Goal: Transaction & Acquisition: Book appointment/travel/reservation

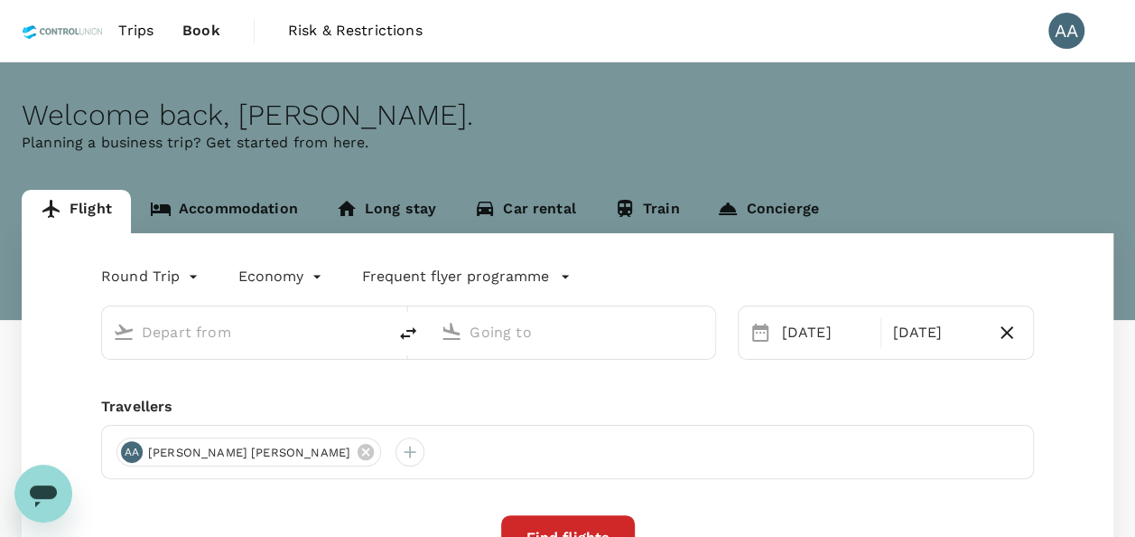
click at [27, 490] on icon "Open messaging window" at bounding box center [43, 493] width 33 height 33
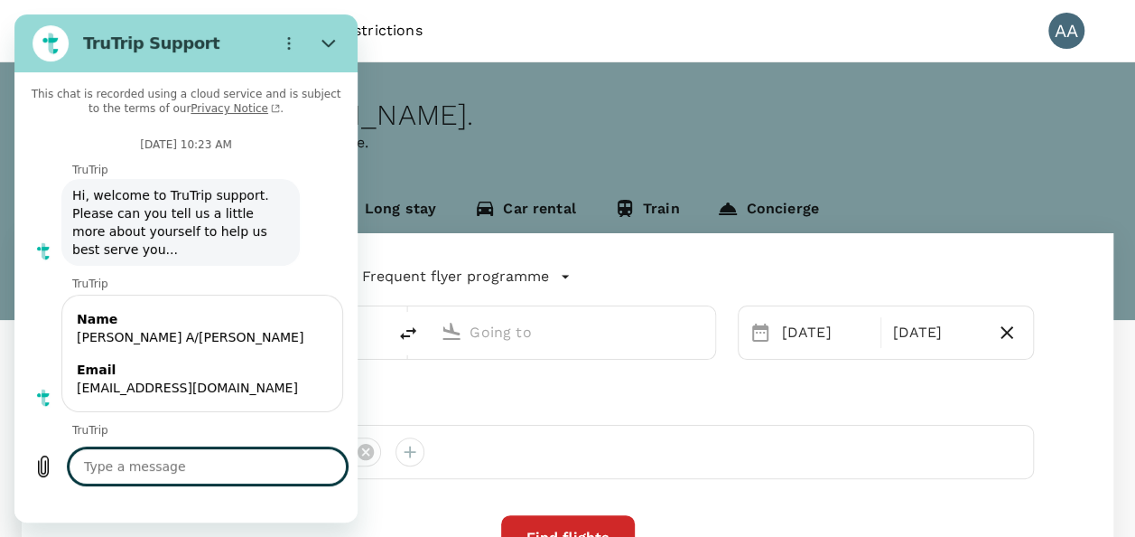
type textarea "x"
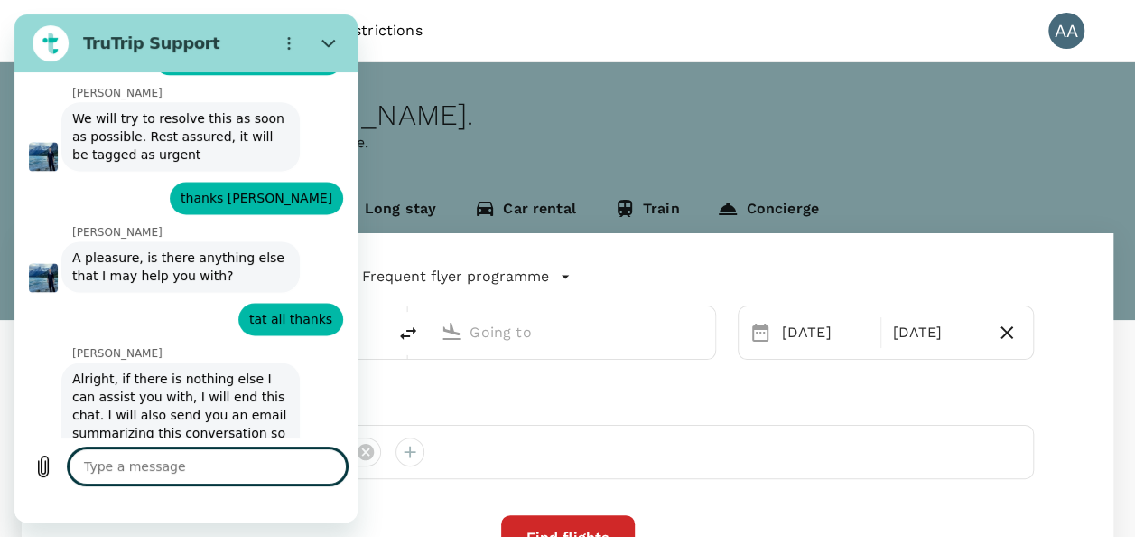
click at [169, 463] on textarea at bounding box center [208, 466] width 278 height 36
type textarea "j"
type textarea "x"
type textarea "h"
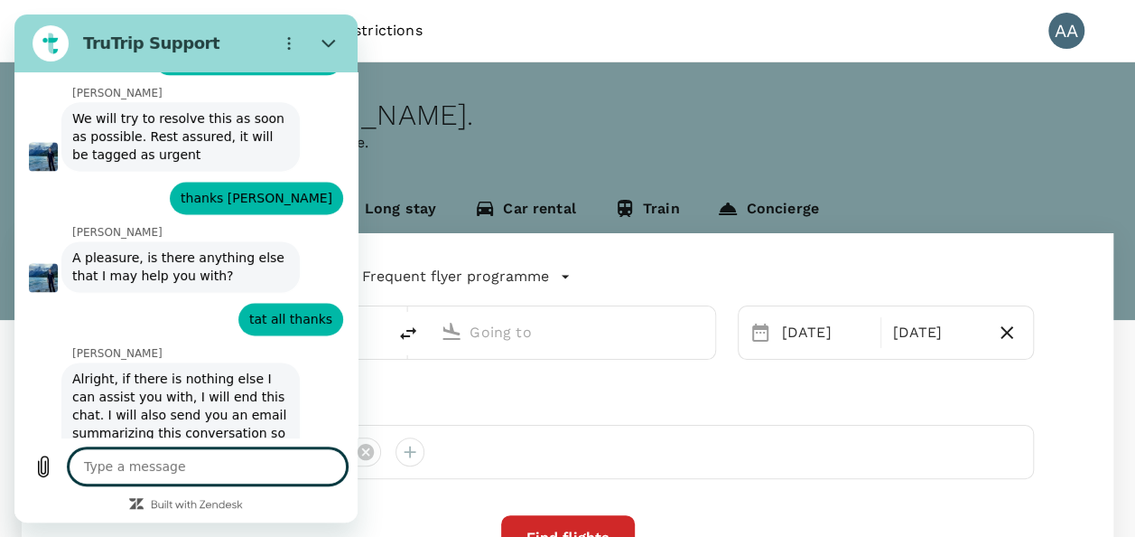
type textarea "x"
type textarea "hi"
type textarea "x"
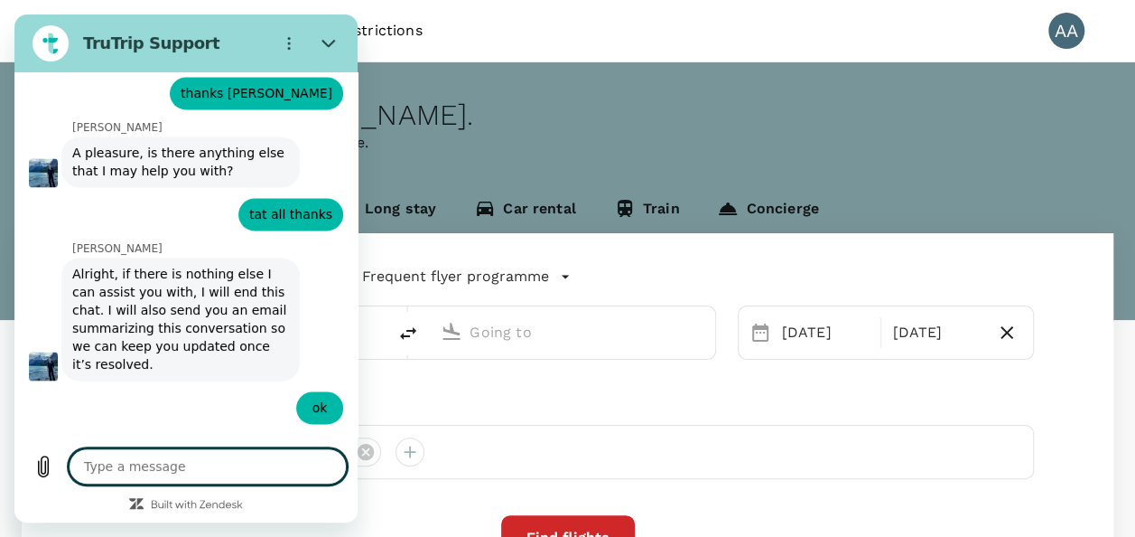
scroll to position [8139, 0]
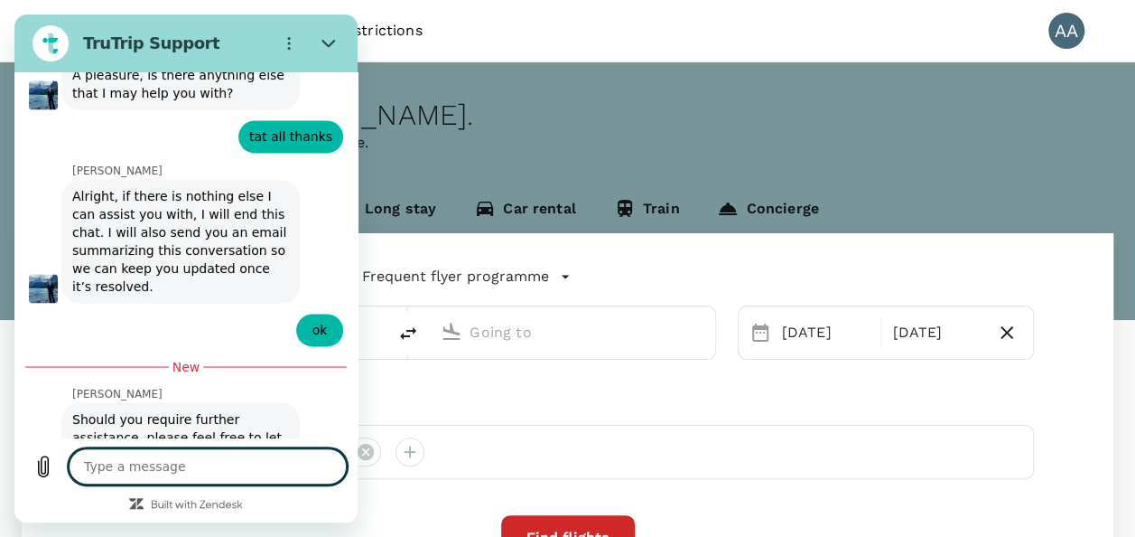
type textarea "x"
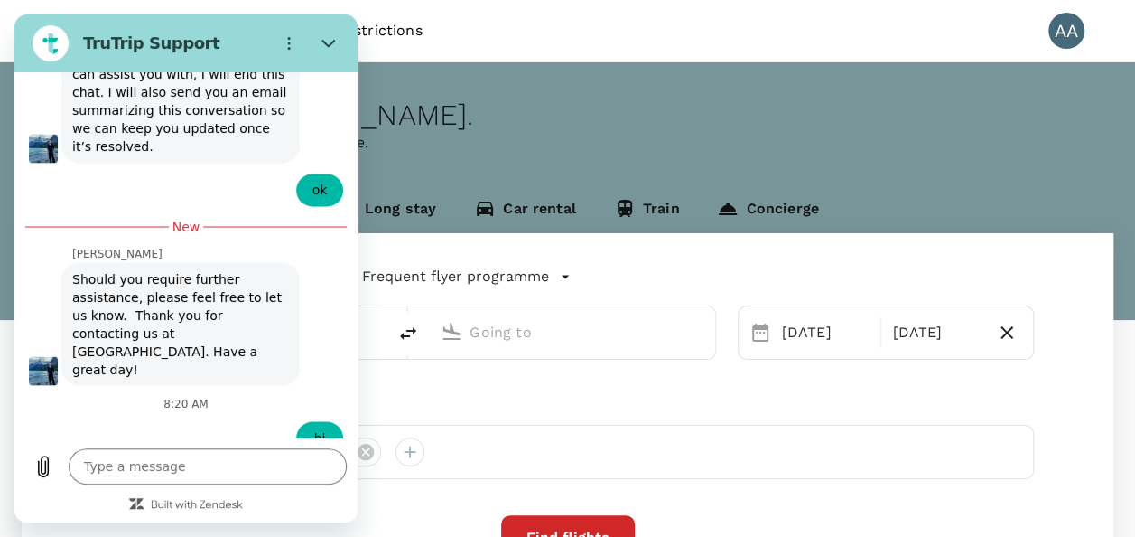
scroll to position [8357, 0]
type input "[PERSON_NAME] A/[PERSON_NAME]"
type textarea "x"
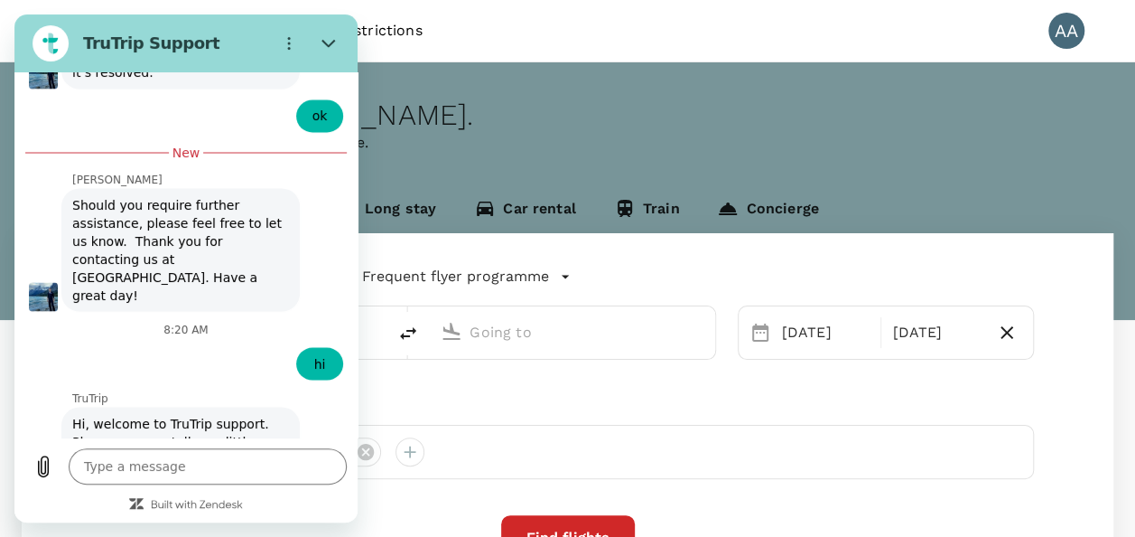
scroll to position [8434, 0]
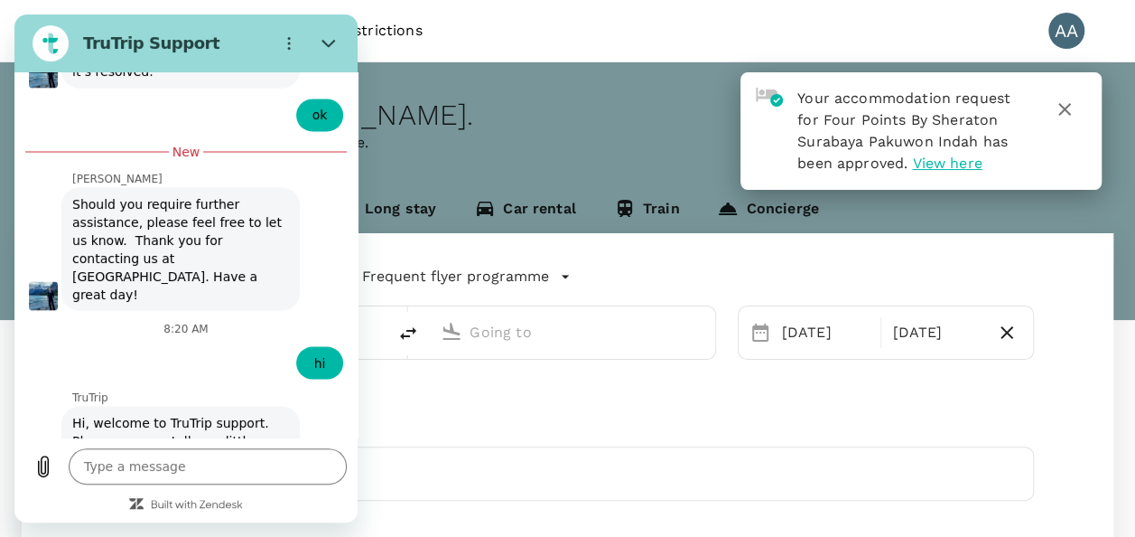
type input "[GEOGRAPHIC_DATA], [GEOGRAPHIC_DATA] (any)"
type input "[PERSON_NAME] (SUB)"
type input "[GEOGRAPHIC_DATA], [GEOGRAPHIC_DATA] (any)"
type input "[PERSON_NAME] (SUB)"
type input "[EMAIL_ADDRESS][DOMAIN_NAME]"
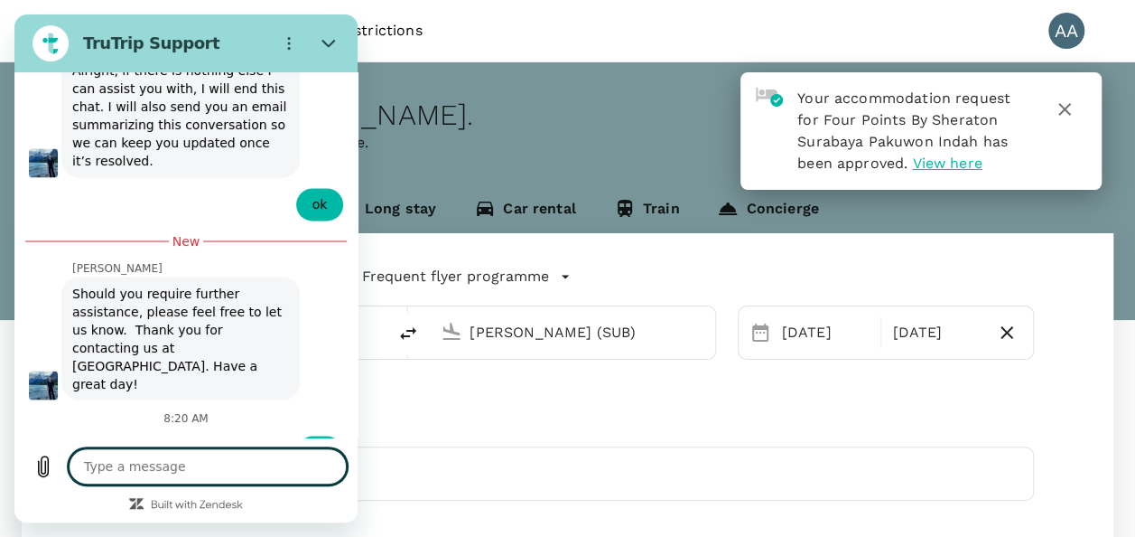
scroll to position [8384, 0]
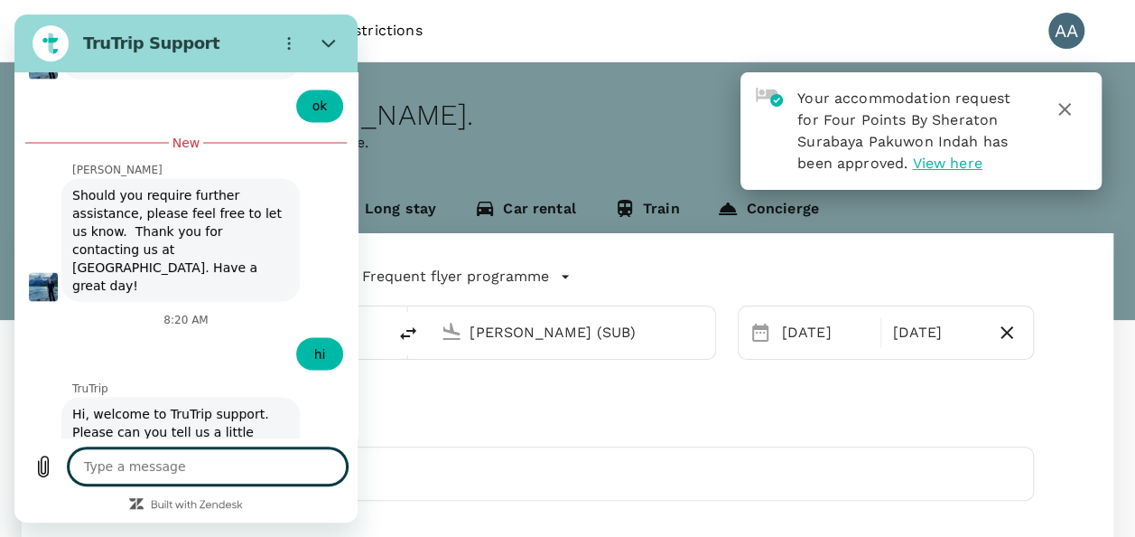
type textarea "x"
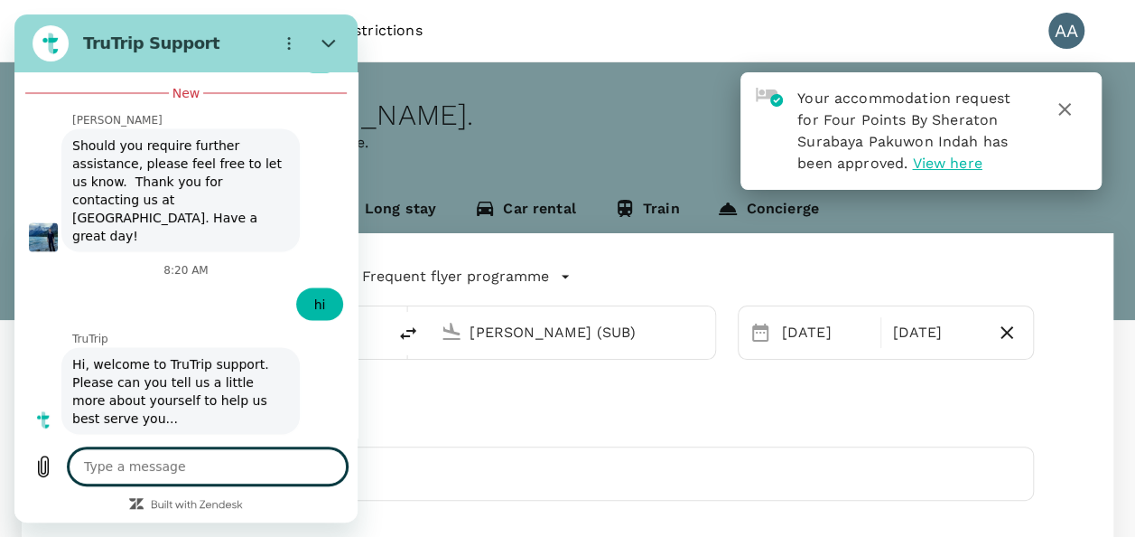
click at [137, 471] on textarea at bounding box center [208, 466] width 278 height 36
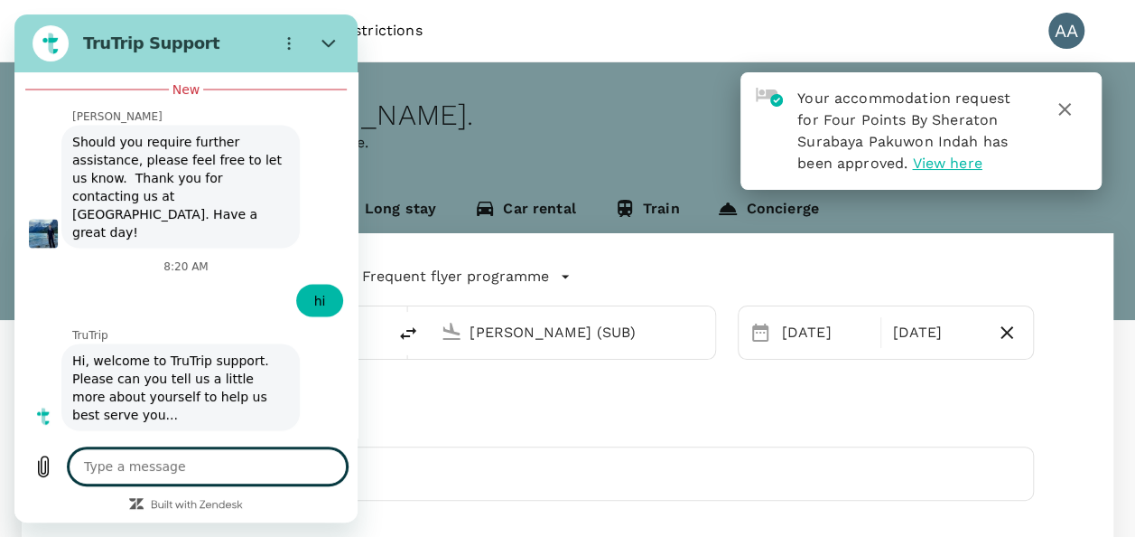
type textarea "H"
type textarea "x"
type textarea "He"
type textarea "x"
type textarea "Hee"
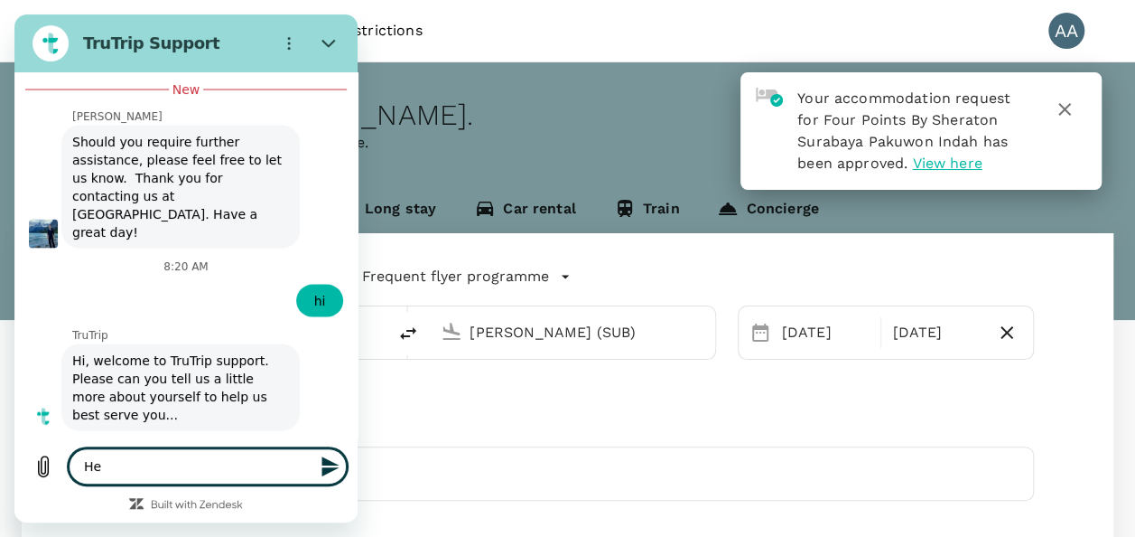
type textarea "x"
type textarea "Heel"
type textarea "x"
type textarea "Heelo"
type textarea "x"
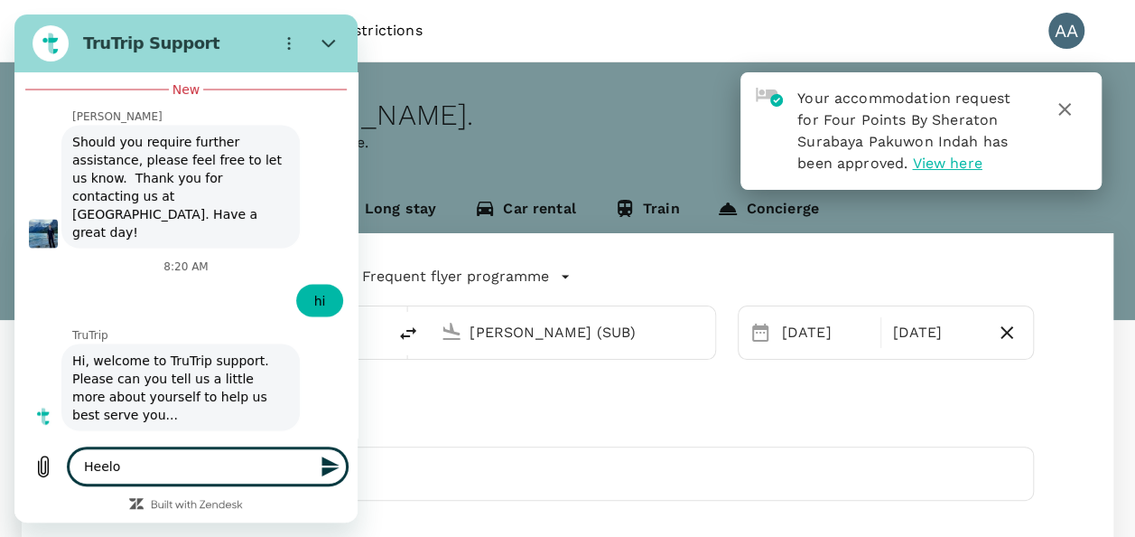
type textarea "Heel"
type textarea "x"
type textarea "Hee"
type textarea "x"
type textarea "He"
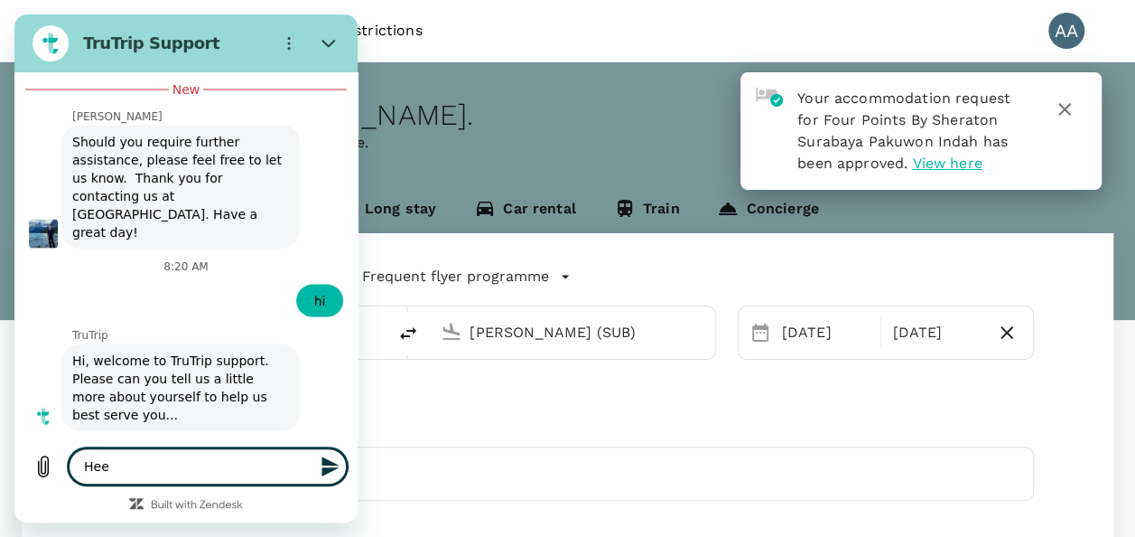
type textarea "x"
type textarea "Hel"
type textarea "x"
type textarea "Hell"
type textarea "x"
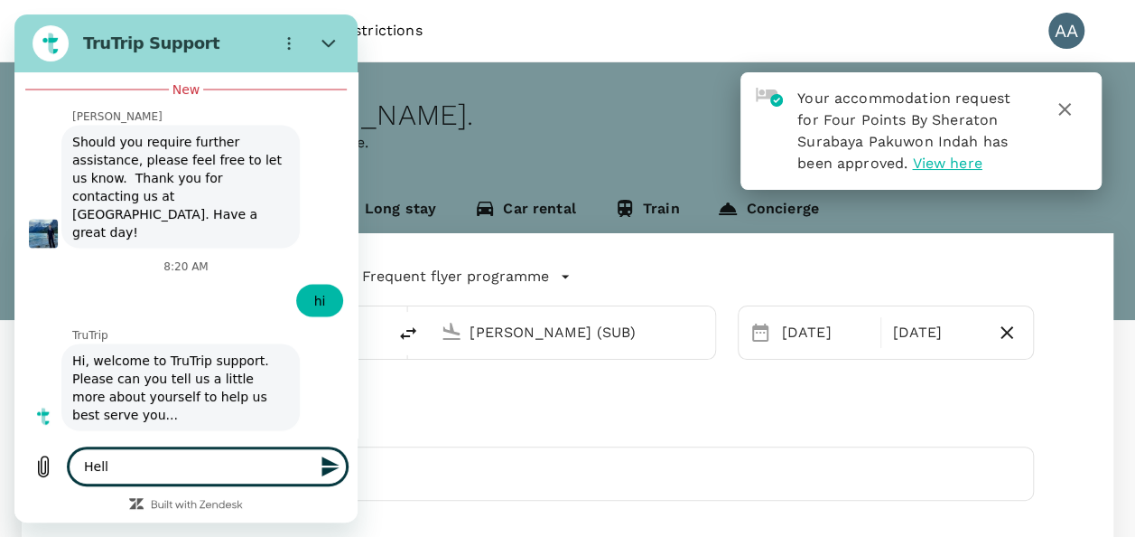
type textarea "Hello"
type textarea "x"
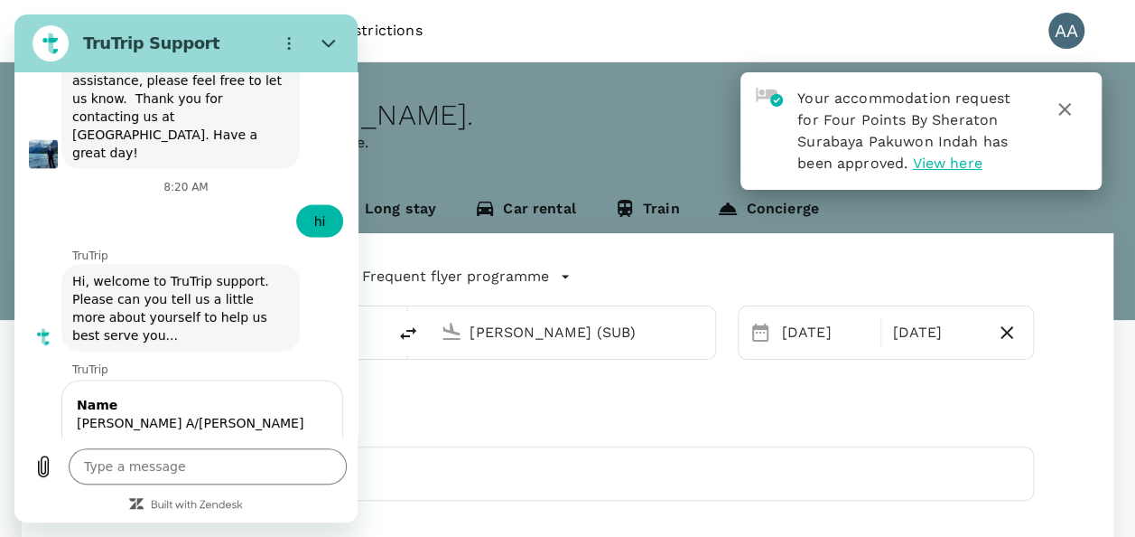
scroll to position [8574, 0]
type textarea "x"
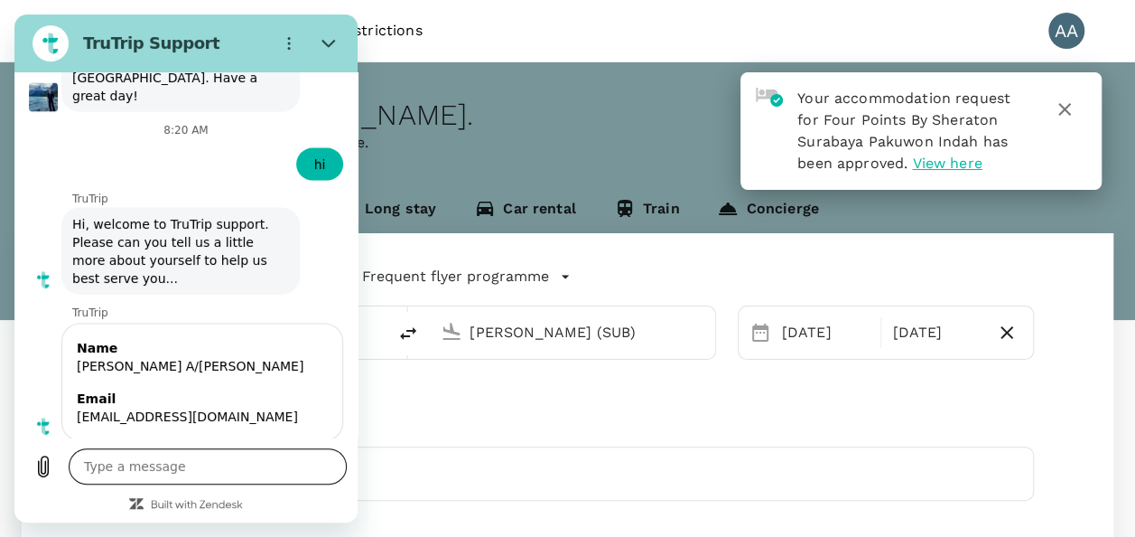
scroll to position [8635, 0]
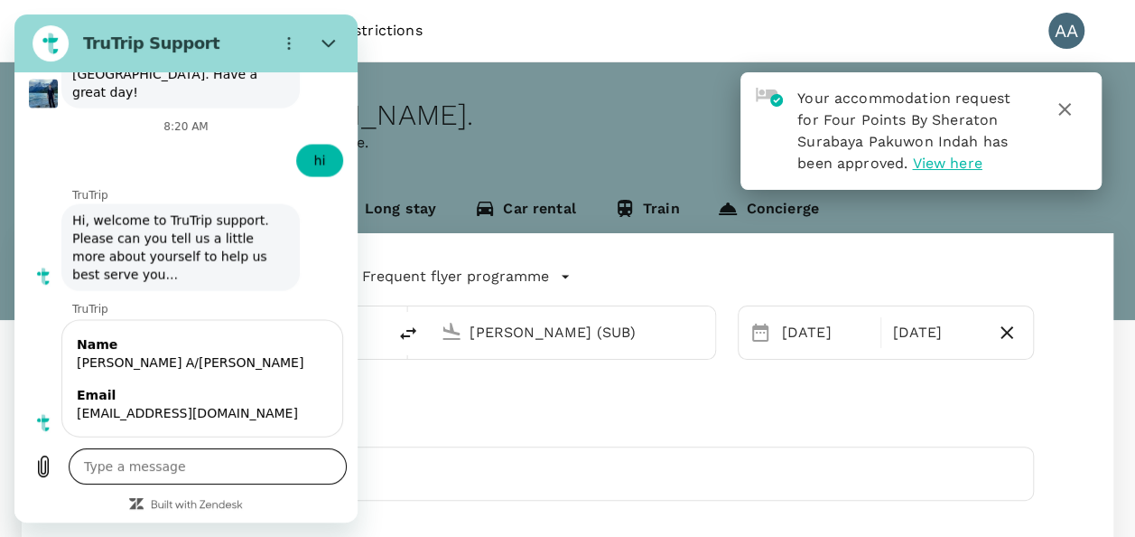
click at [162, 468] on textarea at bounding box center [208, 466] width 278 height 36
paste textarea "H2025100353826"
type textarea "H2025100353826"
type textarea "x"
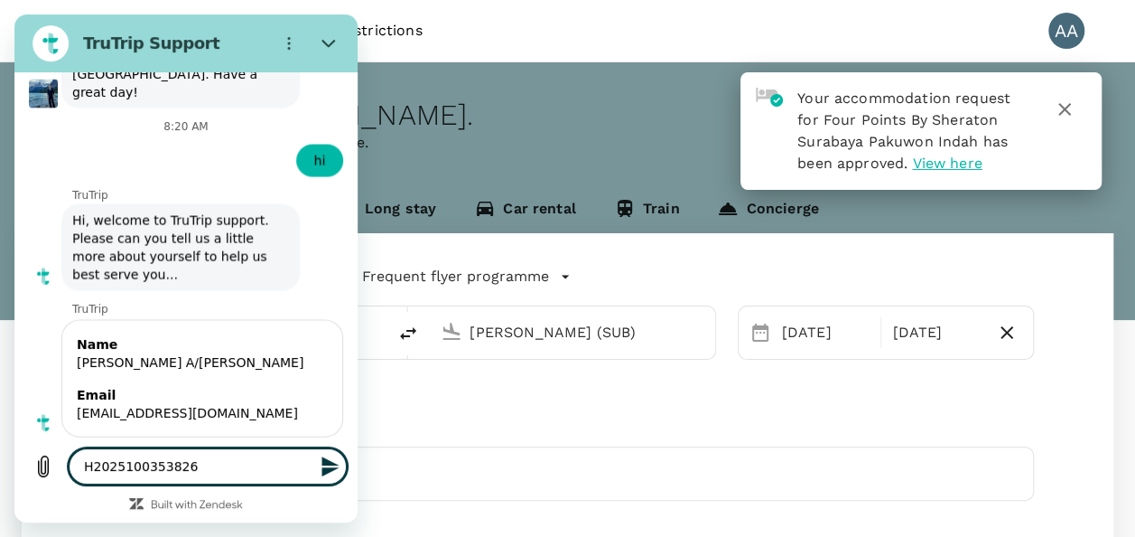
type textarea "H2025100353826"
type textarea "x"
type textarea "H2025100353826 -"
type textarea "x"
type textarea "H2025100353826 -"
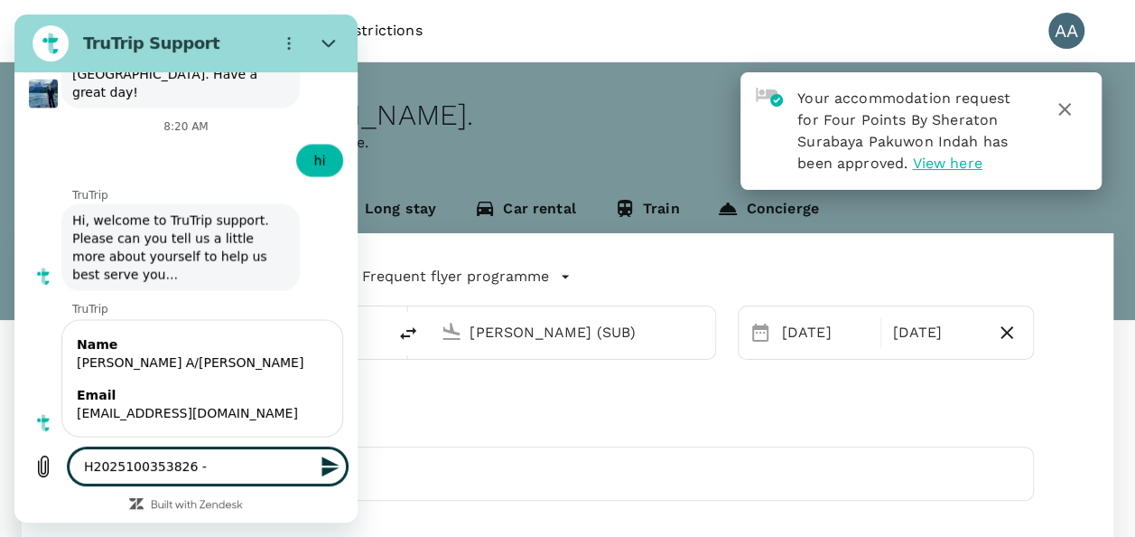
type textarea "x"
type textarea "H2025100353826 - m"
type textarea "x"
type textarea "H2025100353826 -"
type textarea "x"
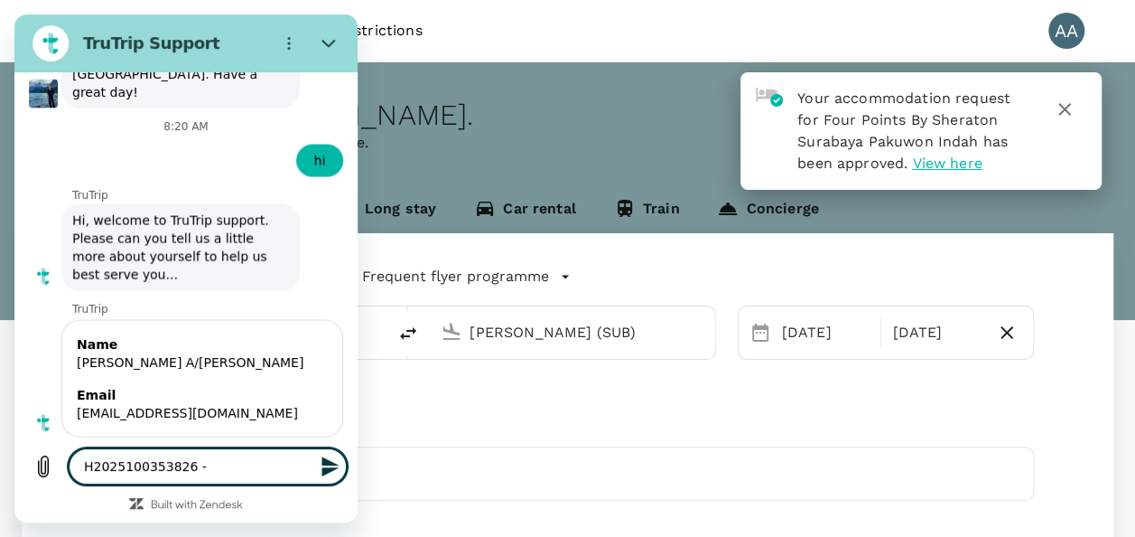
type textarea "H2025100353826 - i"
type textarea "x"
type textarea "H2025100353826 - i"
type textarea "x"
type textarea "H2025100353826 - i n"
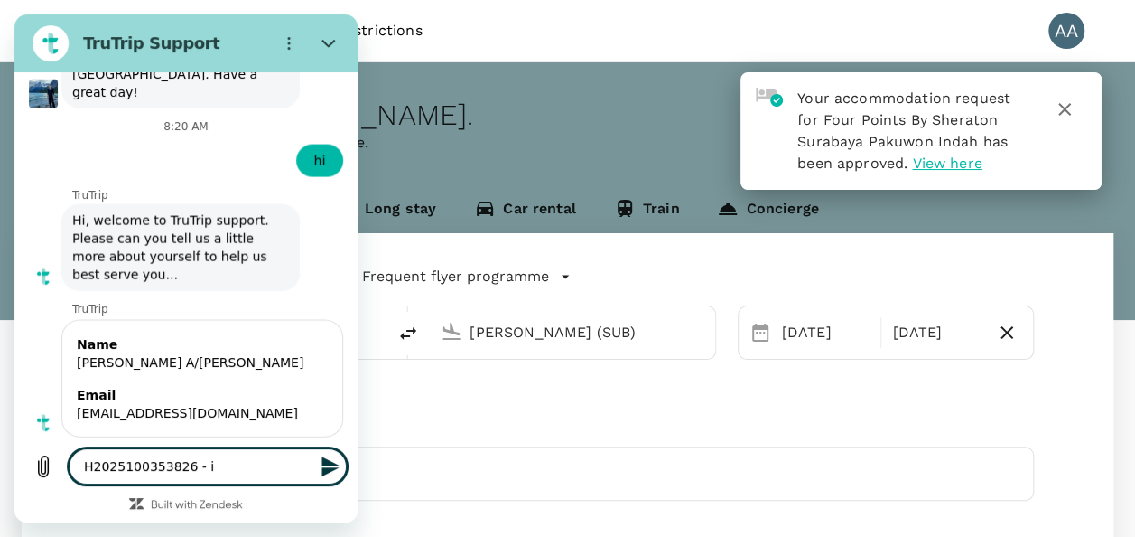
type textarea "x"
type textarea "H2025100353826 - i ne"
type textarea "x"
type textarea "H2025100353826 - i nee"
type textarea "x"
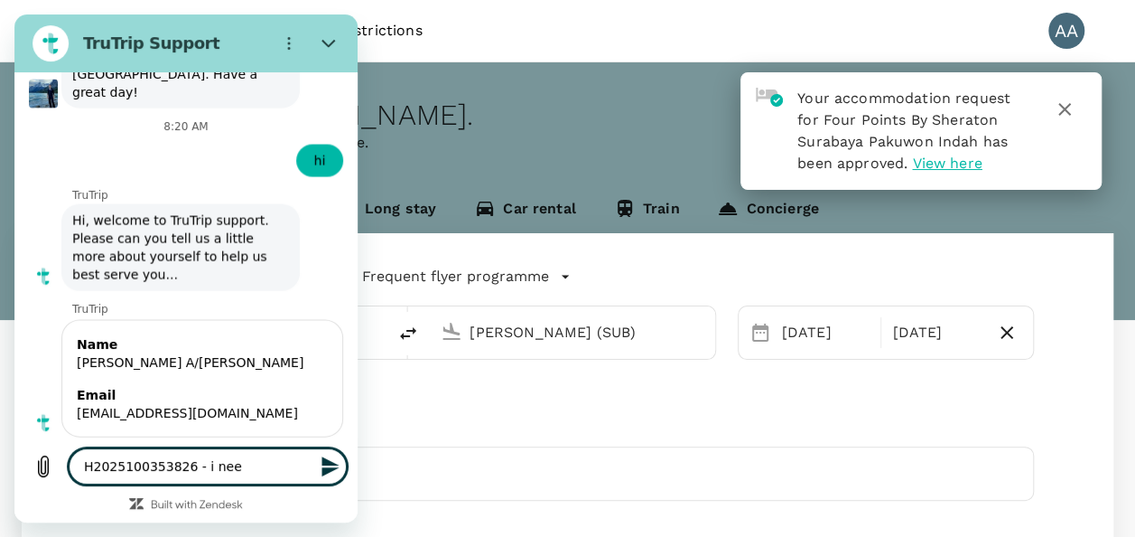
type textarea "H2025100353826 - i need"
type textarea "x"
type textarea "H2025100353826 - i need"
type textarea "x"
type textarea "H2025100353826 - i need t"
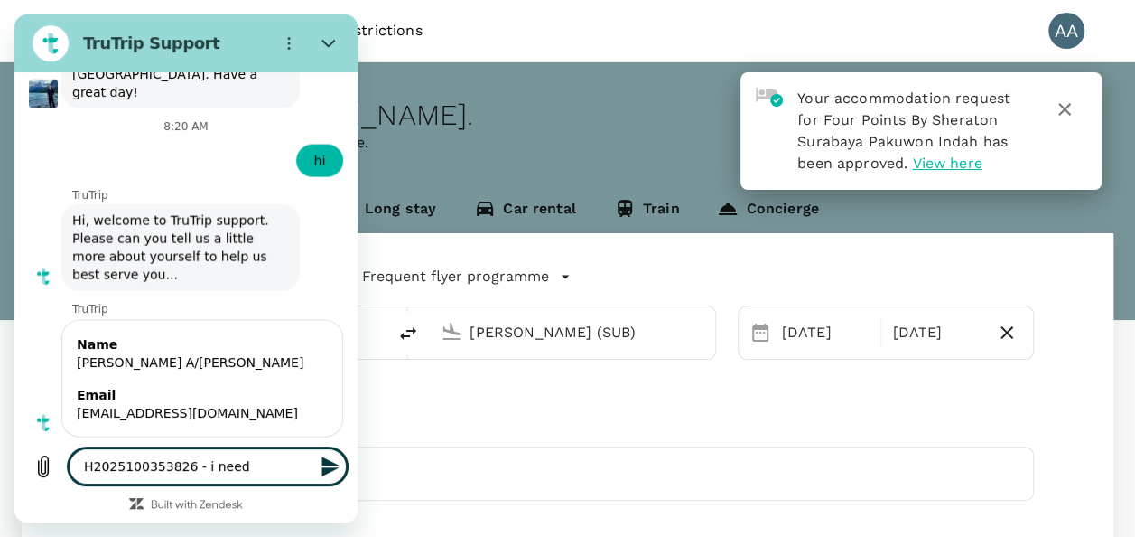
type textarea "x"
type textarea "H2025100353826 - i need to"
type textarea "x"
type textarea "H2025100353826 - i need to"
type textarea "x"
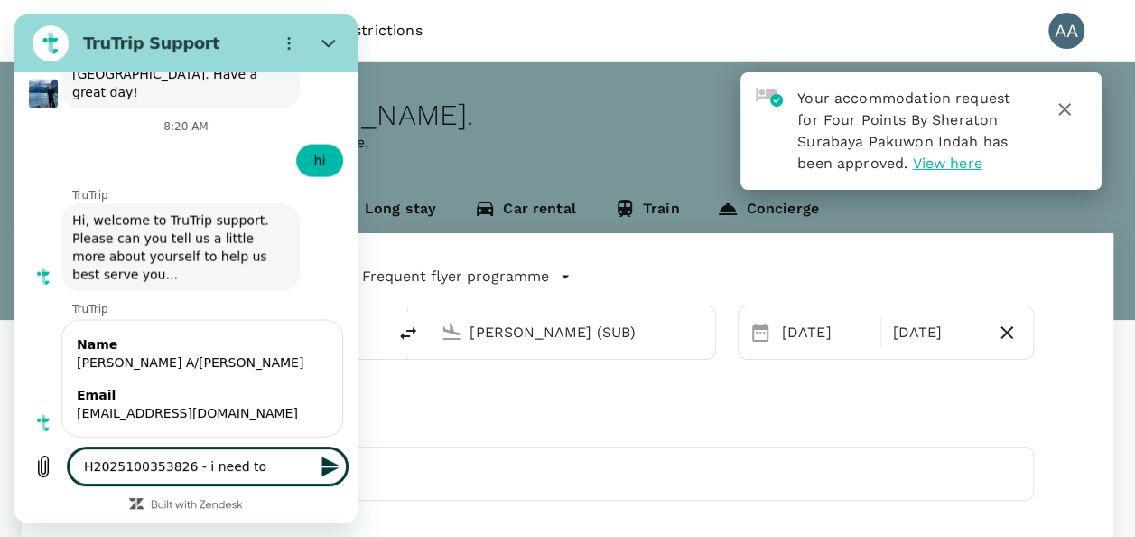
type textarea "H2025100353826 - i need to c"
type textarea "x"
type textarea "H2025100353826 - i need to ca"
type textarea "x"
type textarea "H2025100353826 - i need to can"
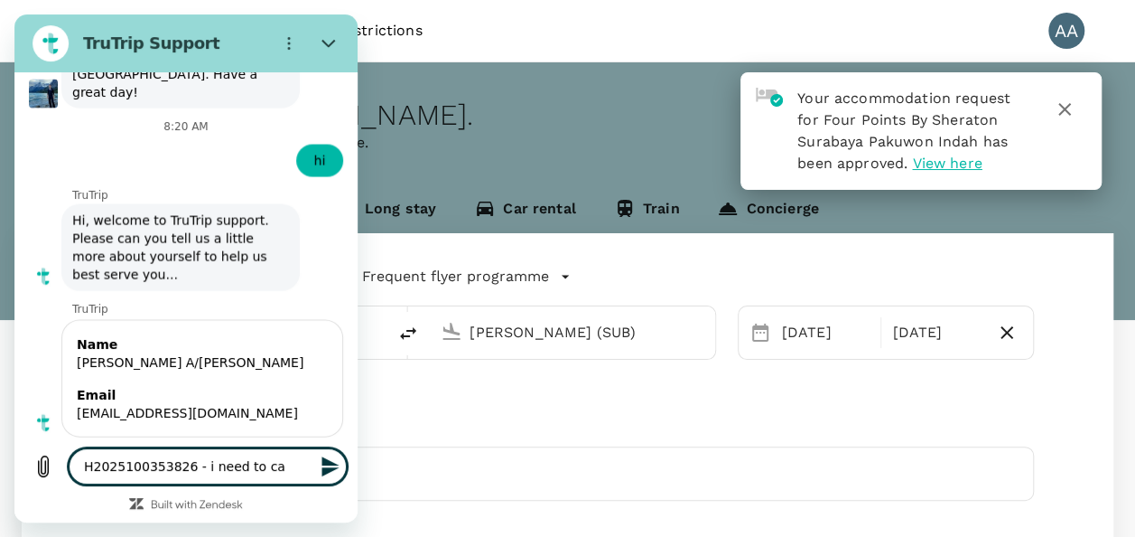
type textarea "x"
type textarea "H2025100353826 - i need to canc"
type textarea "x"
type textarea "H2025100353826 - i need to cance"
type textarea "x"
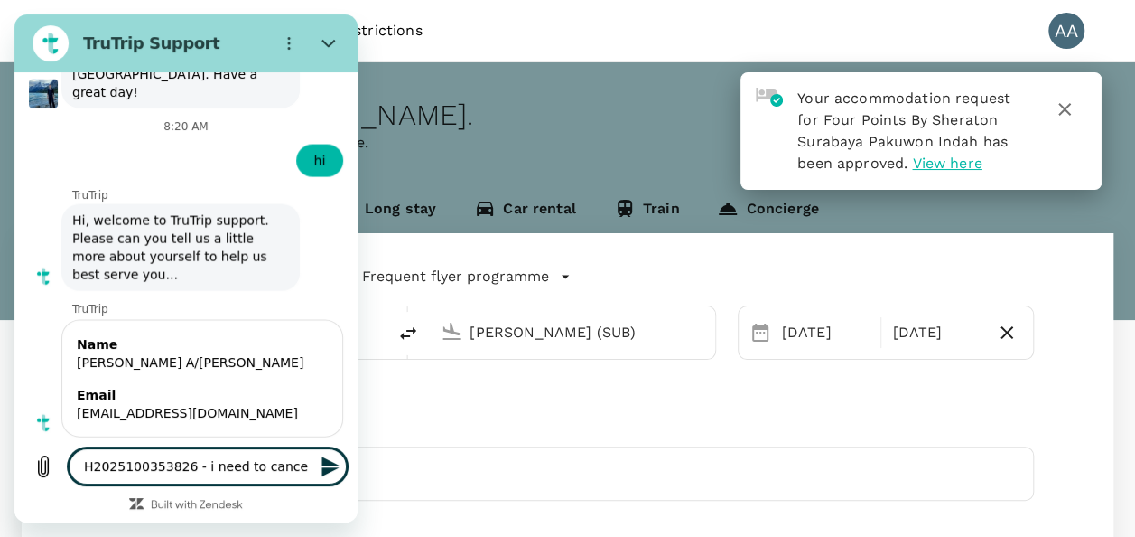
type textarea "H2025100353826 - i need to cancel"
type textarea "x"
type textarea "H2025100353826 - i need to cancel"
type textarea "x"
type textarea "H2025100353826 - i need to cancel t"
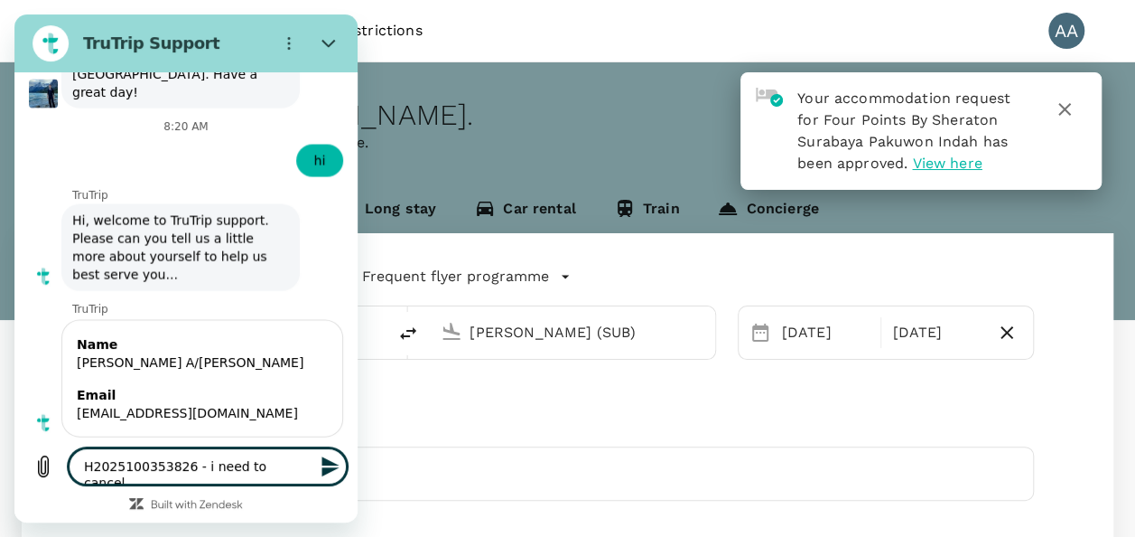
type textarea "x"
type textarea "H2025100353826 - i need to cancel th"
type textarea "x"
type textarea "H2025100353826 - i need to cancel thi"
type textarea "x"
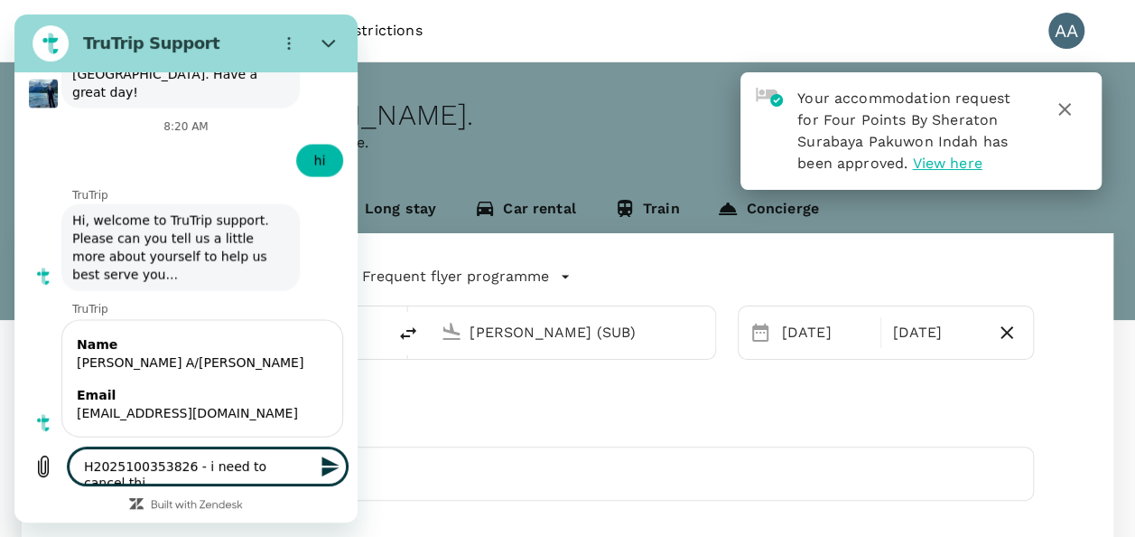
type textarea "H2025100353826 - i need to cancel this"
type textarea "x"
type textarea "H2025100353826 - i need to cancel this"
type textarea "x"
type textarea "H2025100353826 - i need to cancel this b"
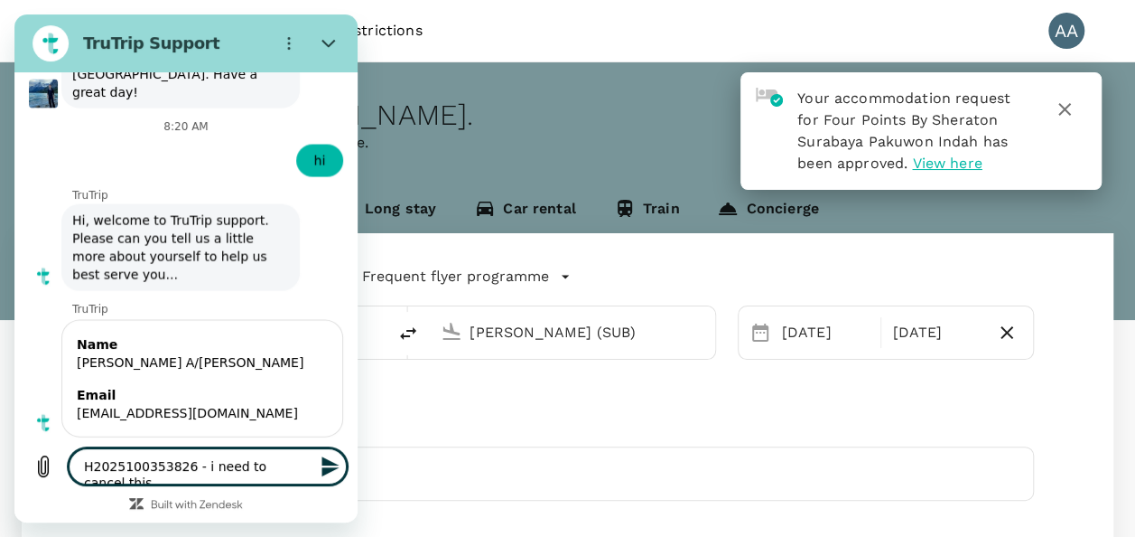
type textarea "x"
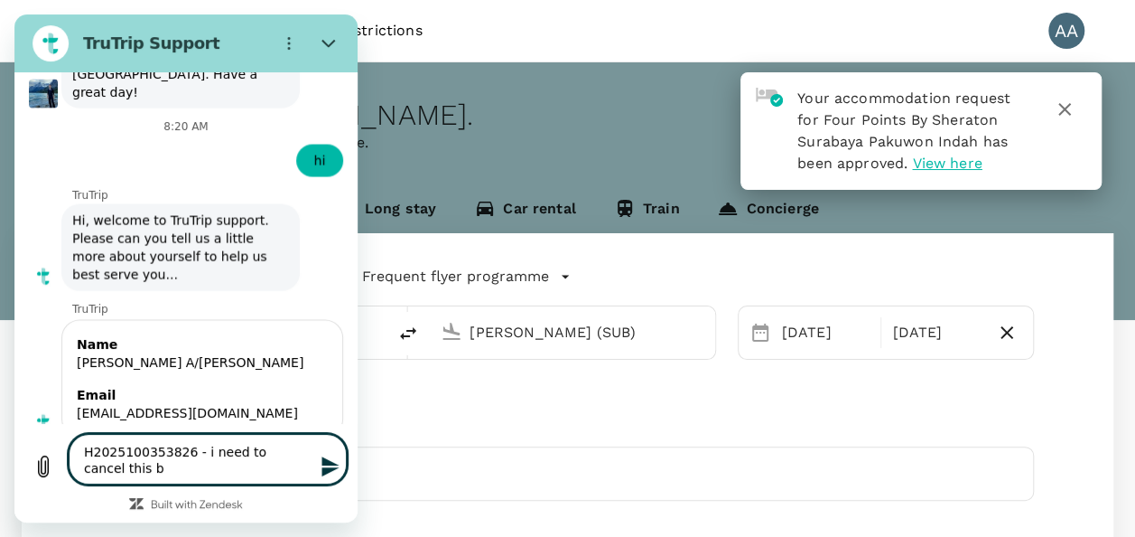
type textarea "H2025100353826 - i need to cancel this bo"
type textarea "x"
type textarea "H2025100353826 - i need to cancel this boo"
type textarea "x"
type textarea "H2025100353826 - i need to cancel this book"
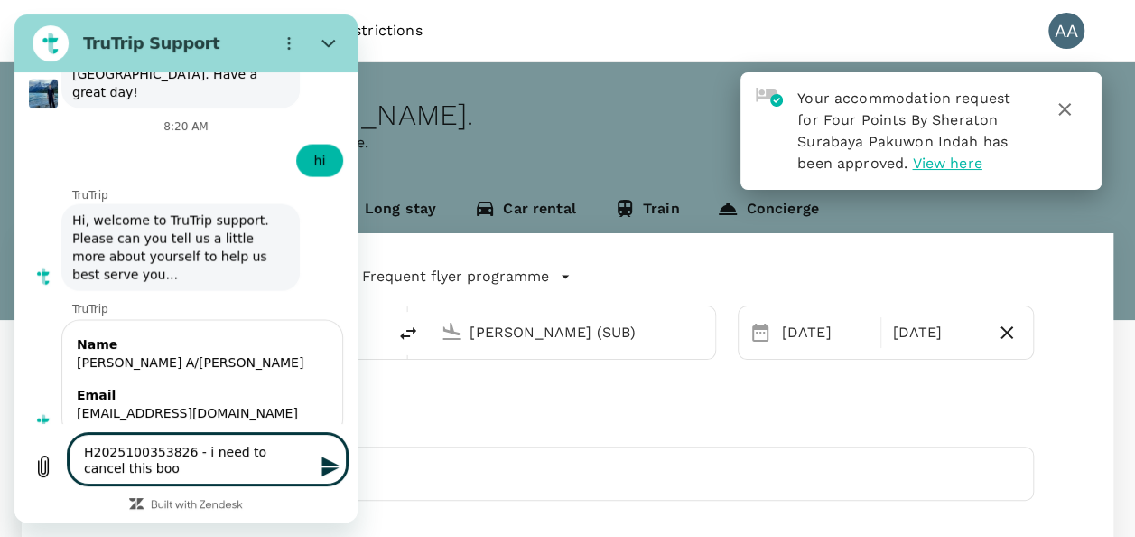
type textarea "x"
type textarea "H2025100353826 - i need to cancel this booki"
type textarea "x"
type textarea "H2025100353826 - i need to cancel this bookin"
type textarea "x"
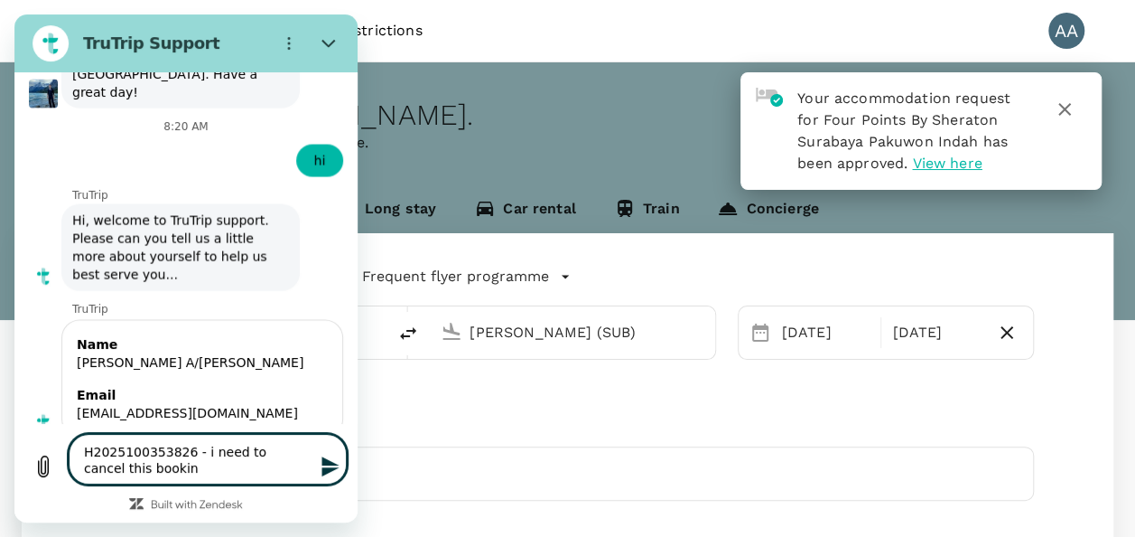
type textarea "H2025100353826 - i need to cancel this booking"
type textarea "x"
type textarea "H2025100353826 - i need to cancel this booking"
type textarea "x"
type textarea "H2025100353826 - i need to cancel this booking u"
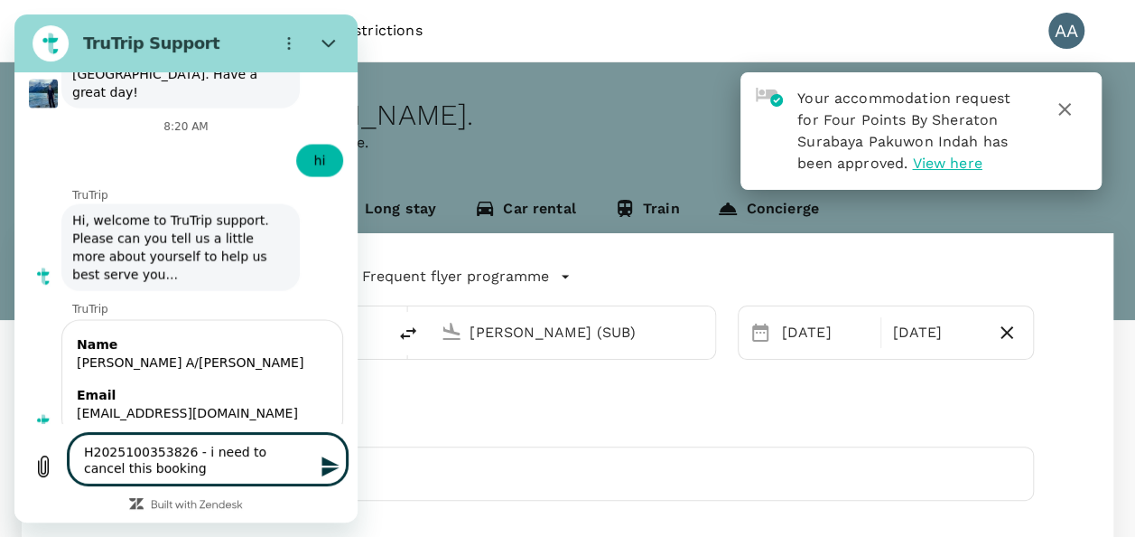
type textarea "x"
type textarea "H2025100353826 - i need to cancel this booking ur"
type textarea "x"
type textarea "H2025100353826 - i need to cancel this booking urg"
type textarea "x"
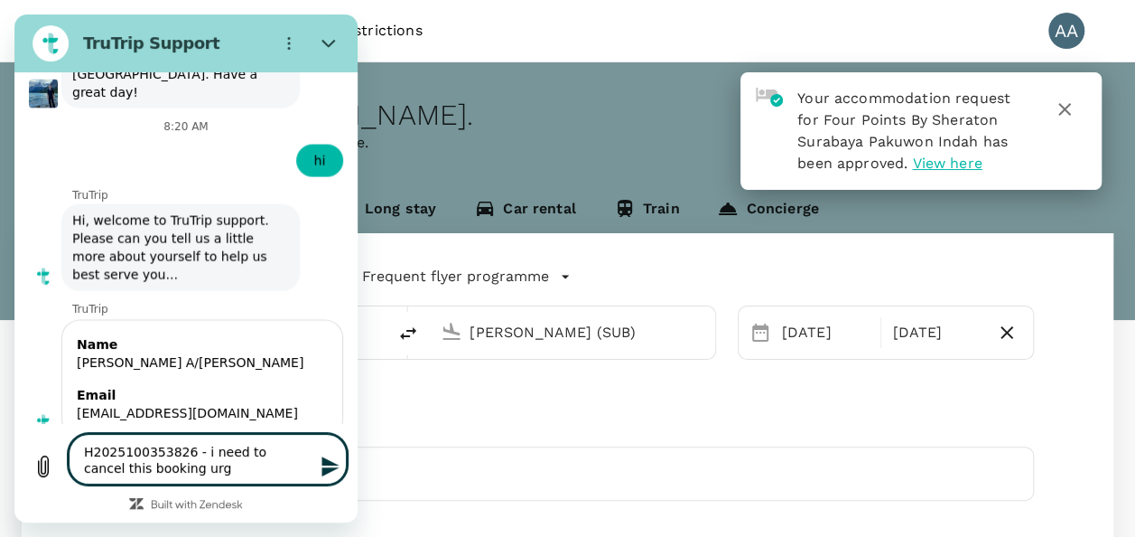
type textarea "H2025100353826 - i need to cancel this booking urge"
type textarea "x"
type textarea "H2025100353826 - i need to cancel this booking urgen"
type textarea "x"
type textarea "H2025100353826 - i need to cancel this booking urgent"
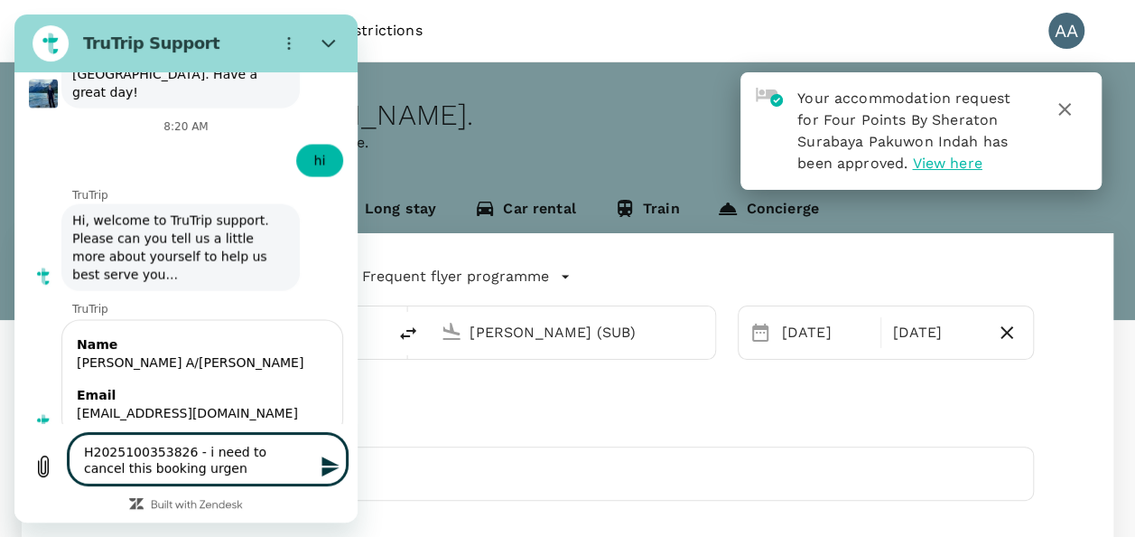
type textarea "x"
type textarea "H2025100353826 - i need to cancel this booking urgentl"
type textarea "x"
type textarea "H2025100353826 - i need to cancel this booking urgently"
type textarea "x"
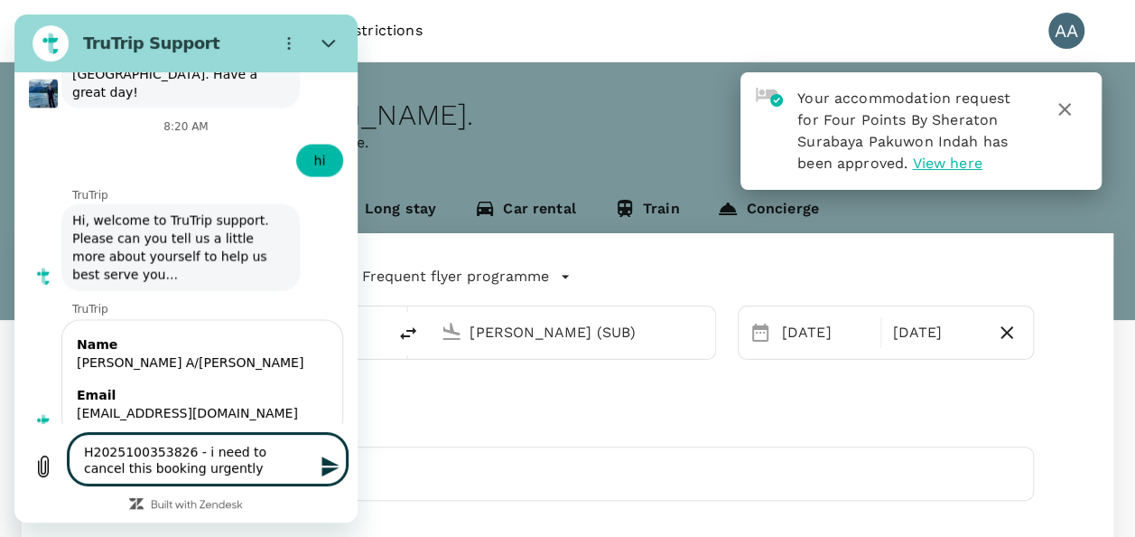
type textarea "H2025100353826 - i need to cancel this booking urgently"
type textarea "x"
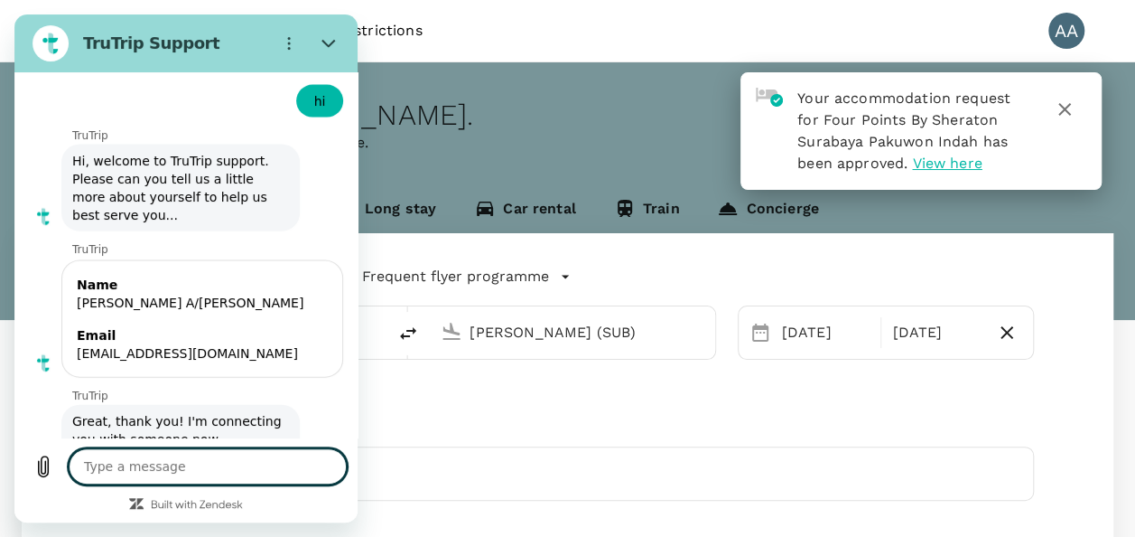
type textarea "s"
type textarea "x"
type textarea "si"
type textarea "x"
type textarea "sin"
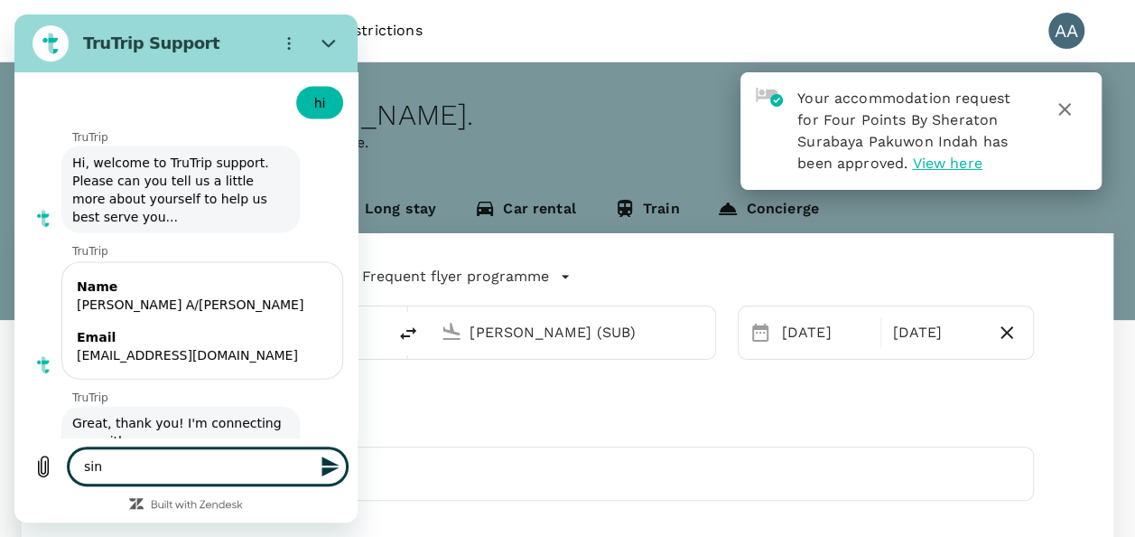
type textarea "x"
type textarea "sinc"
type textarea "x"
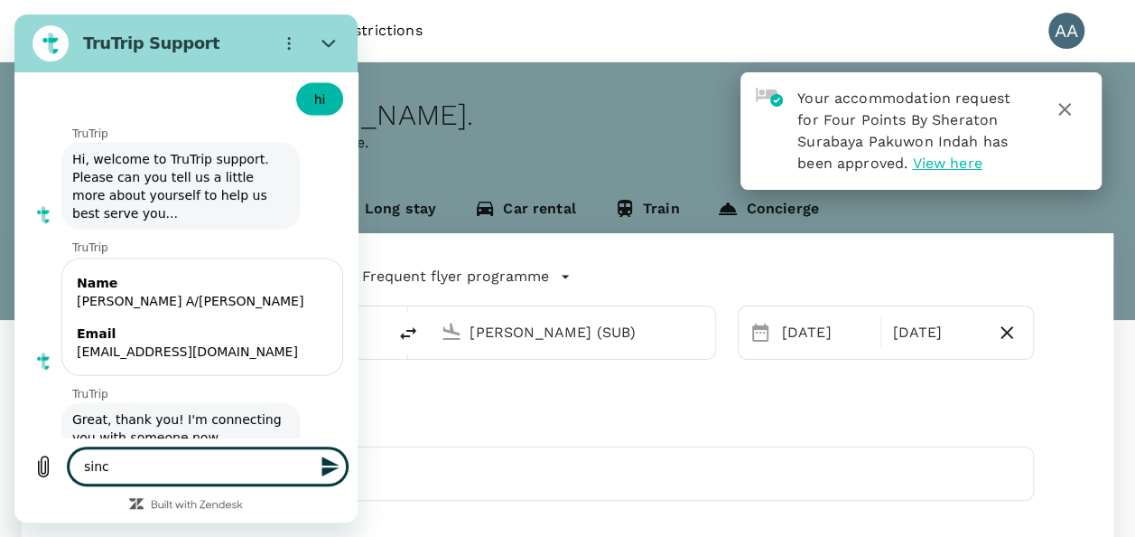
type textarea "since"
type textarea "x"
type textarea "since"
type textarea "x"
type textarea "since o"
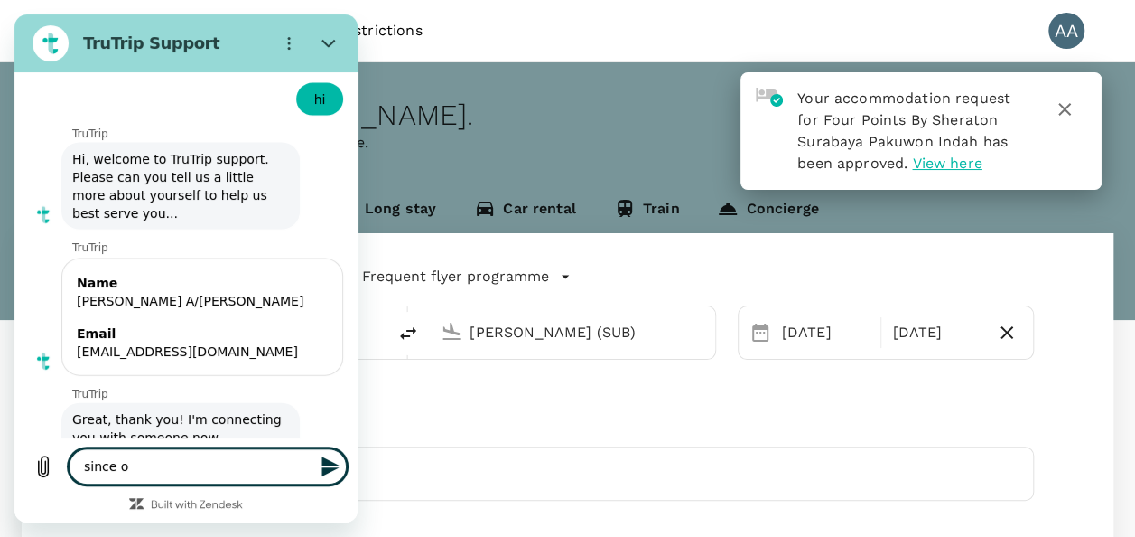
type textarea "x"
type textarea "since ou"
type textarea "x"
type textarea "since our"
type textarea "x"
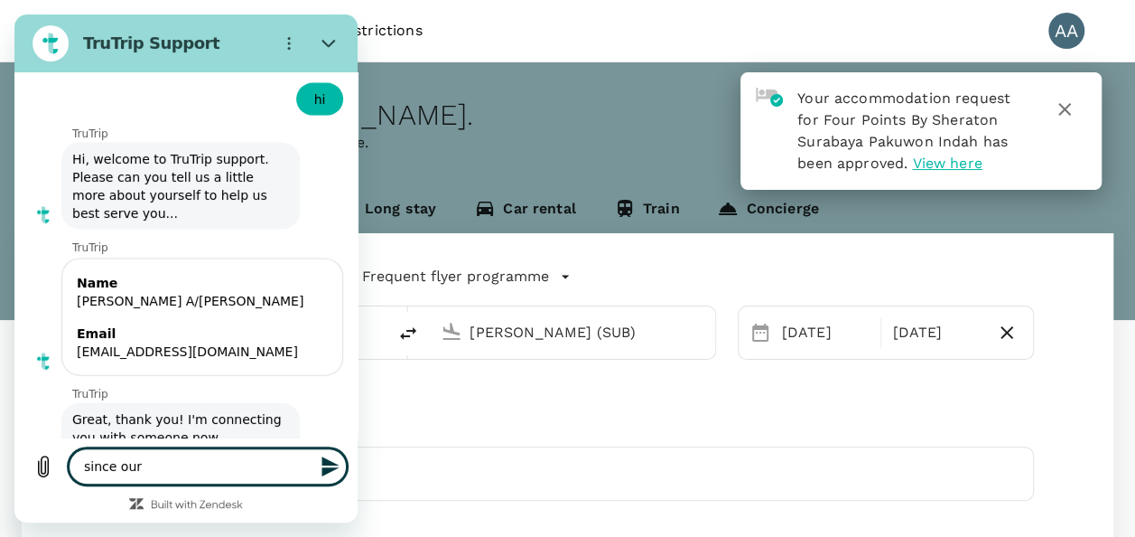
type textarea "since our"
type textarea "x"
type textarea "since our c"
type textarea "x"
type textarea "since our cl"
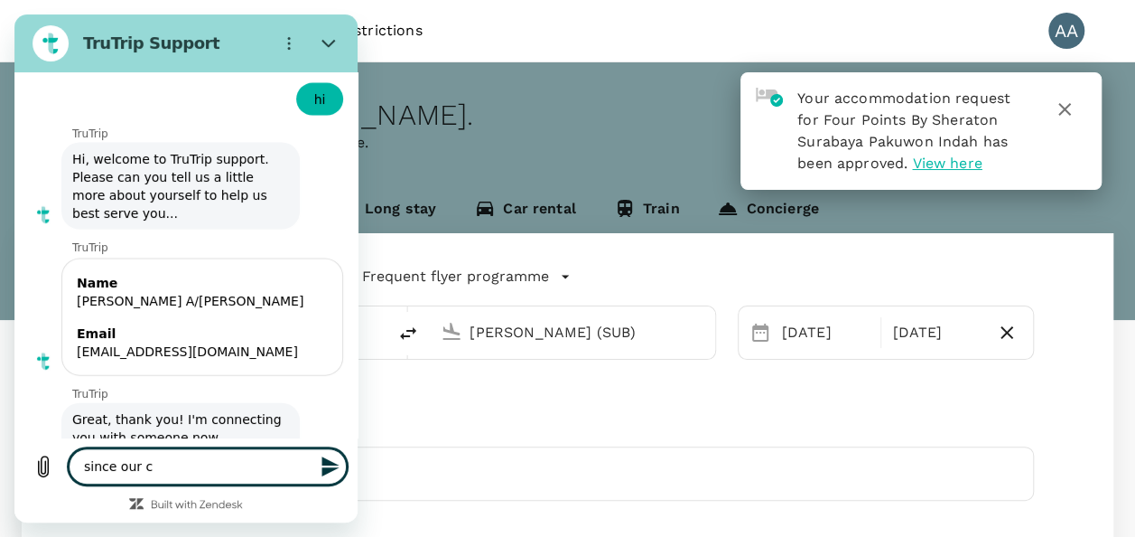
type textarea "x"
type textarea "since our cli"
type textarea "x"
type textarea "since our clie"
type textarea "x"
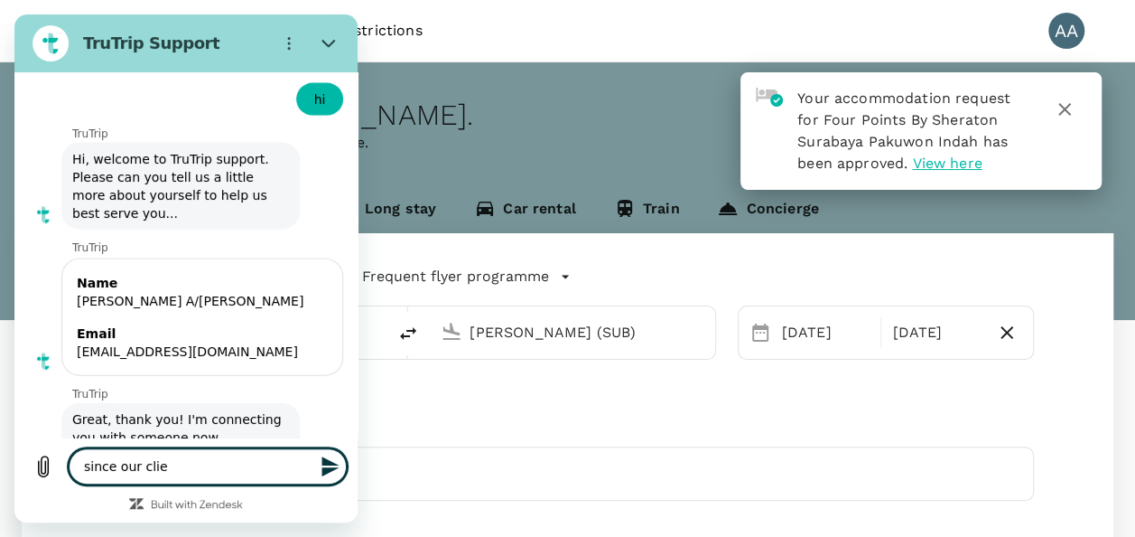
type textarea "since our clien"
type textarea "x"
type textarea "since our client"
type textarea "x"
type textarea "since our client"
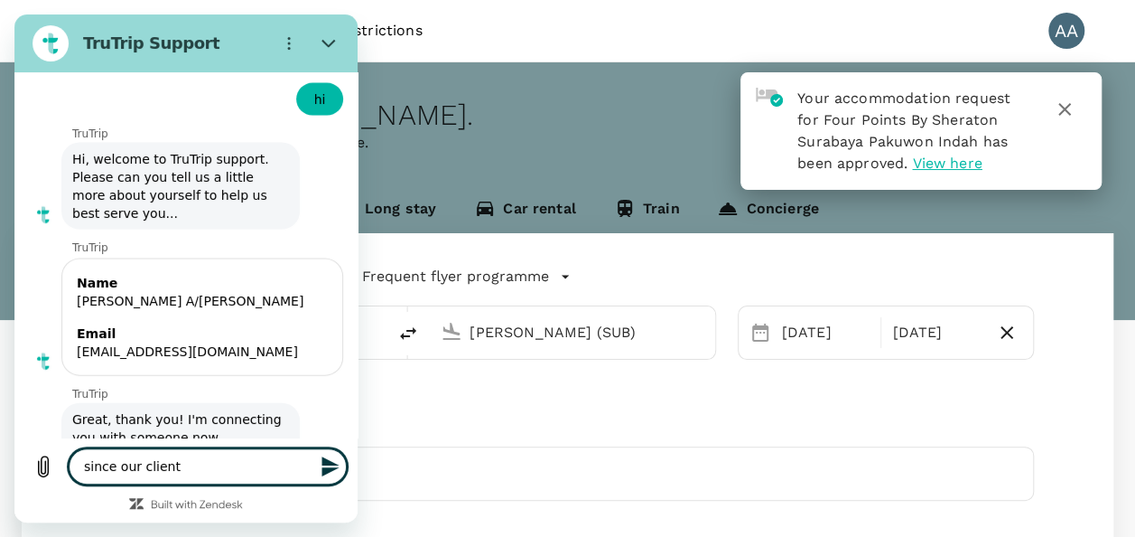
type textarea "x"
type textarea "since our client h"
type textarea "x"
type textarea "since our client ha"
type textarea "x"
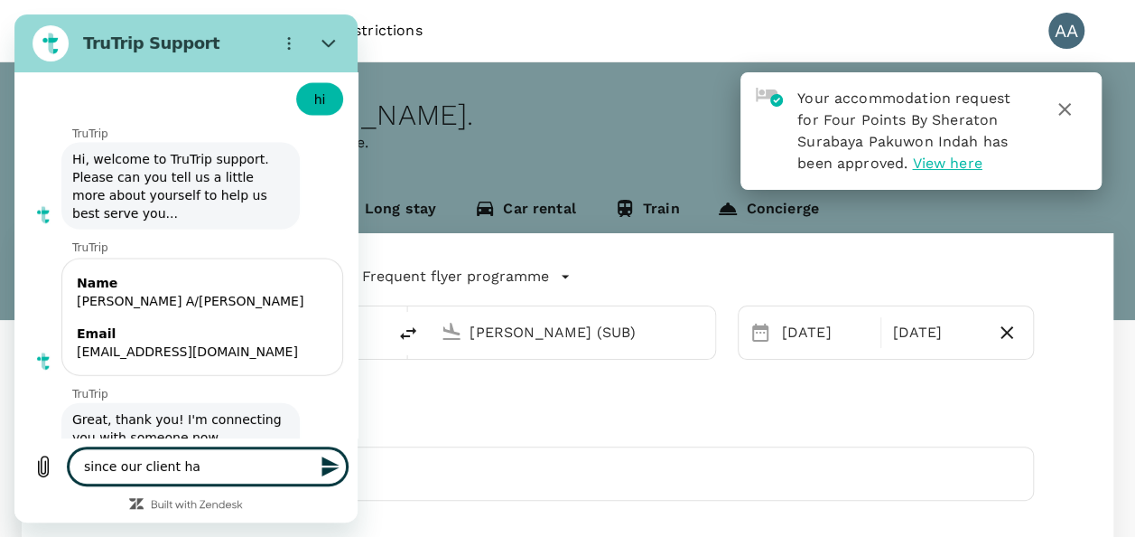
type textarea "since our client h"
type textarea "x"
type textarea "since our client"
type textarea "x"
type textarea "since our client h"
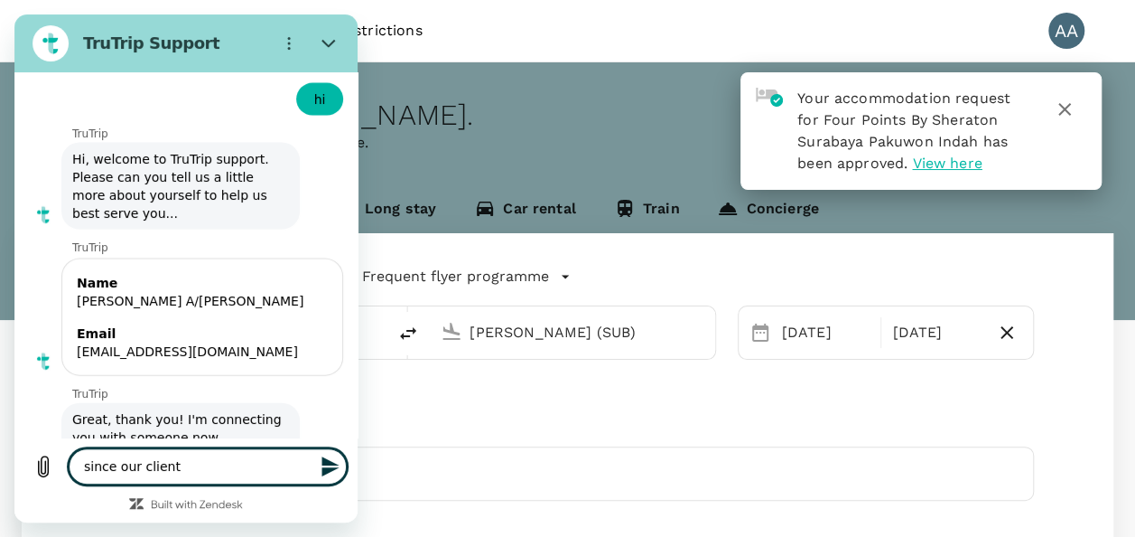
type textarea "x"
type textarea "since our client ha"
type textarea "x"
type textarea "since our client has"
type textarea "x"
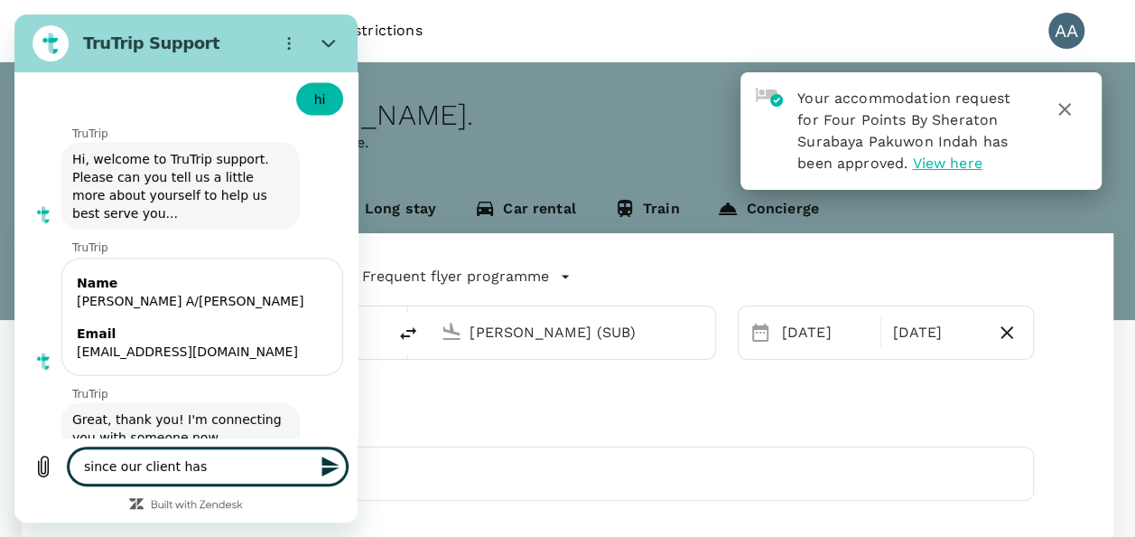
type textarea "since our client has"
type textarea "x"
type textarea "since our client has b"
type textarea "x"
type textarea "since our client has bo"
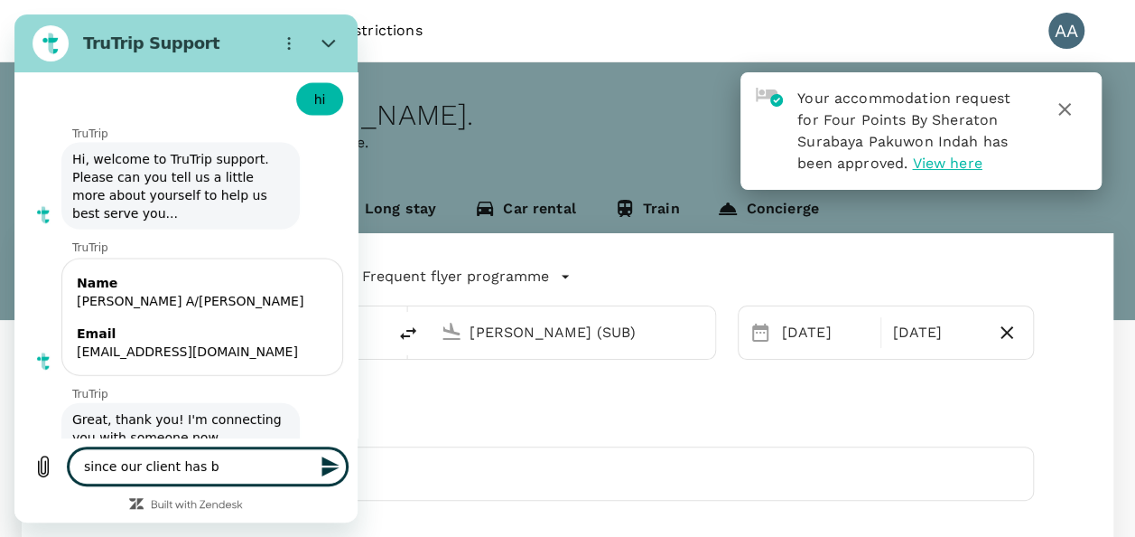
type textarea "x"
type textarea "since our client has boo"
type textarea "x"
type textarea "since our client has book"
type textarea "x"
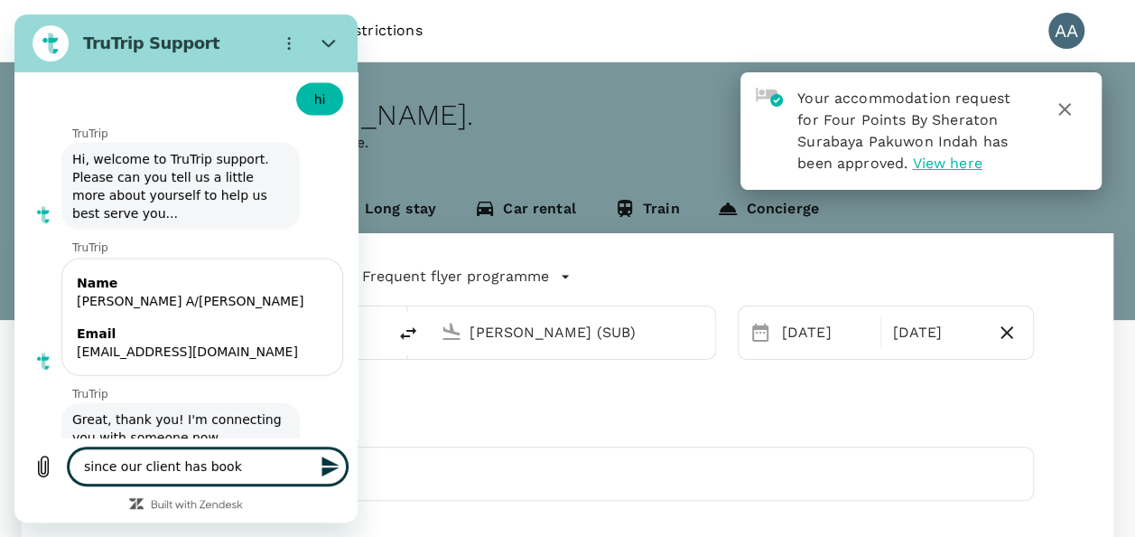
type textarea "since our client has book"
type textarea "x"
type textarea "since our client has book t"
type textarea "x"
type textarea "since our client has book th"
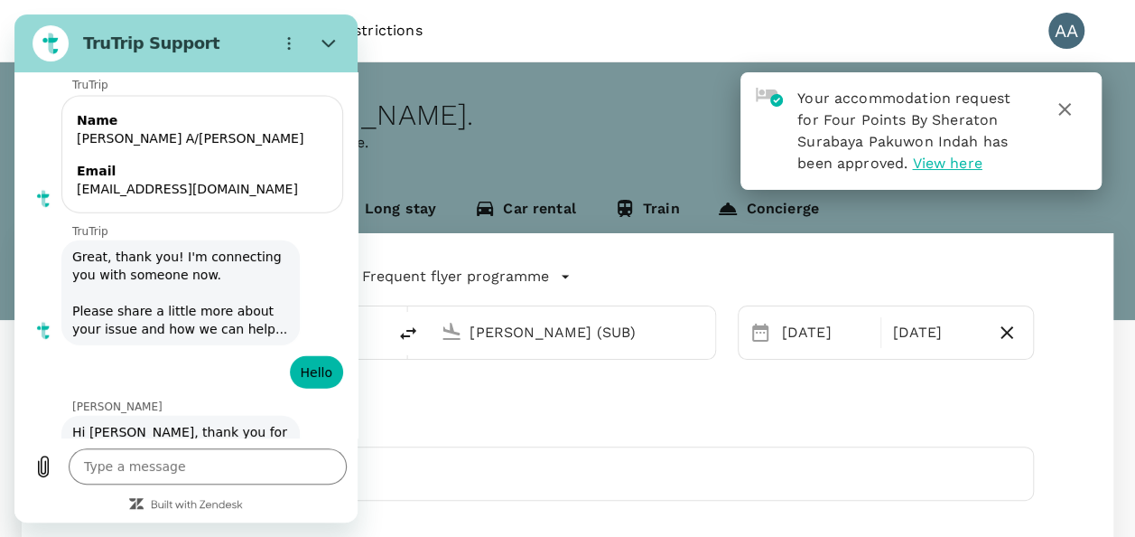
scroll to position [8861, 0]
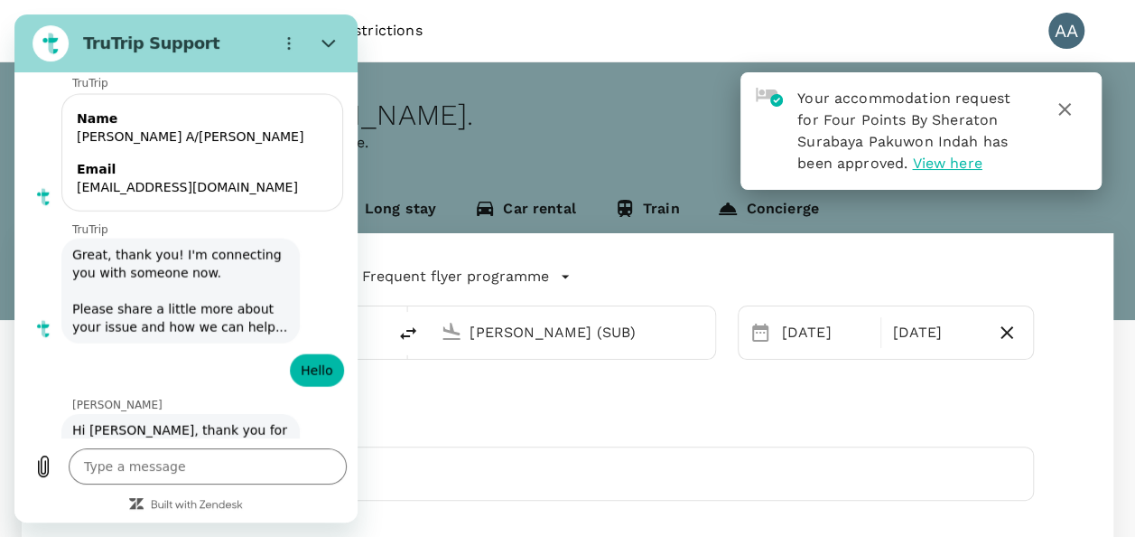
click at [921, 352] on div "[DATE] Oct" at bounding box center [886, 332] width 296 height 54
click at [1069, 105] on icon "button" at bounding box center [1065, 109] width 13 height 13
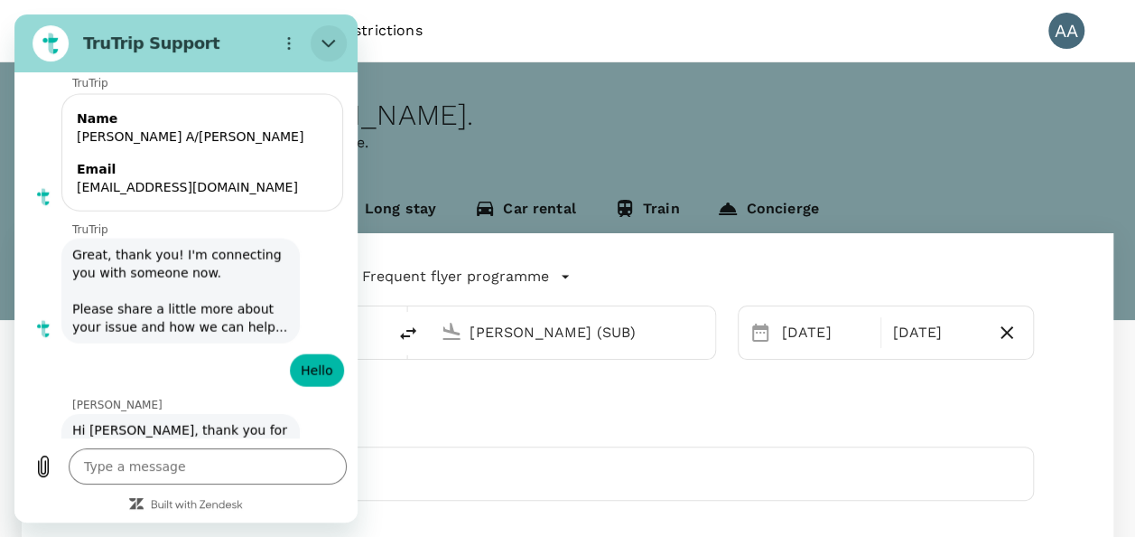
click at [335, 38] on icon "Close" at bounding box center [329, 43] width 14 height 14
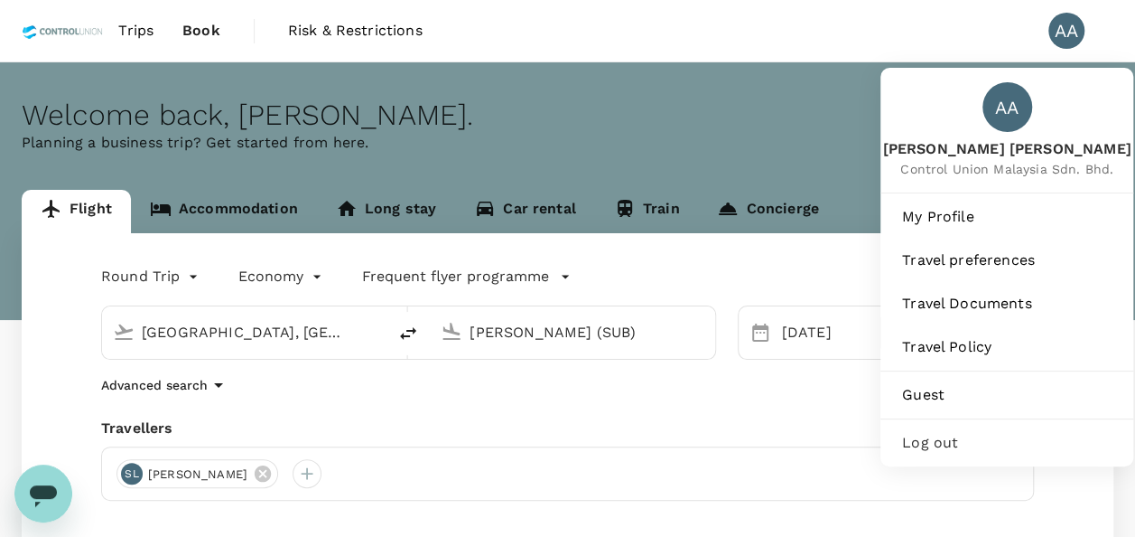
click at [1068, 33] on div "AA" at bounding box center [1067, 31] width 36 height 36
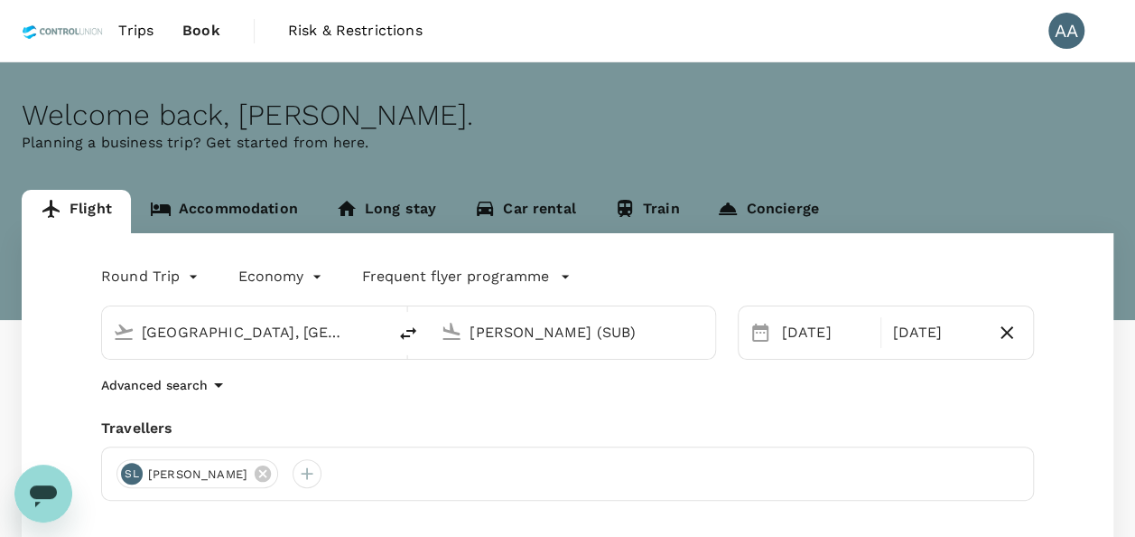
click at [1068, 33] on div "AA" at bounding box center [1067, 31] width 36 height 36
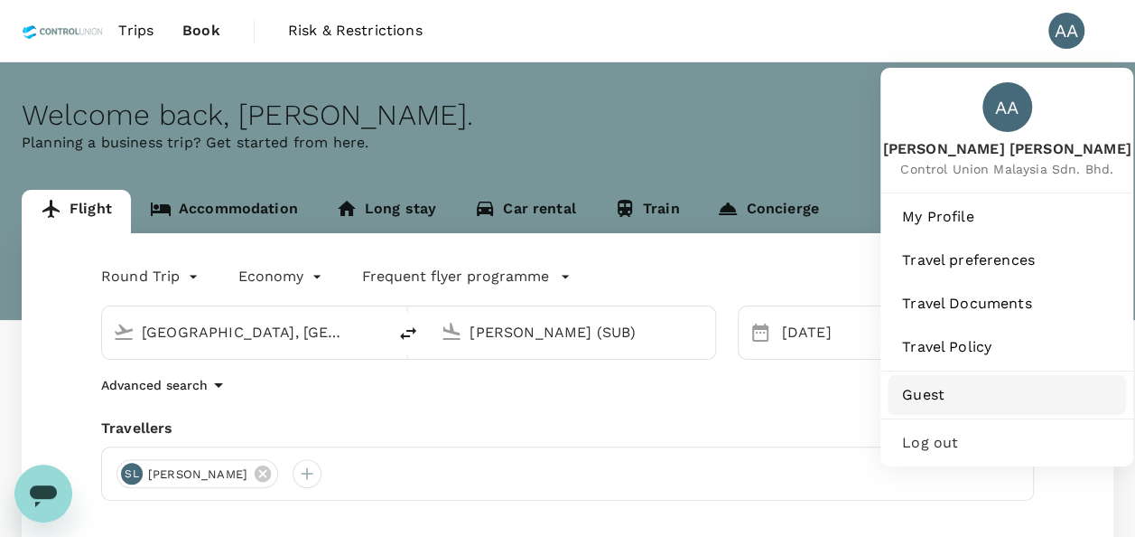
click at [951, 403] on span "Guest" at bounding box center [1007, 395] width 210 height 22
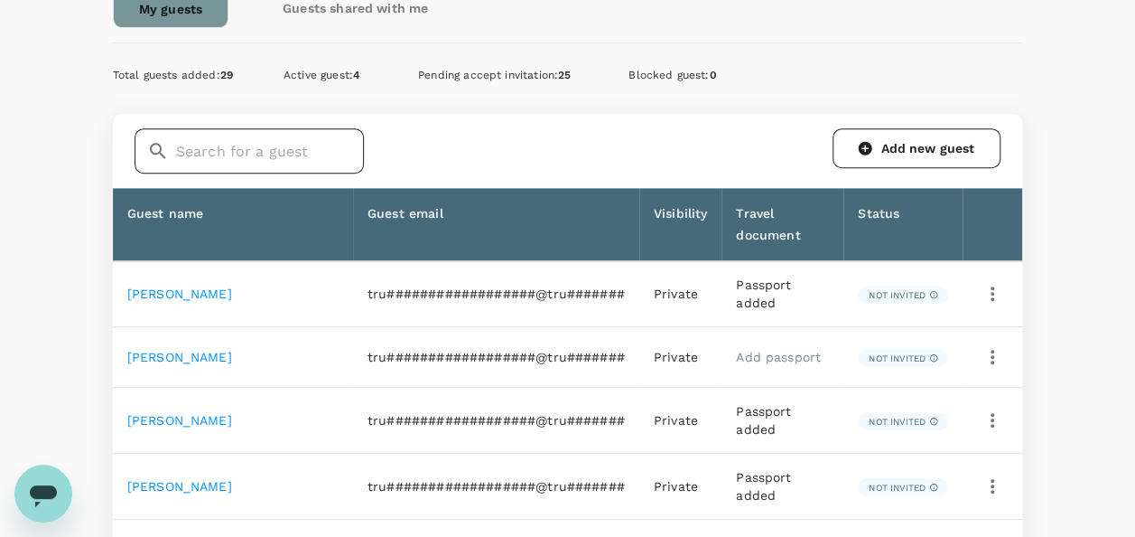
scroll to position [361, 0]
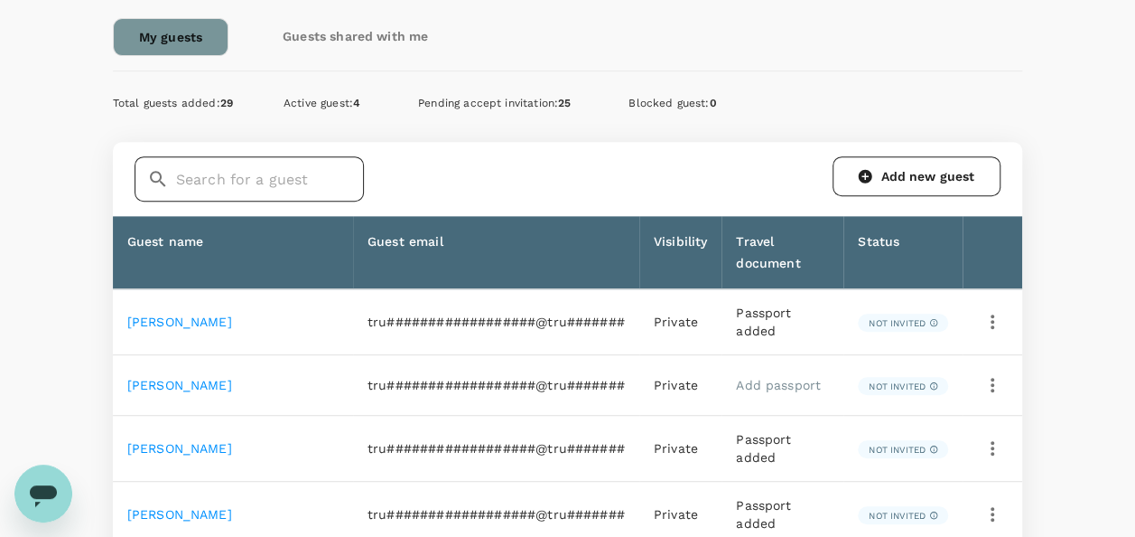
click at [301, 188] on input "text" at bounding box center [270, 178] width 188 height 45
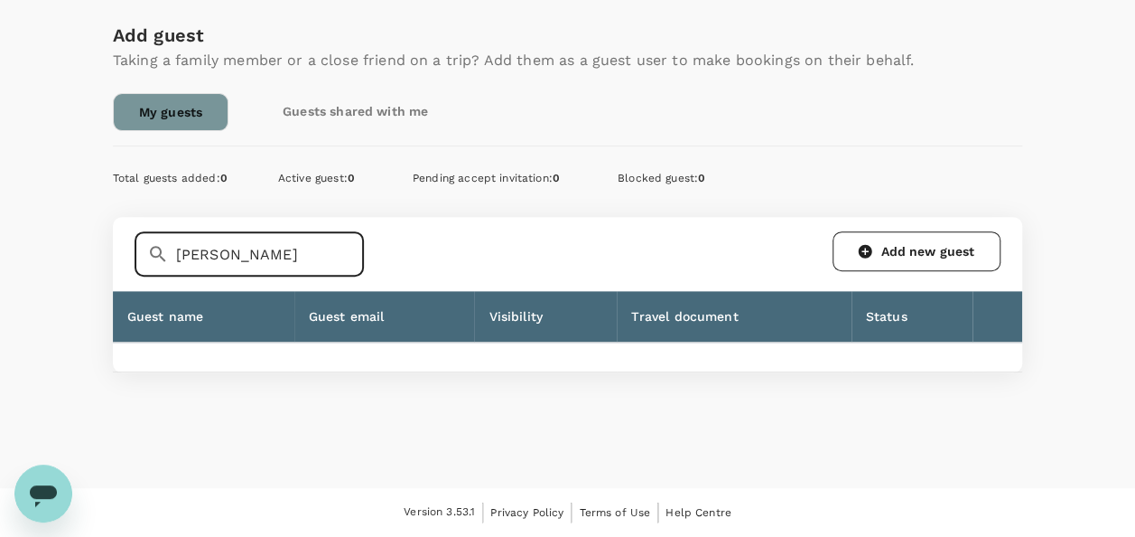
scroll to position [282, 0]
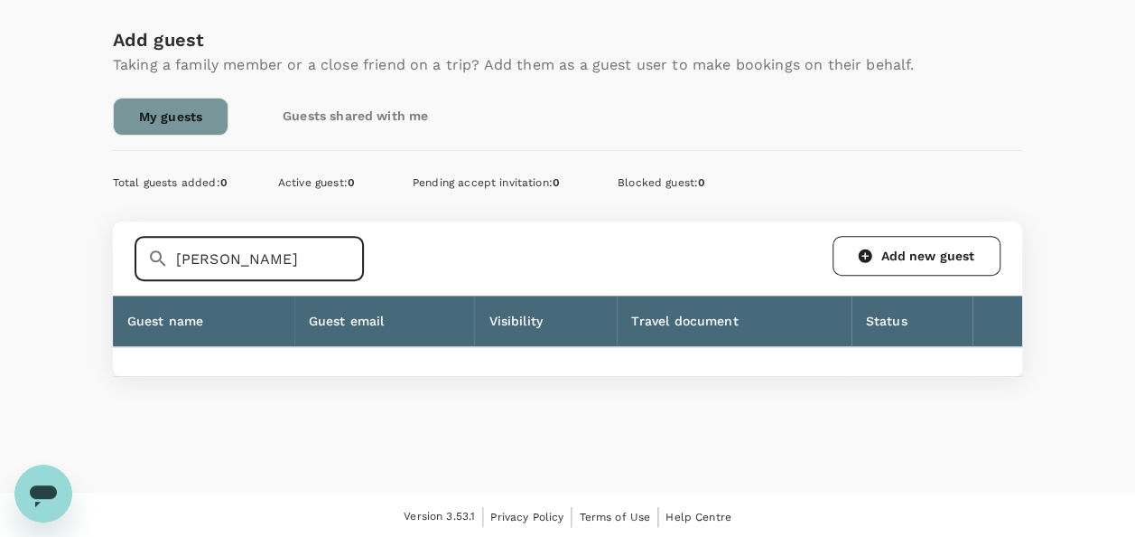
drag, startPoint x: 266, startPoint y: 246, endPoint x: 0, endPoint y: 198, distance: 269.8
click at [0, 197] on html "Trips Book Risk & Restrictions AA Profile Settings My Profile Travel Preference…" at bounding box center [567, 129] width 1135 height 823
drag, startPoint x: 266, startPoint y: 275, endPoint x: 0, endPoint y: 234, distance: 268.6
click at [0, 234] on html "Trips Book Risk & Restrictions AA Profile Settings My Profile Travel Preference…" at bounding box center [567, 129] width 1135 height 823
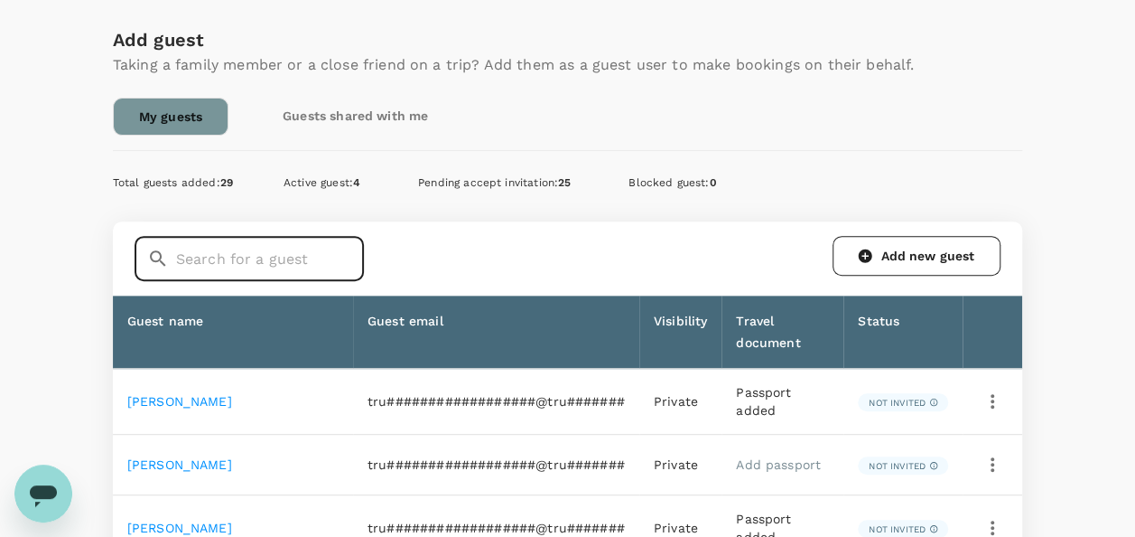
scroll to position [361, 0]
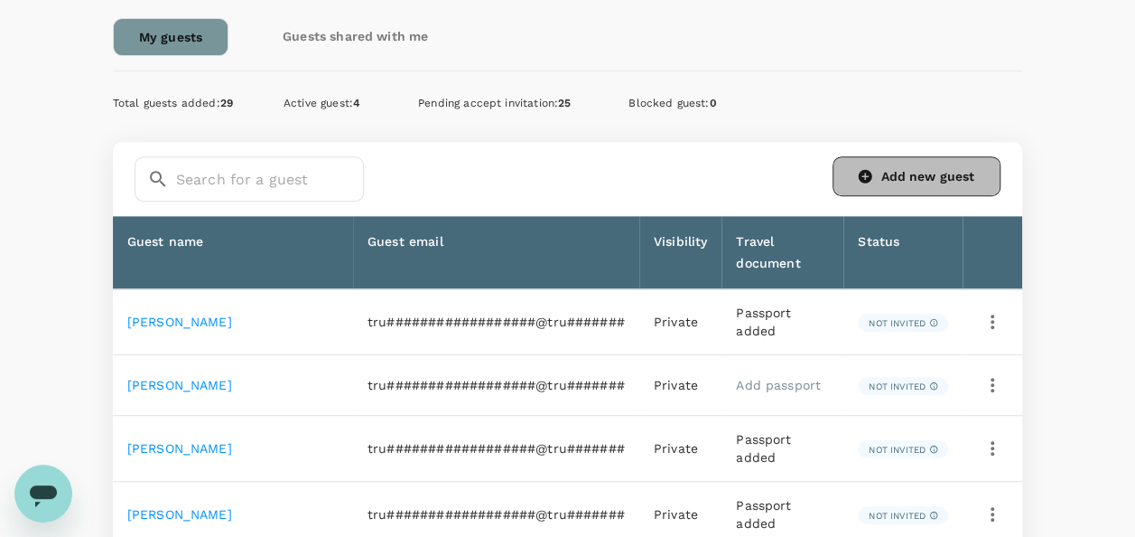
click at [882, 179] on link "Add new guest" at bounding box center [917, 176] width 168 height 40
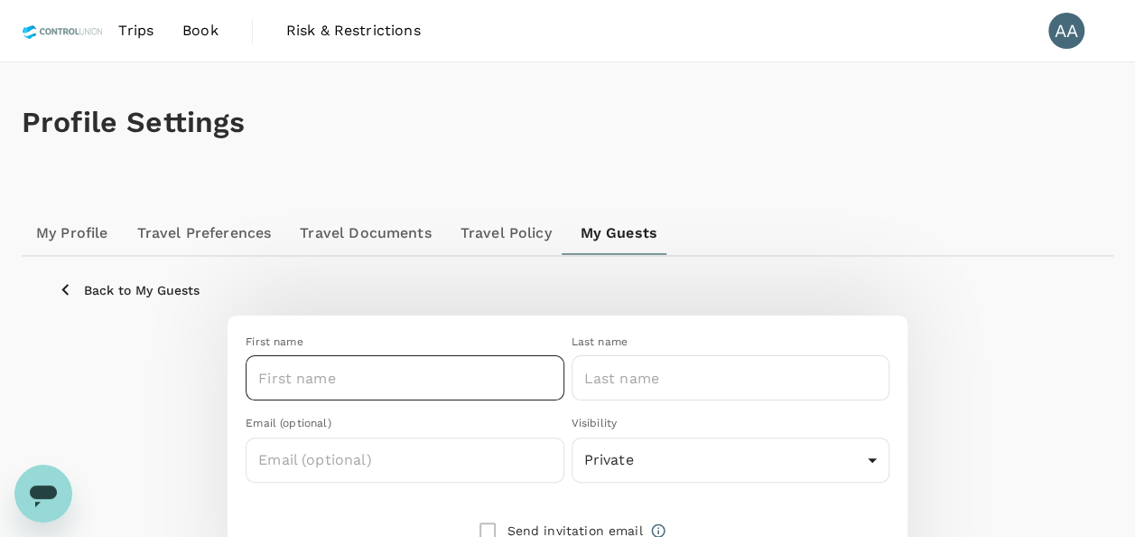
click at [393, 374] on input "text" at bounding box center [405, 377] width 318 height 45
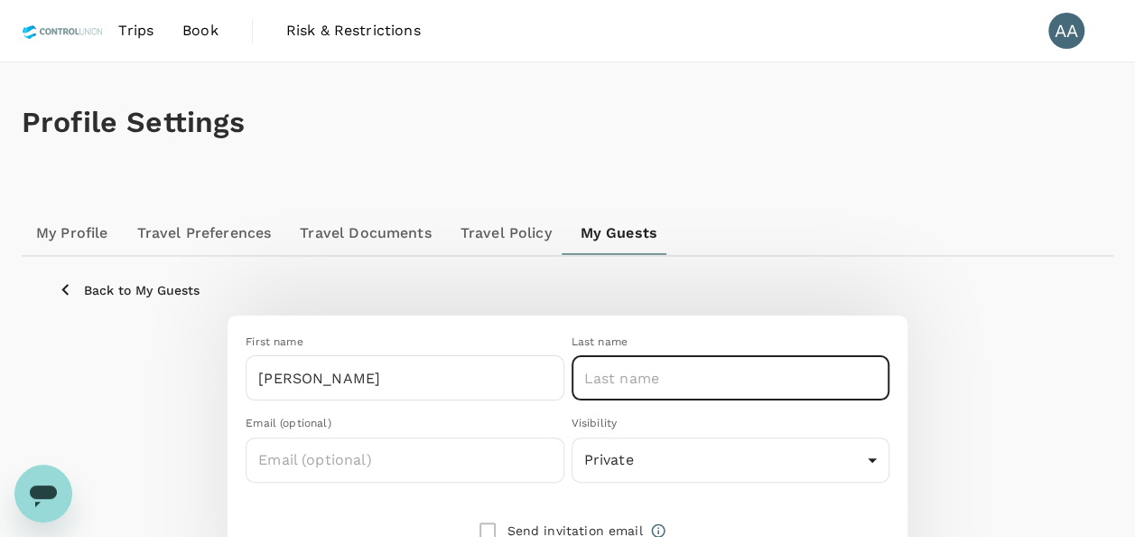
click at [715, 378] on input "text" at bounding box center [731, 377] width 318 height 45
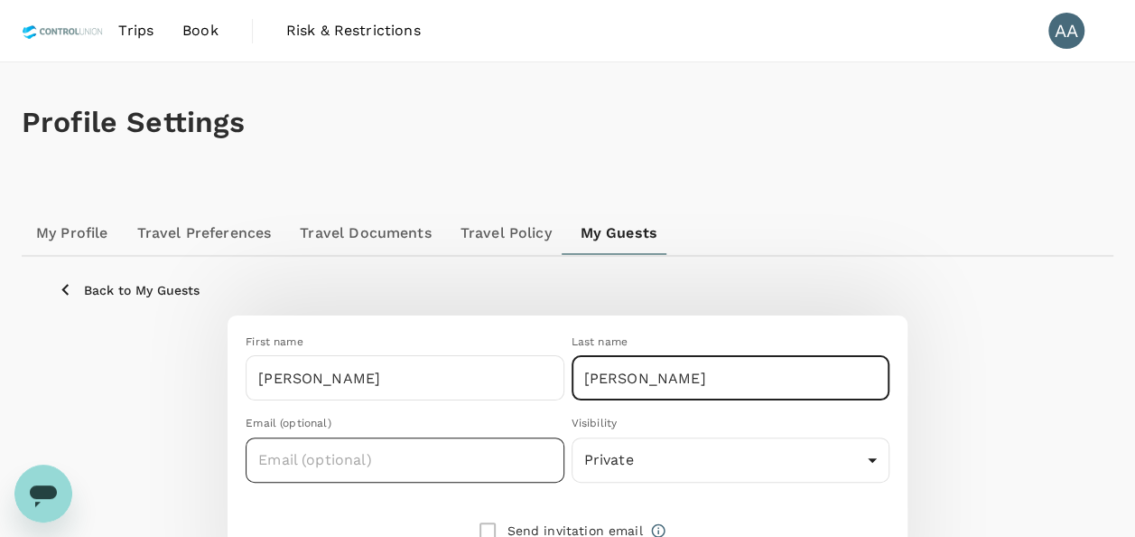
click at [481, 452] on input "text" at bounding box center [405, 459] width 318 height 45
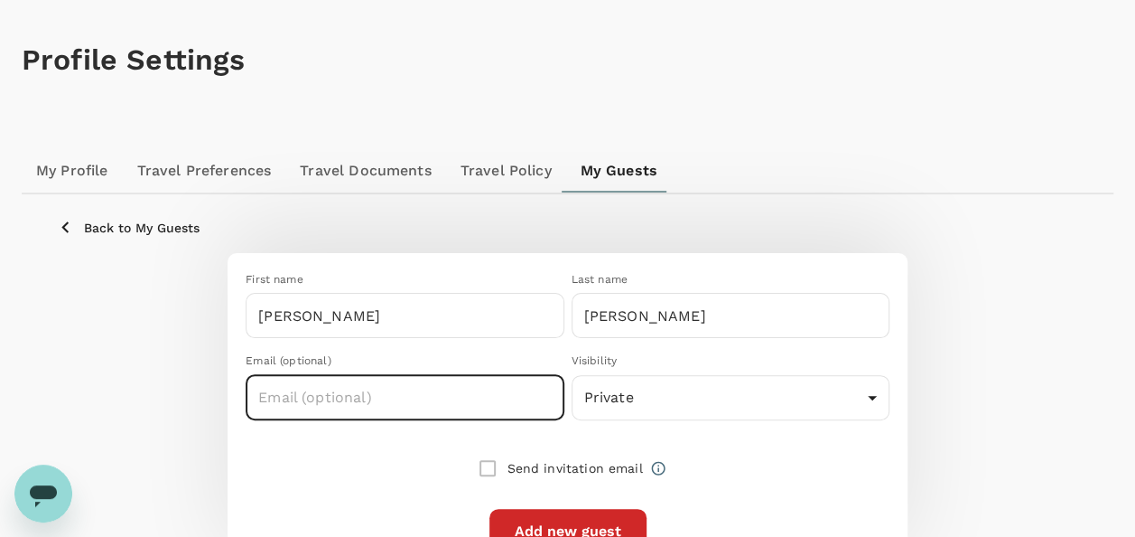
scroll to position [90, 0]
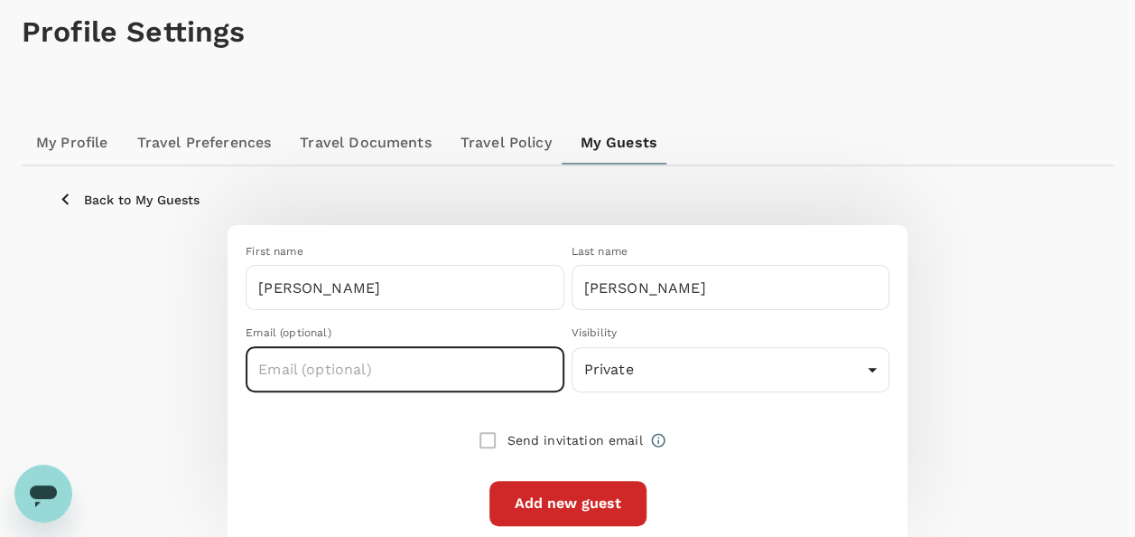
click at [549, 501] on button "Add new guest" at bounding box center [568, 503] width 157 height 45
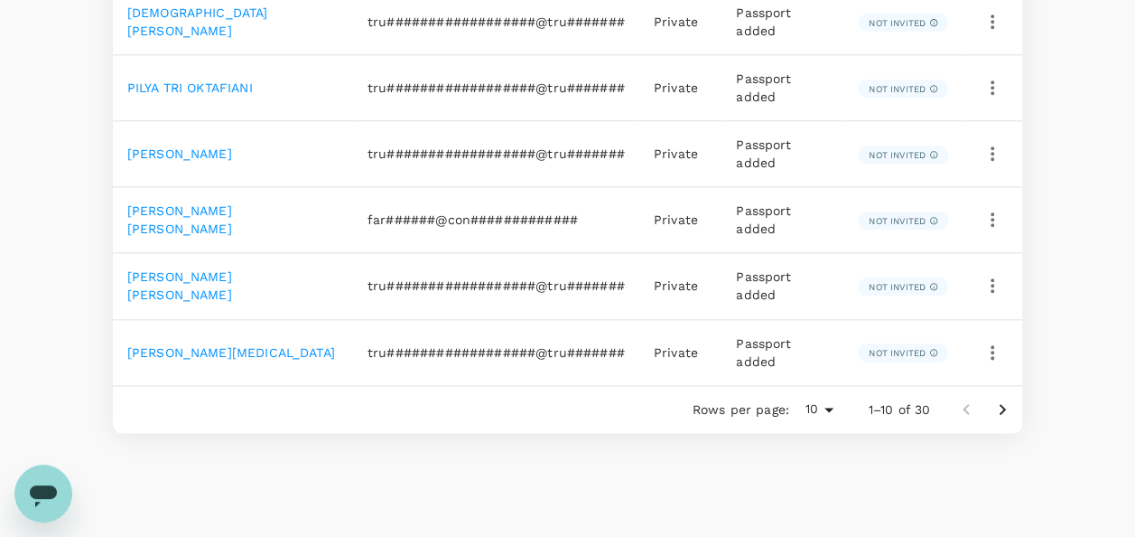
scroll to position [929, 0]
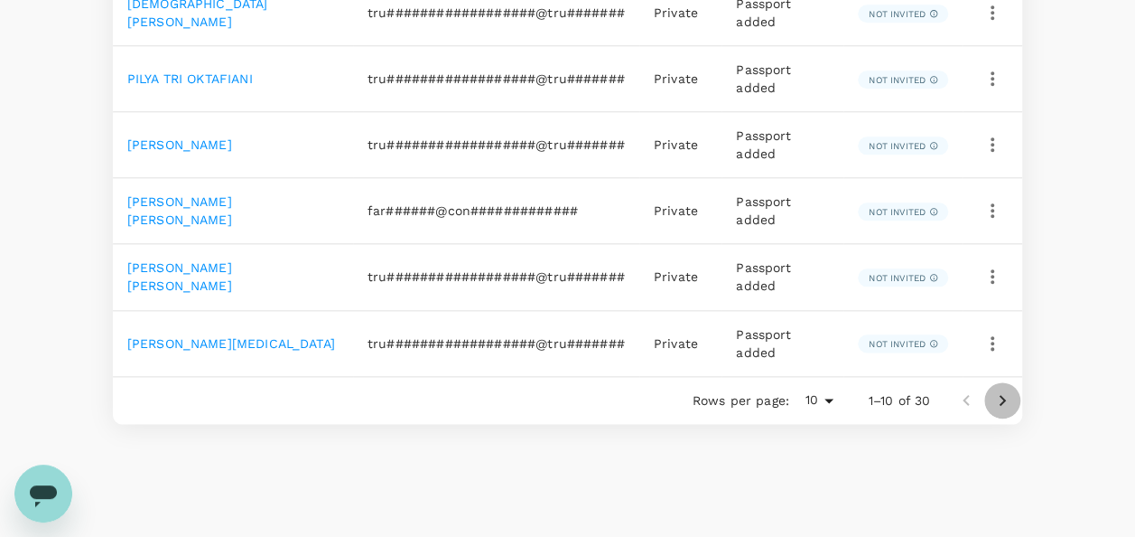
click at [994, 389] on icon "Go to next page" at bounding box center [1003, 400] width 22 height 22
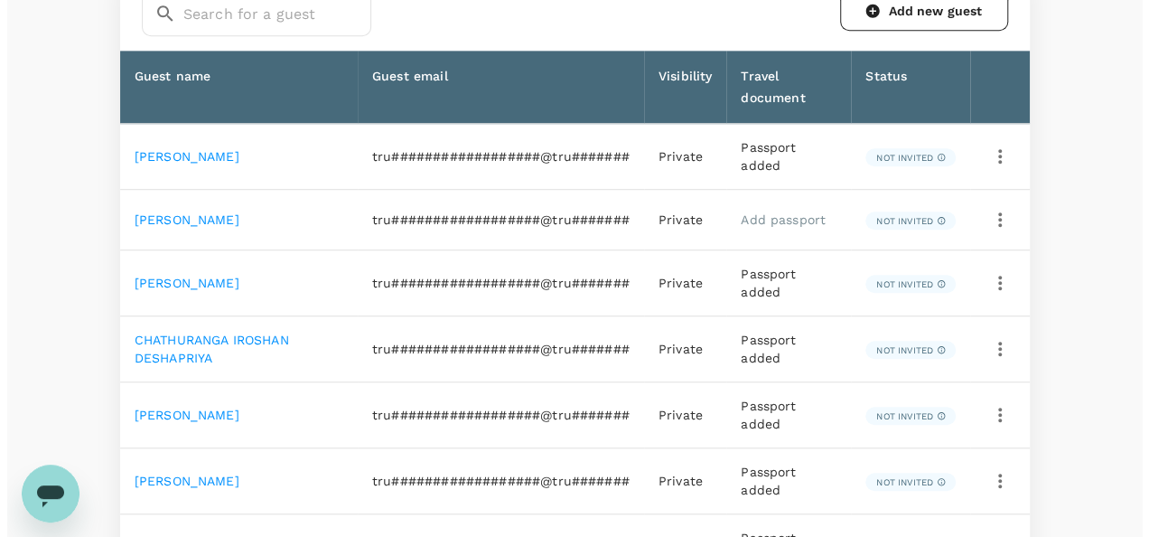
scroll to position [491, 0]
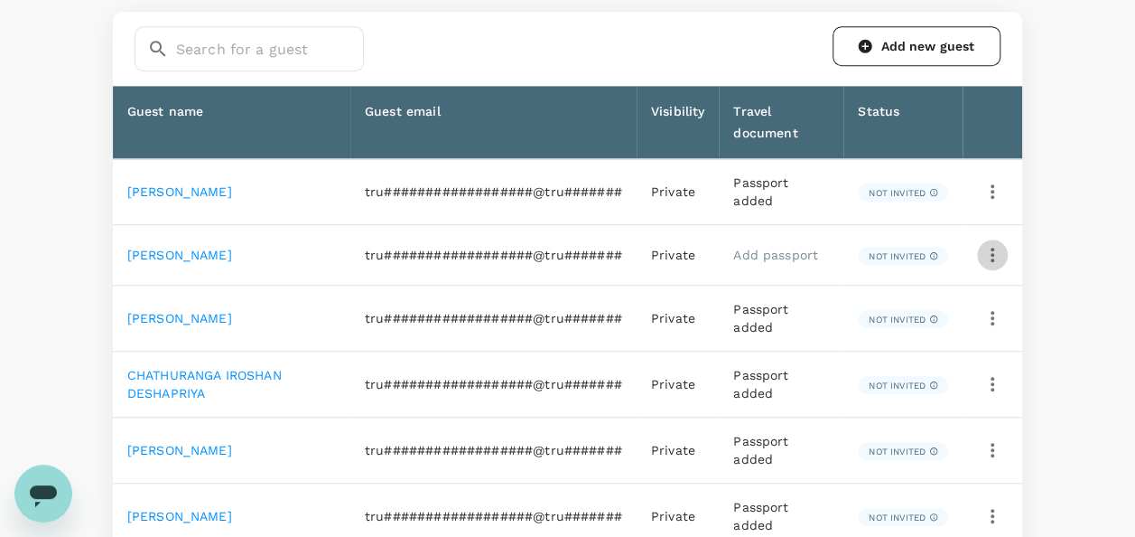
click at [994, 253] on icon "button" at bounding box center [993, 255] width 22 height 22
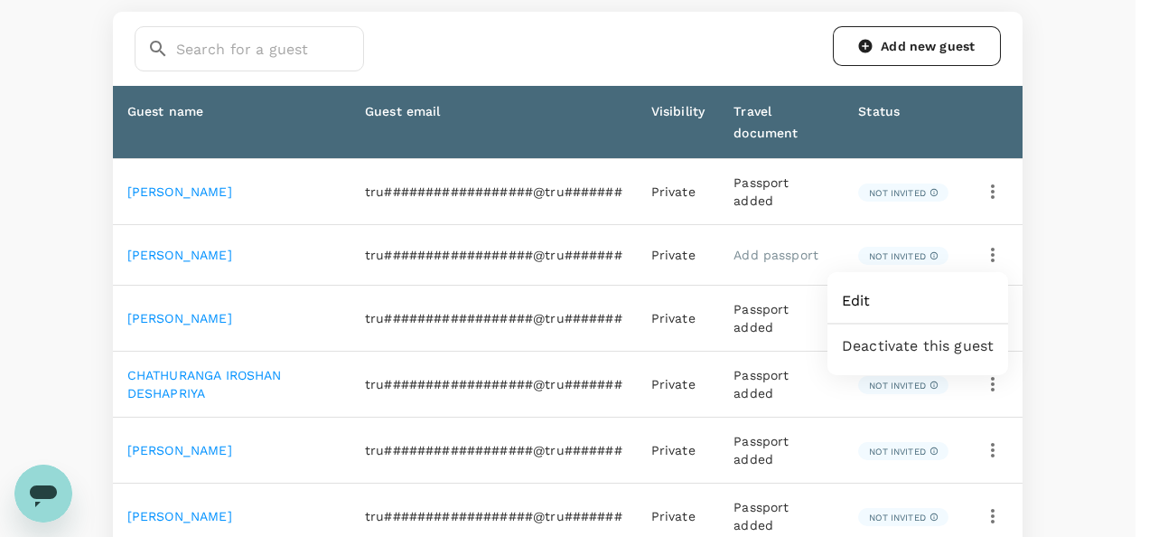
click at [880, 298] on span "Edit" at bounding box center [918, 301] width 152 height 22
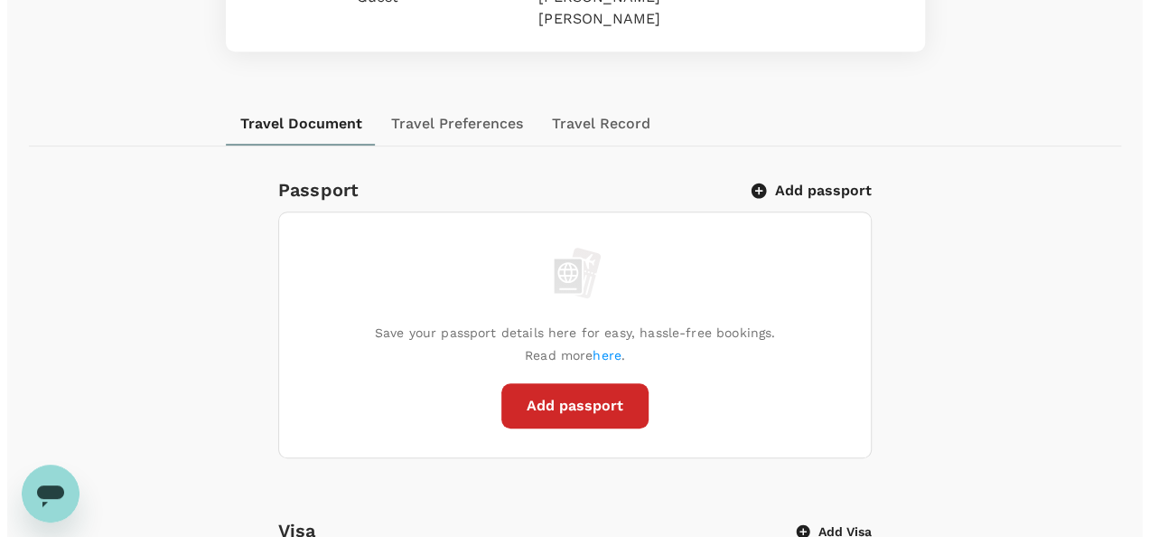
scroll to position [542, 0]
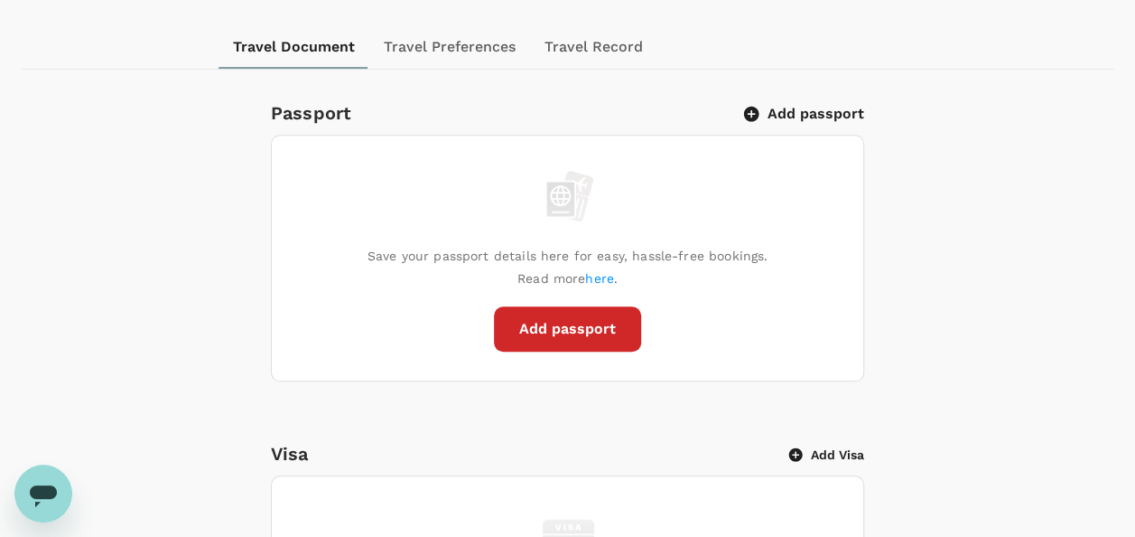
click at [549, 306] on button "Add passport" at bounding box center [567, 328] width 147 height 45
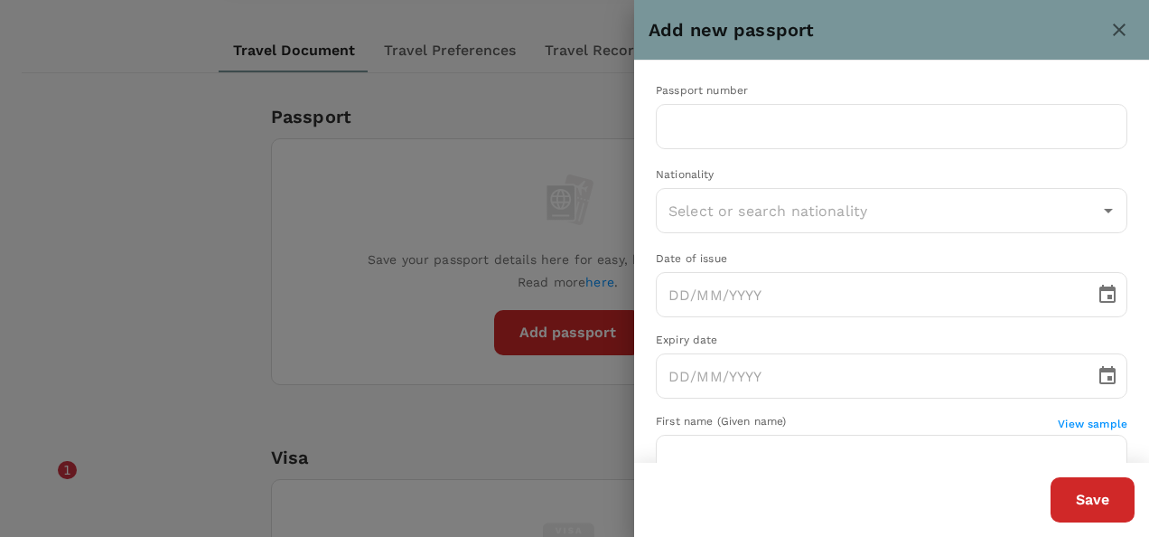
scroll to position [0, 0]
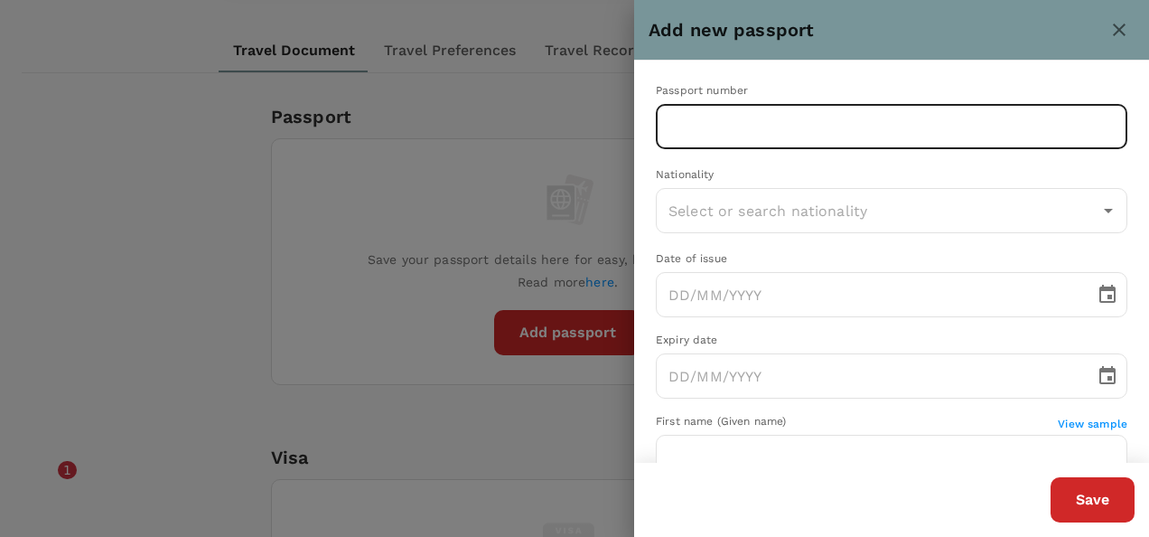
click at [725, 128] on input "text" at bounding box center [891, 126] width 471 height 45
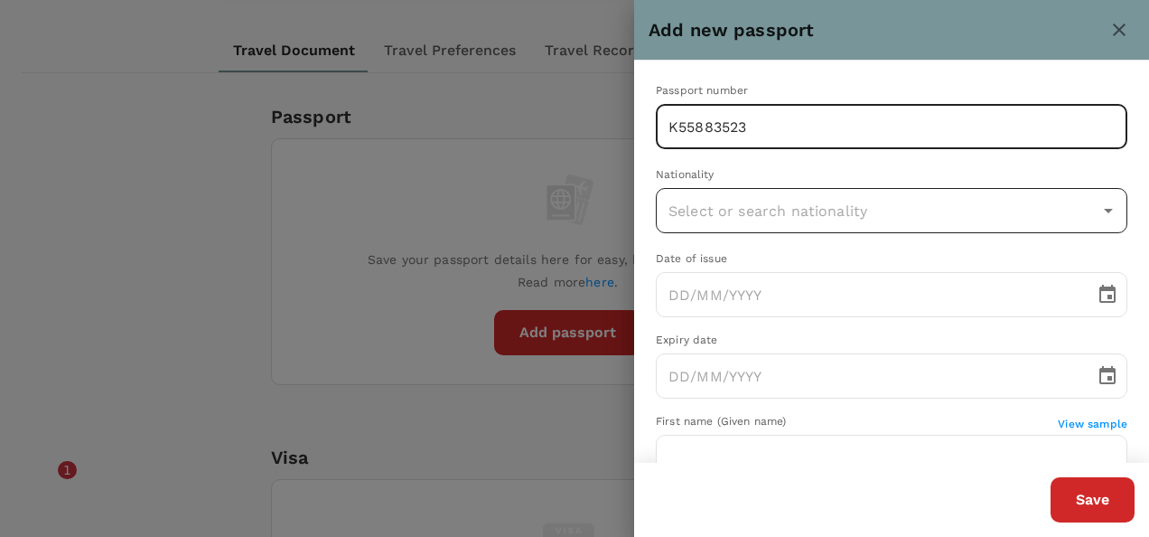
type input "K55883523"
click at [873, 201] on input "text" at bounding box center [878, 210] width 428 height 34
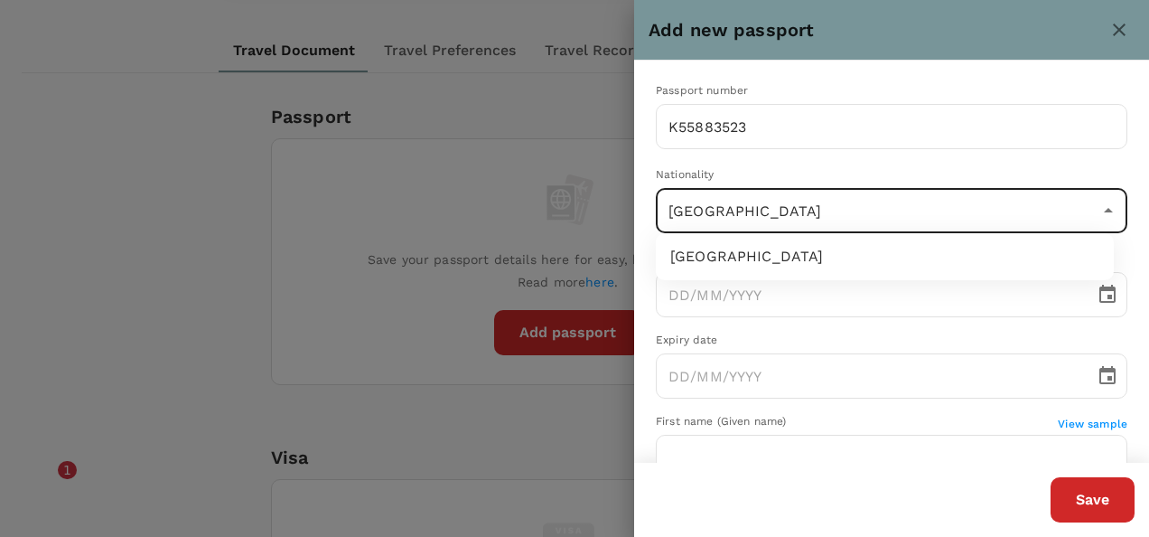
click at [721, 250] on li "Malaysia" at bounding box center [885, 256] width 458 height 33
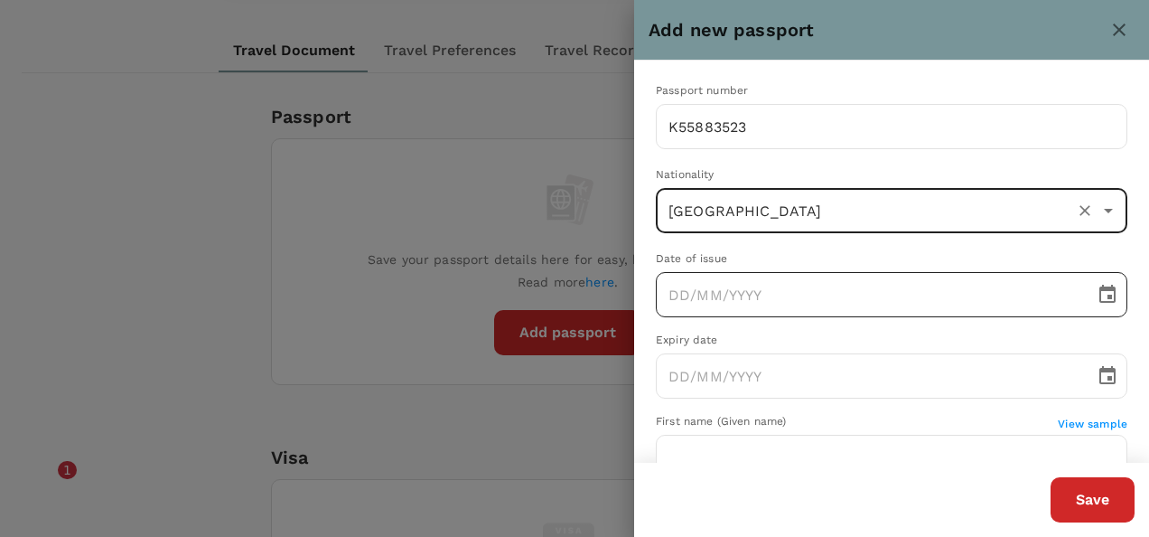
type input "Malaysia"
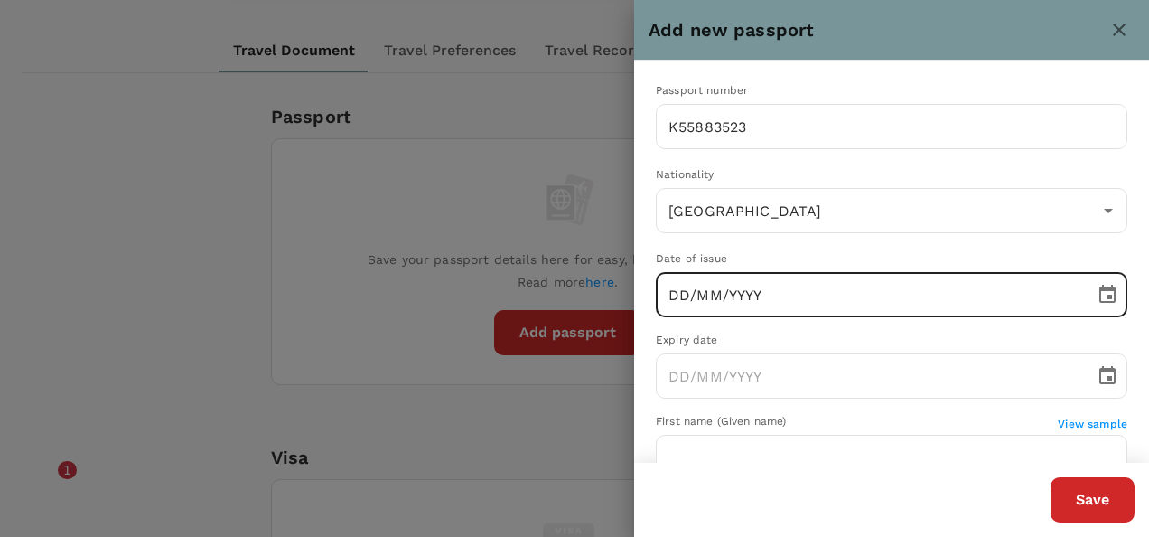
click at [674, 294] on input "DD/MM/YYYY" at bounding box center [869, 294] width 426 height 45
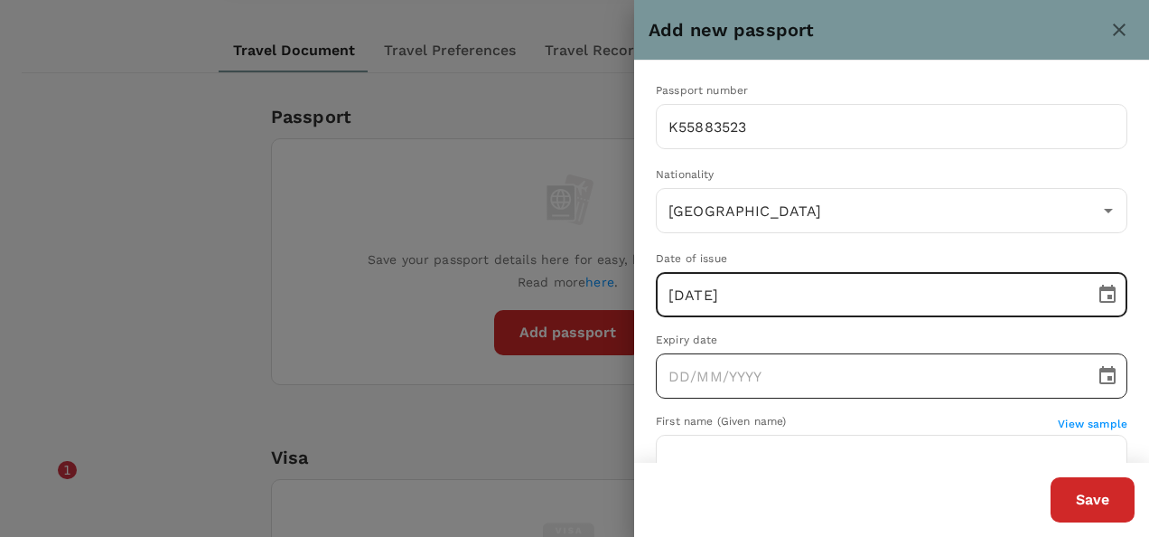
type input "04/06/2022"
click at [675, 365] on input "DD/MM/YYYY" at bounding box center [869, 375] width 426 height 45
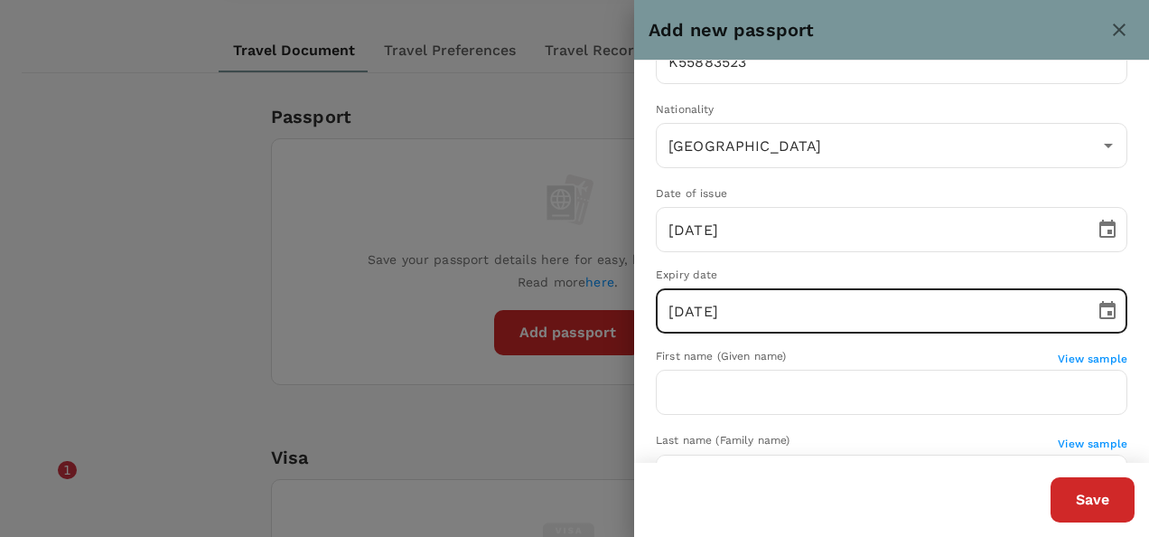
scroll to position [181, 0]
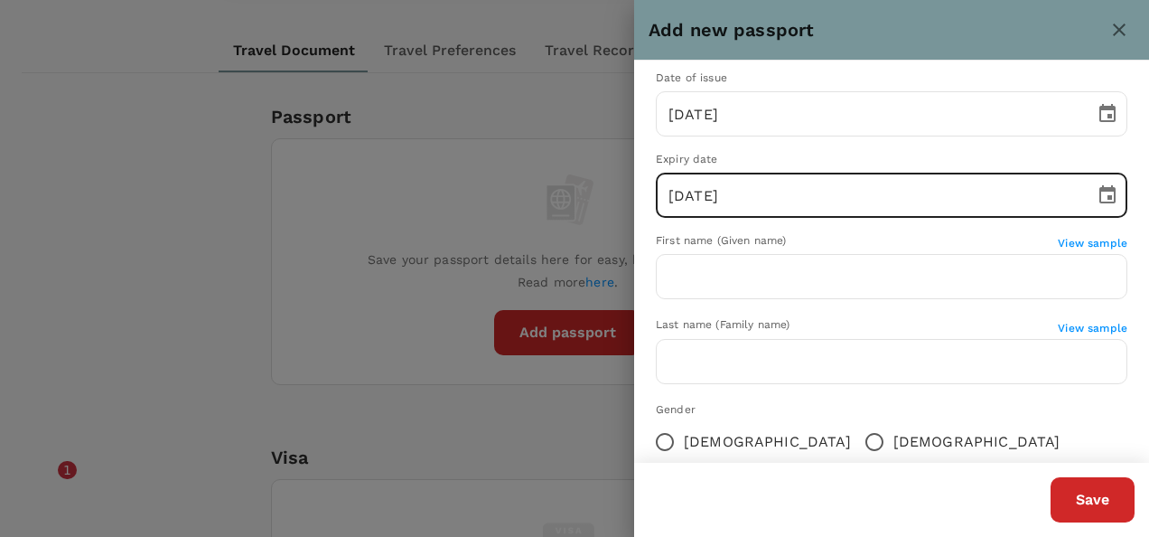
type input "04/06/2027"
click at [765, 249] on div "First name (Given name)" at bounding box center [857, 241] width 402 height 18
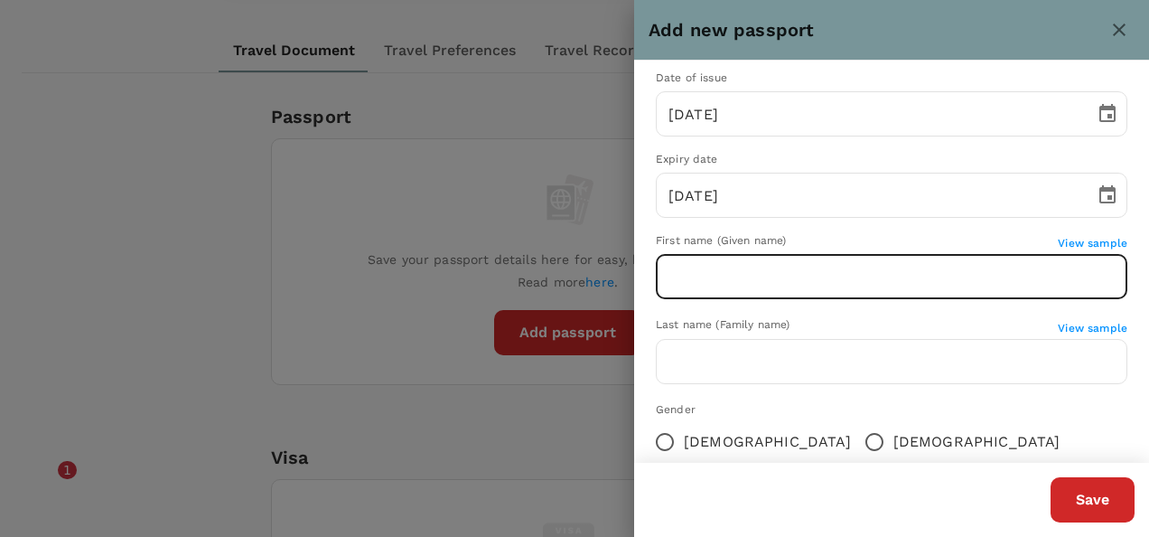
click at [761, 275] on input "text" at bounding box center [891, 276] width 471 height 45
type input "[PERSON_NAME]"
click at [855, 438] on input "Male" at bounding box center [874, 442] width 38 height 38
radio input "true"
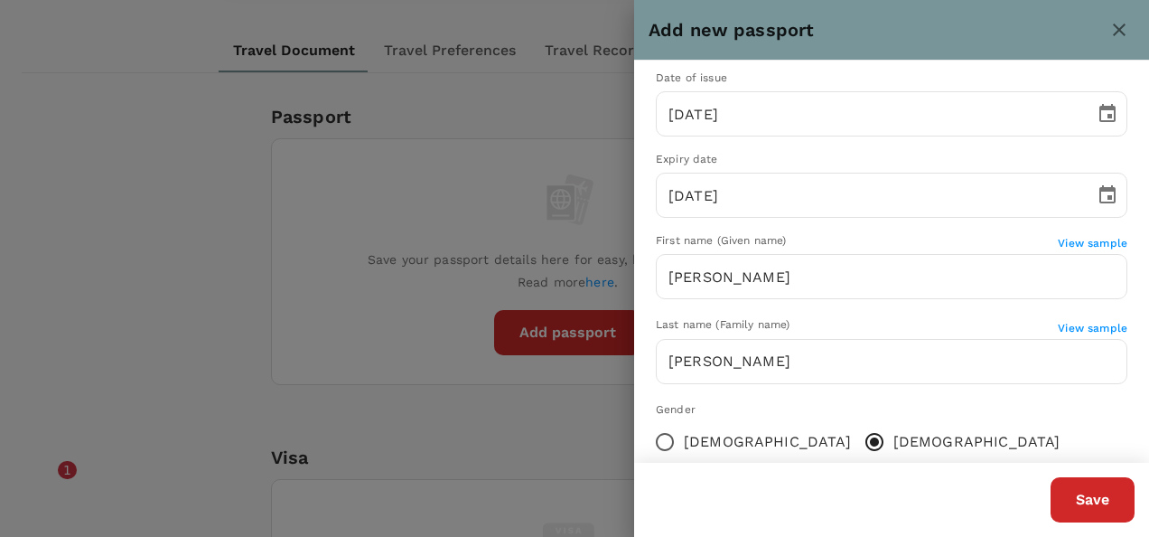
click at [658, 437] on input "Female" at bounding box center [665, 442] width 38 height 38
radio input "true"
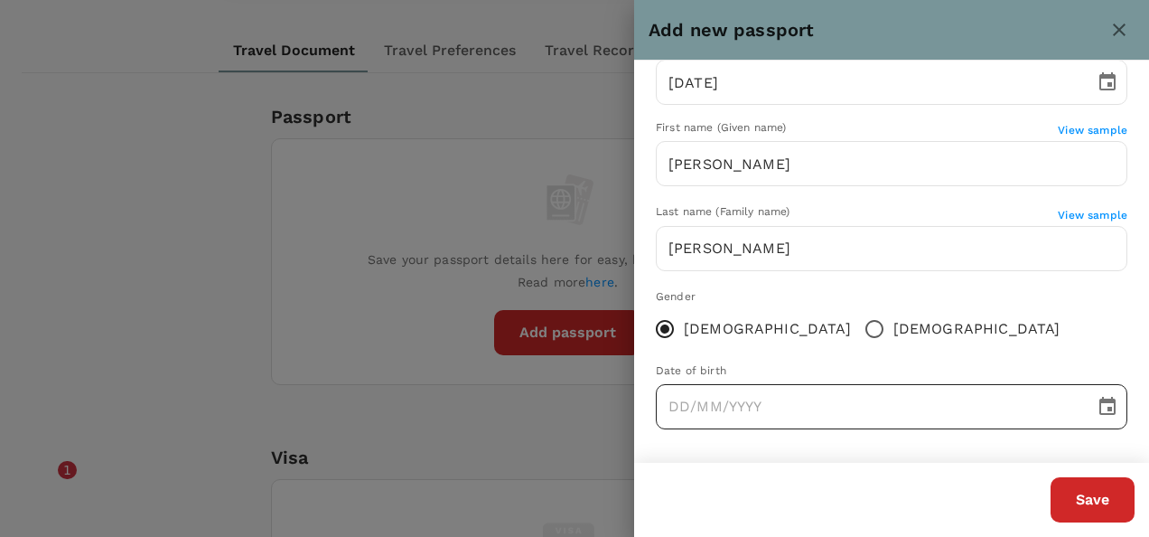
scroll to position [295, 0]
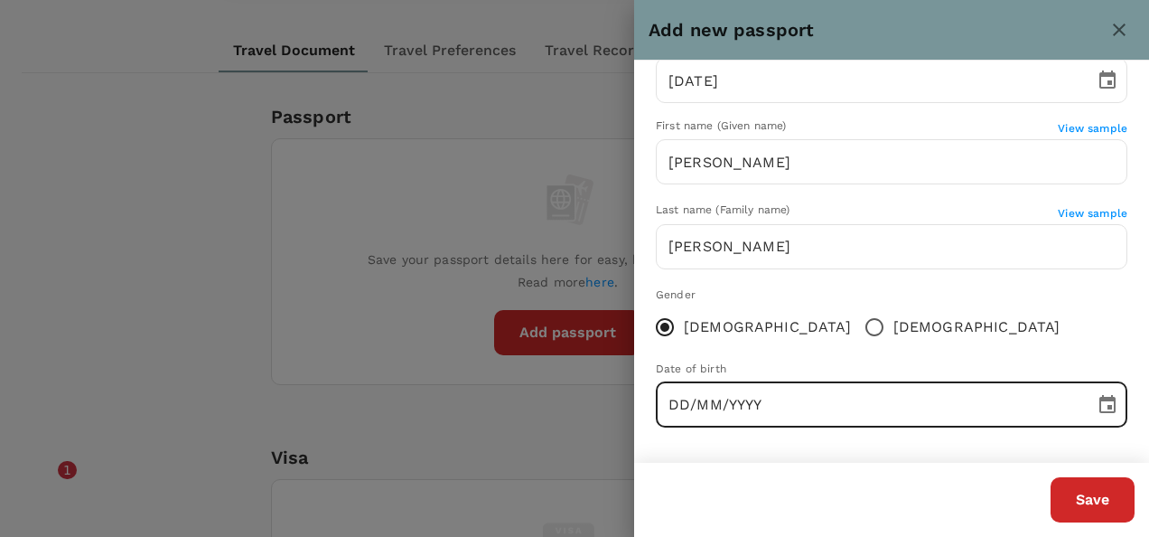
click at [733, 406] on input "DD/MM/YYYY" at bounding box center [869, 404] width 426 height 45
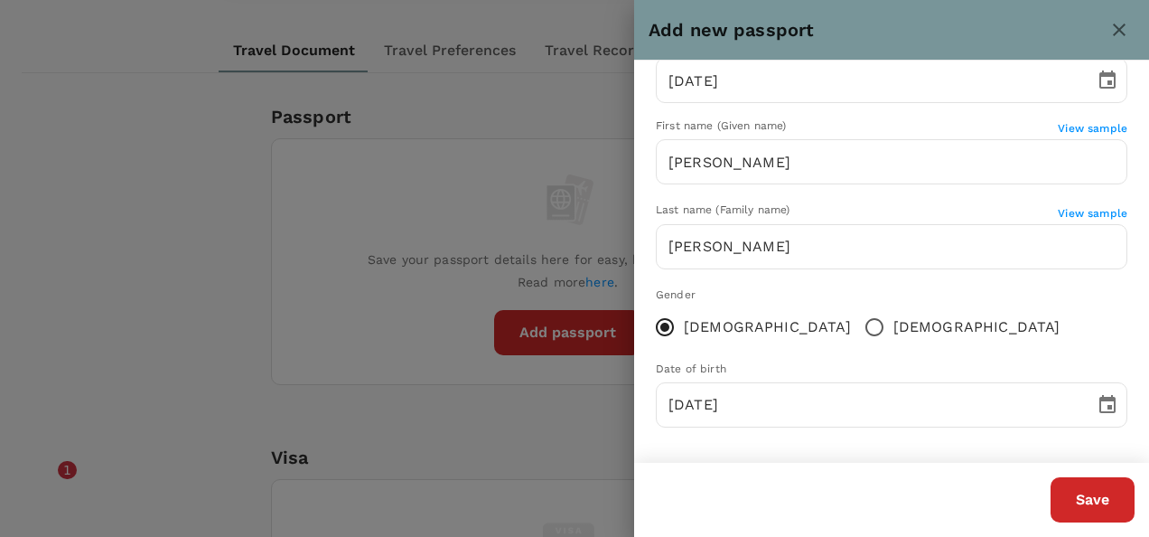
click at [806, 435] on div "Passport number K55883523 ​ Nationality Malaysia ​ Date of issue 04/06/2022 ​ E…" at bounding box center [891, 114] width 515 height 698
click at [699, 402] on input "23/05/1989" at bounding box center [869, 404] width 426 height 45
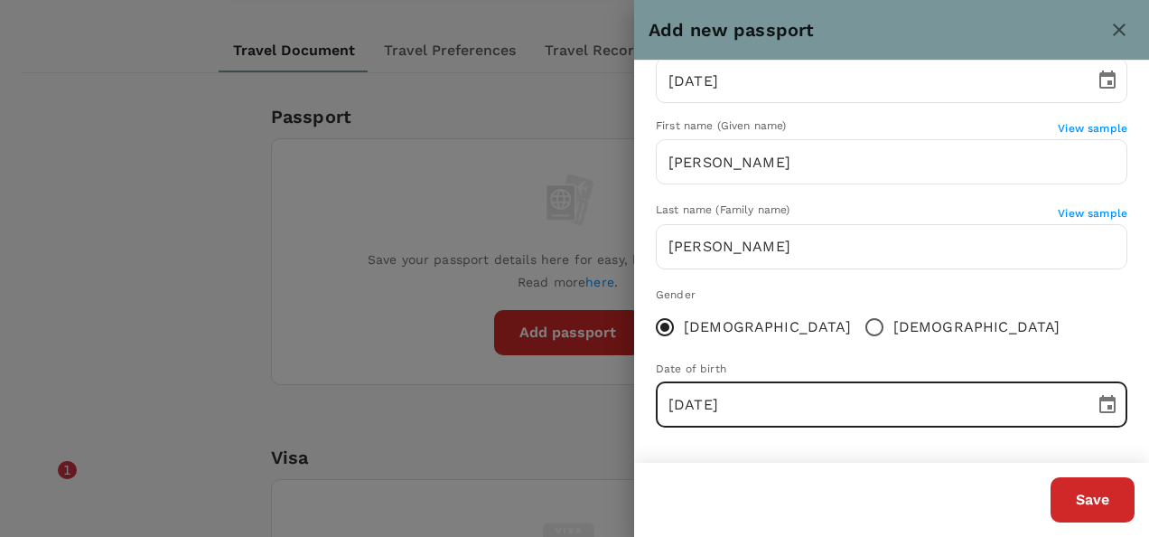
type input "23/02/1989"
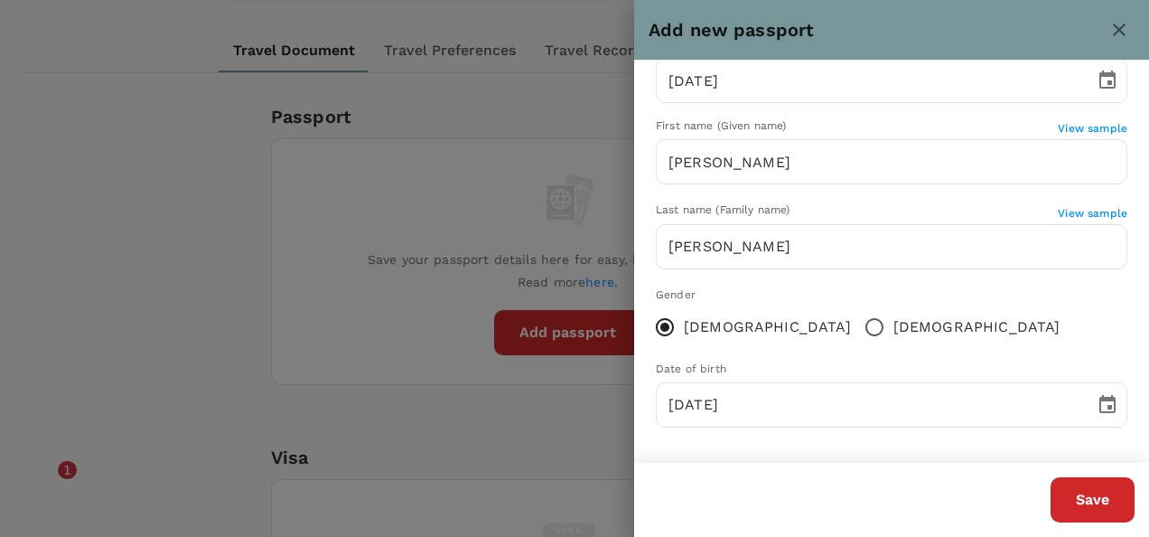
click at [910, 352] on div "Passport number K55883523 ​ Nationality Malaysia ​ Date of issue 04/06/2022 ​ E…" at bounding box center [891, 114] width 515 height 698
click at [1093, 484] on button "Save" at bounding box center [1092, 499] width 84 height 45
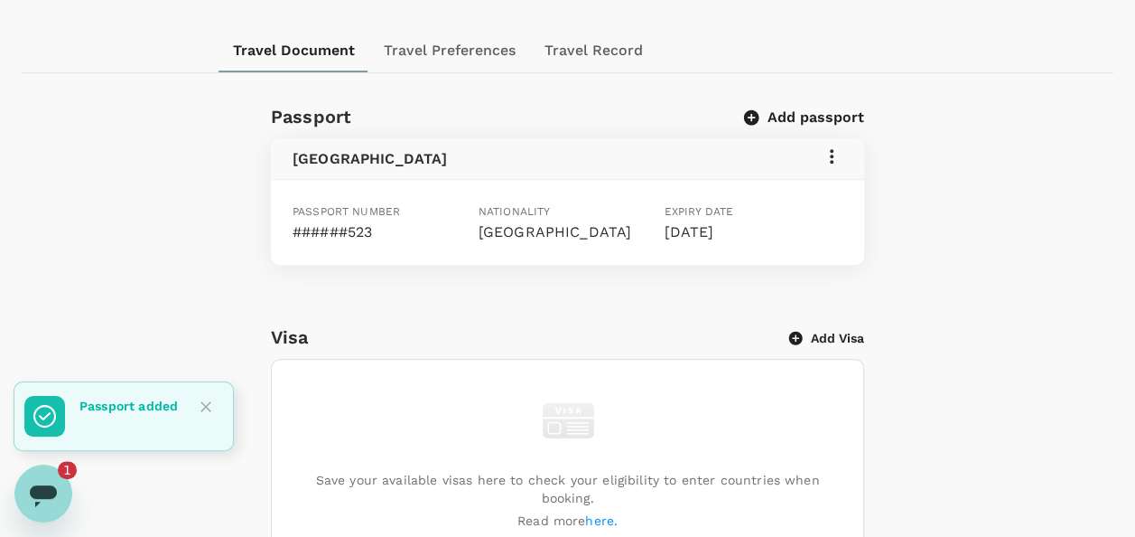
click at [47, 478] on icon "Open messaging window, 1 unread message" at bounding box center [43, 493] width 33 height 33
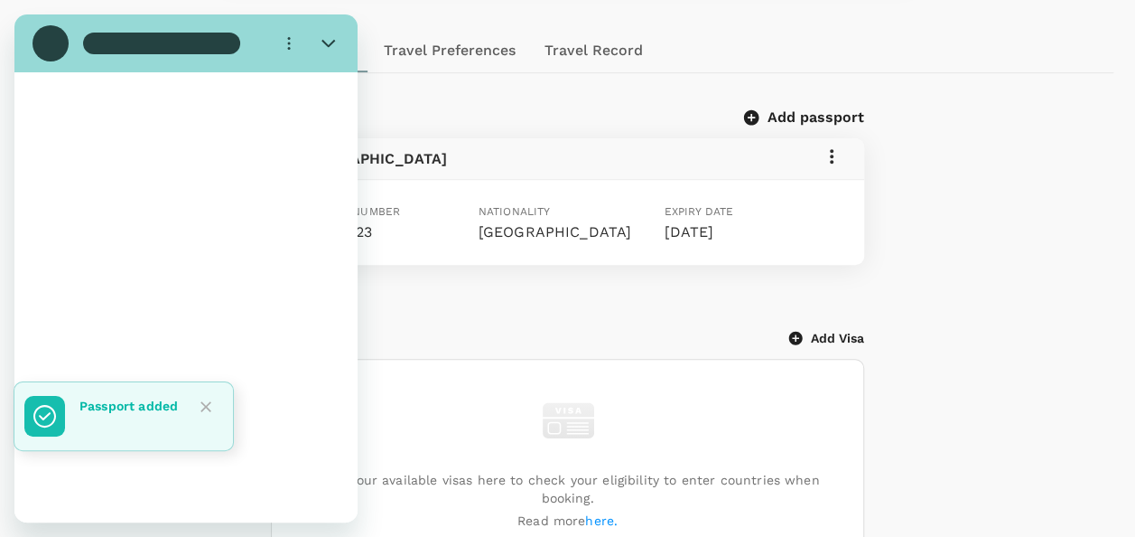
scroll to position [0, 0]
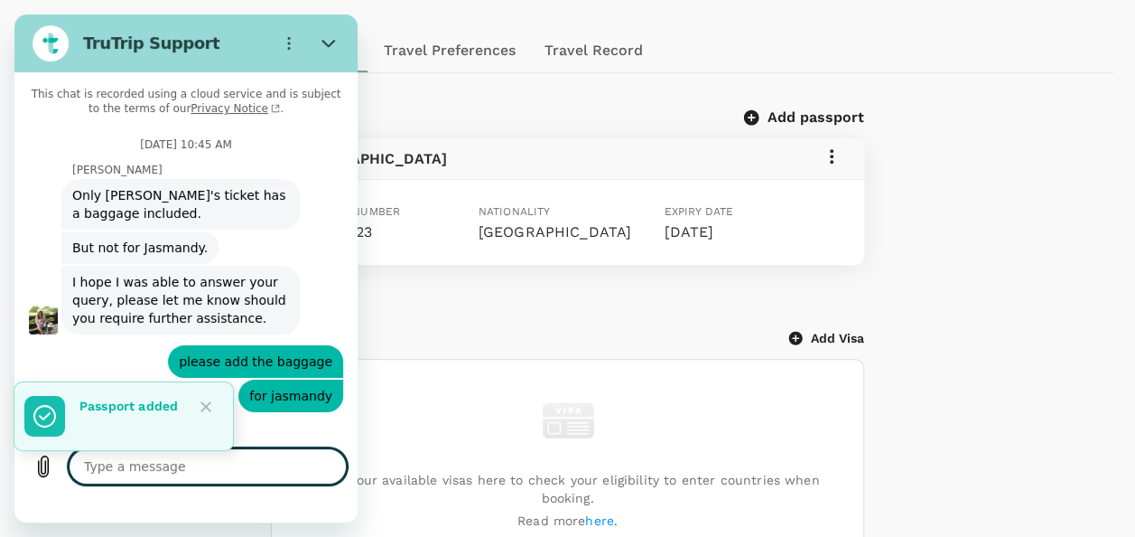
type textarea "x"
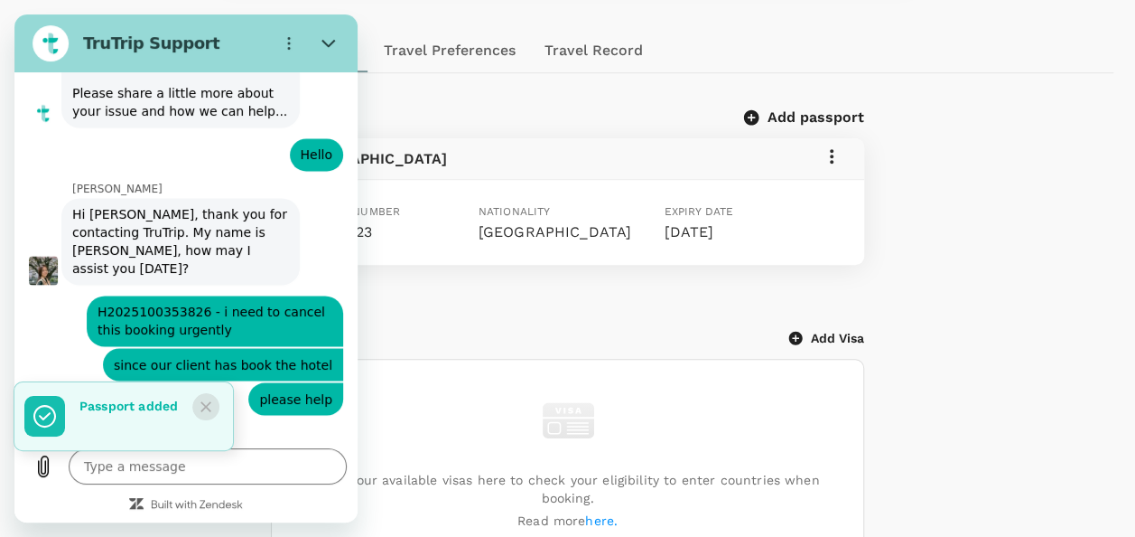
click at [193, 405] on button "Close" at bounding box center [205, 406] width 27 height 27
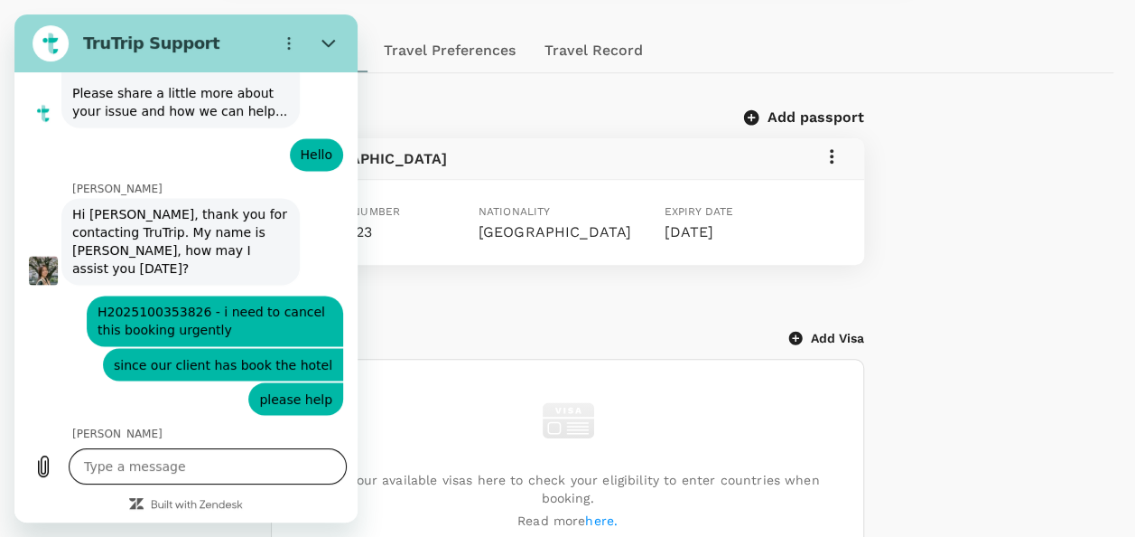
drag, startPoint x: 196, startPoint y: 453, endPoint x: 196, endPoint y: 465, distance: 11.7
click at [196, 456] on textarea at bounding box center [208, 466] width 278 height 36
type textarea "y"
type textarea "x"
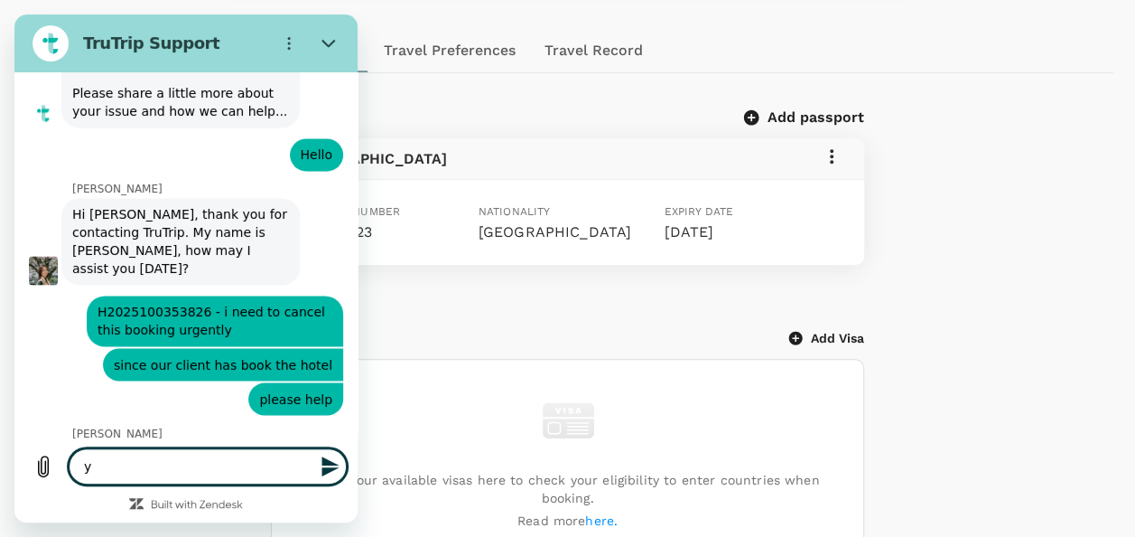
type textarea "ye"
type textarea "x"
type textarea "yes"
type textarea "x"
type textarea "yes"
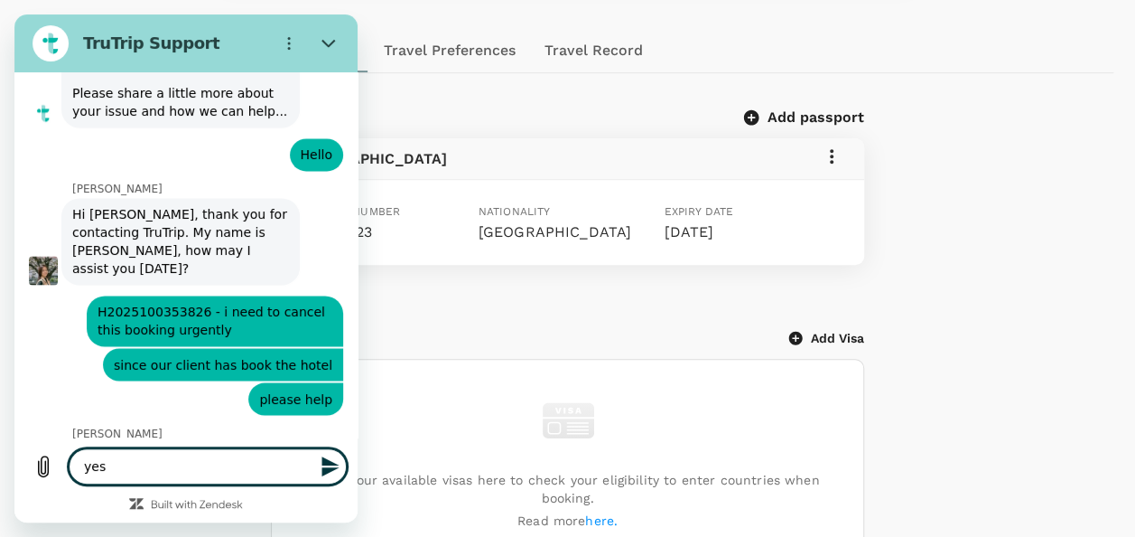
type textarea "x"
type textarea "yes p"
type textarea "x"
type textarea "yes pl"
type textarea "x"
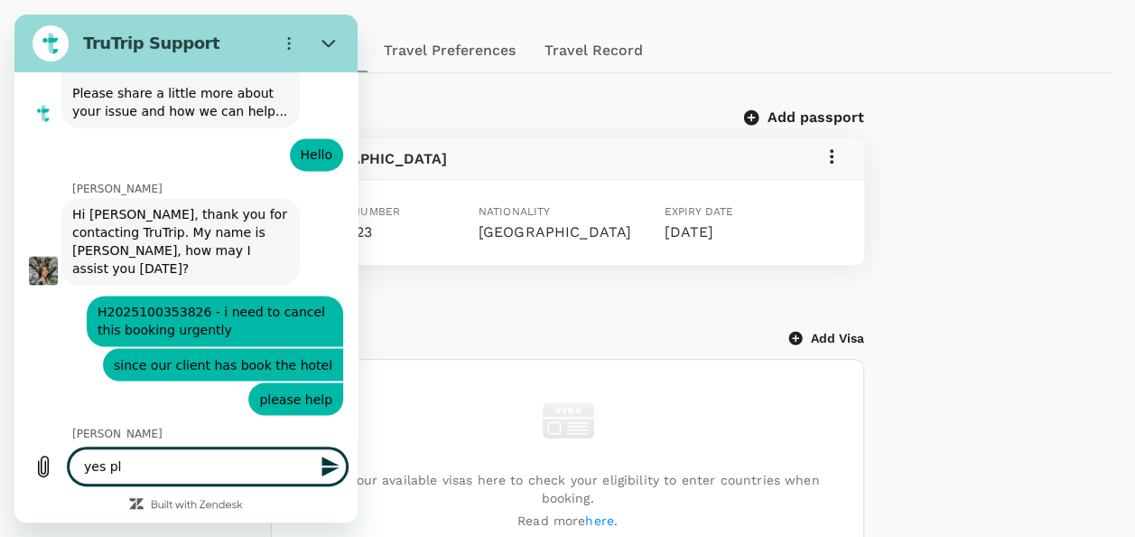
type textarea "yes ple"
type textarea "x"
type textarea "yes plea"
type textarea "x"
type textarea "yes pleas"
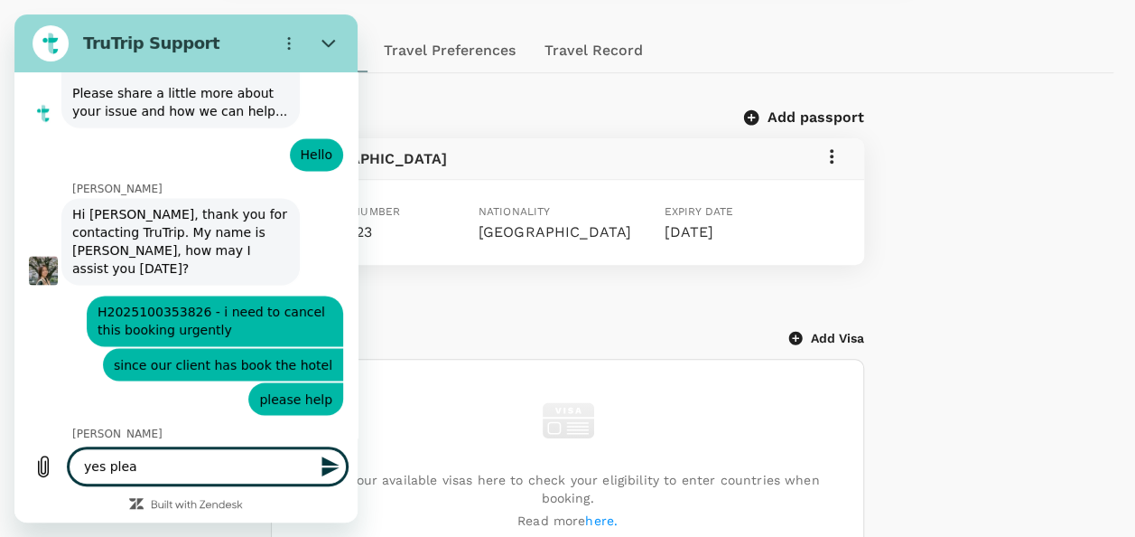
type textarea "x"
type textarea "yes please"
type textarea "x"
type textarea "yes please"
type textarea "x"
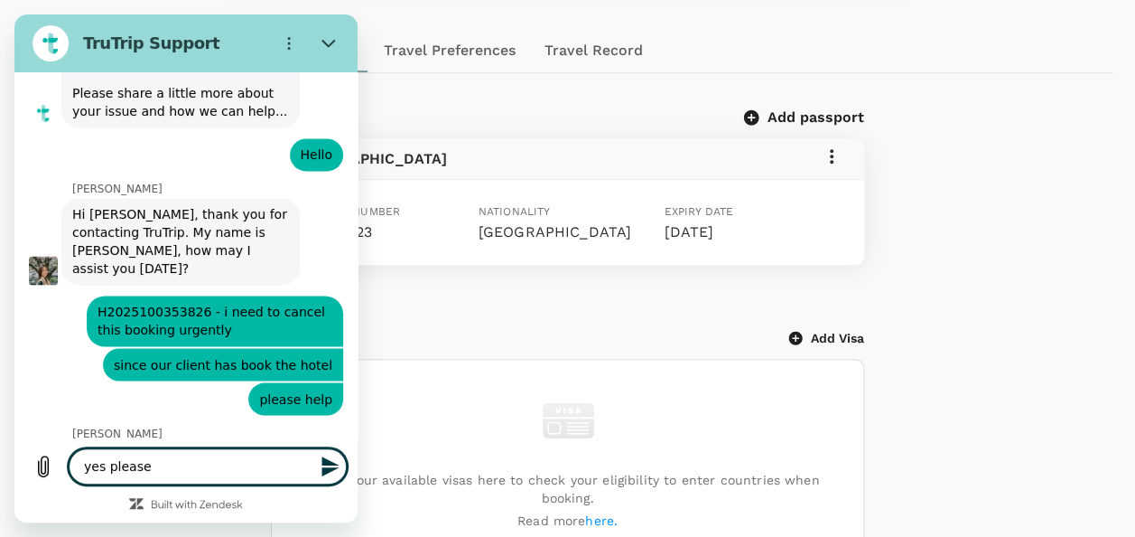
type textarea "yes please c"
type textarea "x"
type textarea "yes please ca"
type textarea "x"
type textarea "yes please can"
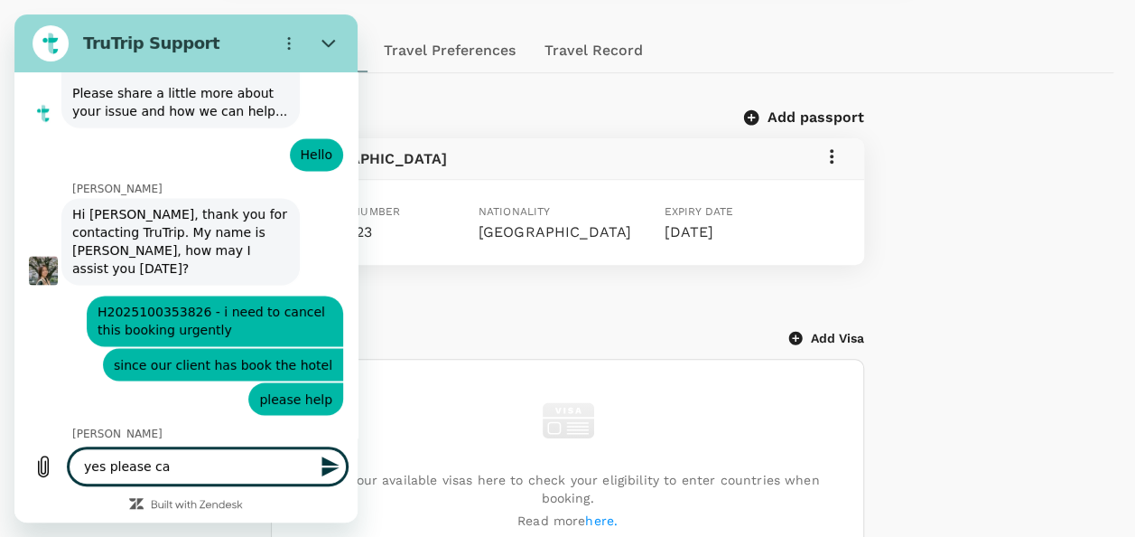
type textarea "x"
type textarea "yes please canc"
type textarea "x"
type textarea "yes please cance"
type textarea "x"
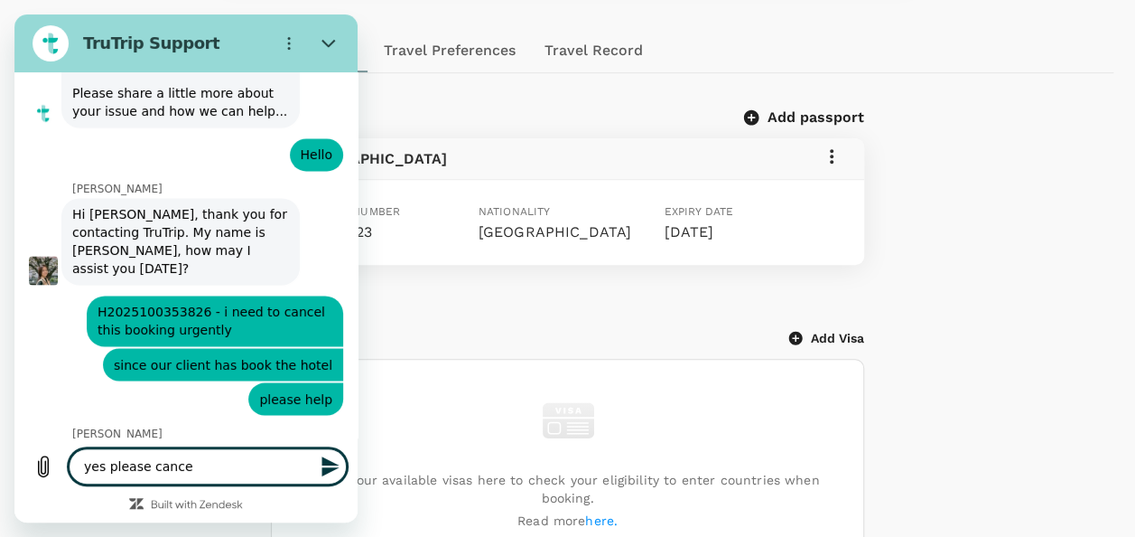
type textarea "yes please cancel"
type textarea "x"
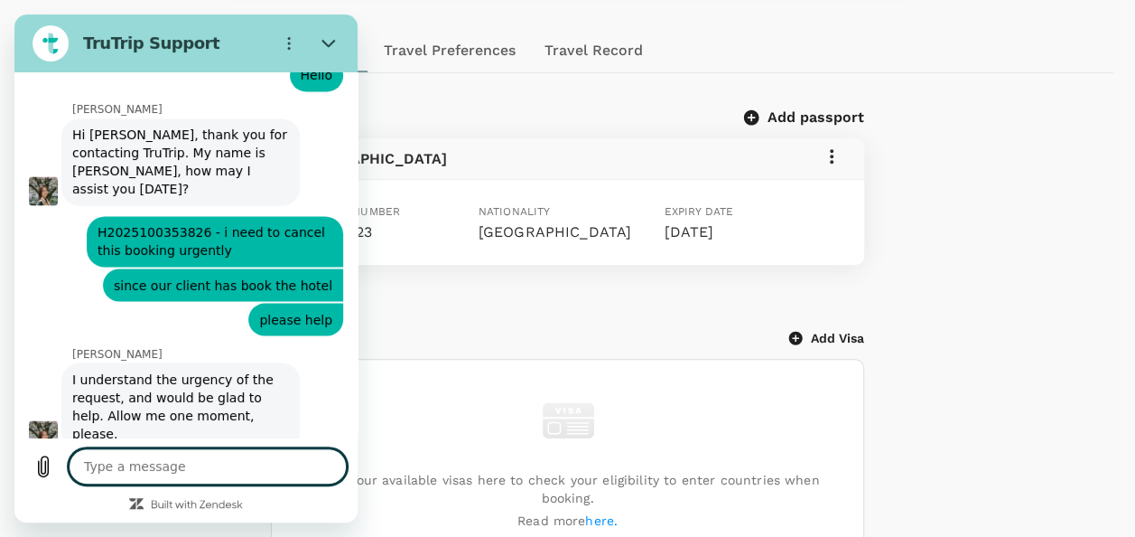
scroll to position [8325, 0]
type textarea "x"
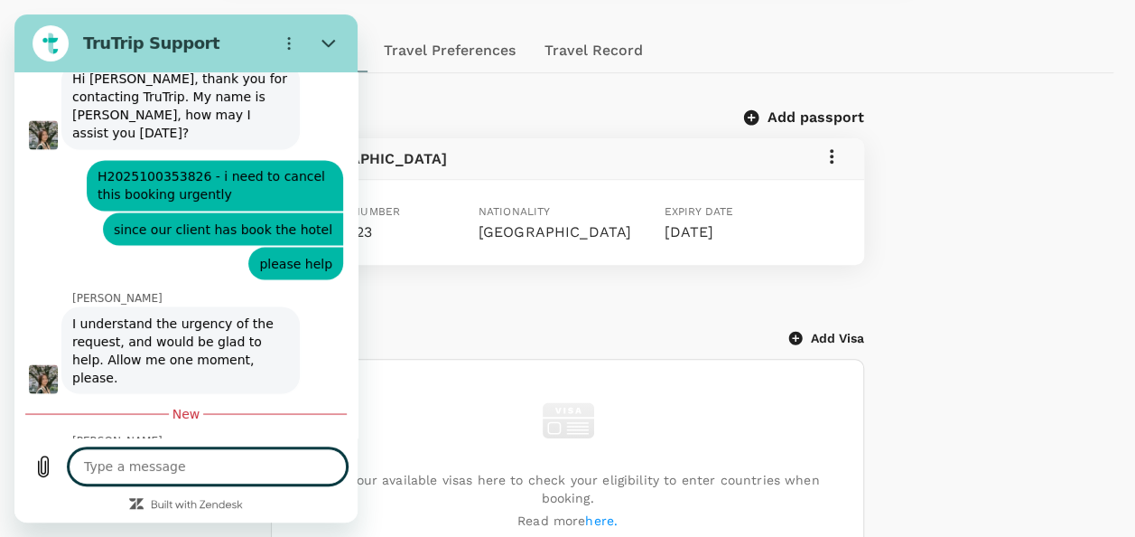
scroll to position [8387, 0]
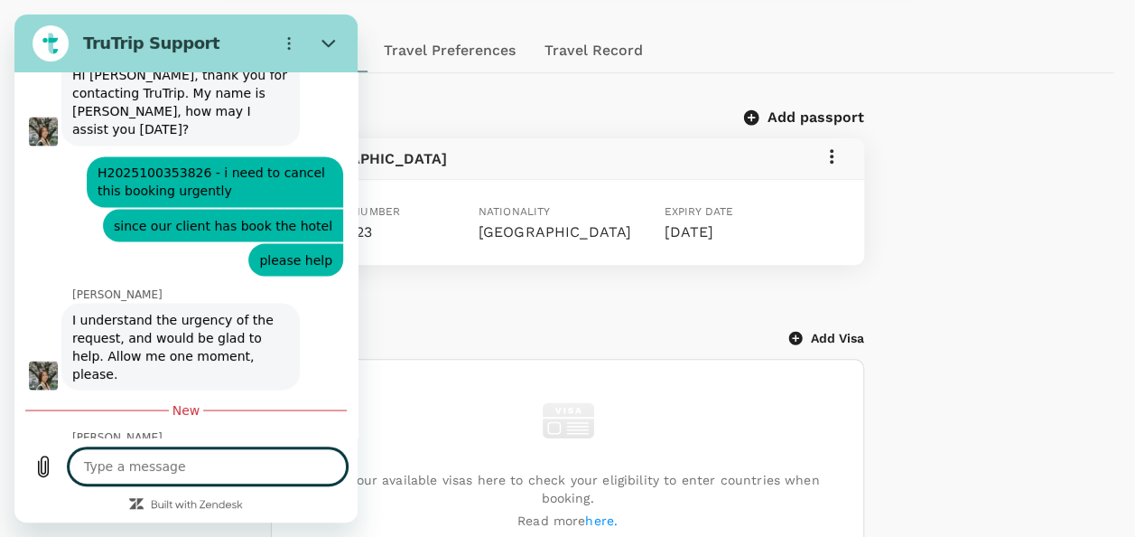
click at [196, 465] on textarea at bounding box center [208, 466] width 278 height 36
type textarea "o"
type textarea "x"
type textarea "ok"
type textarea "x"
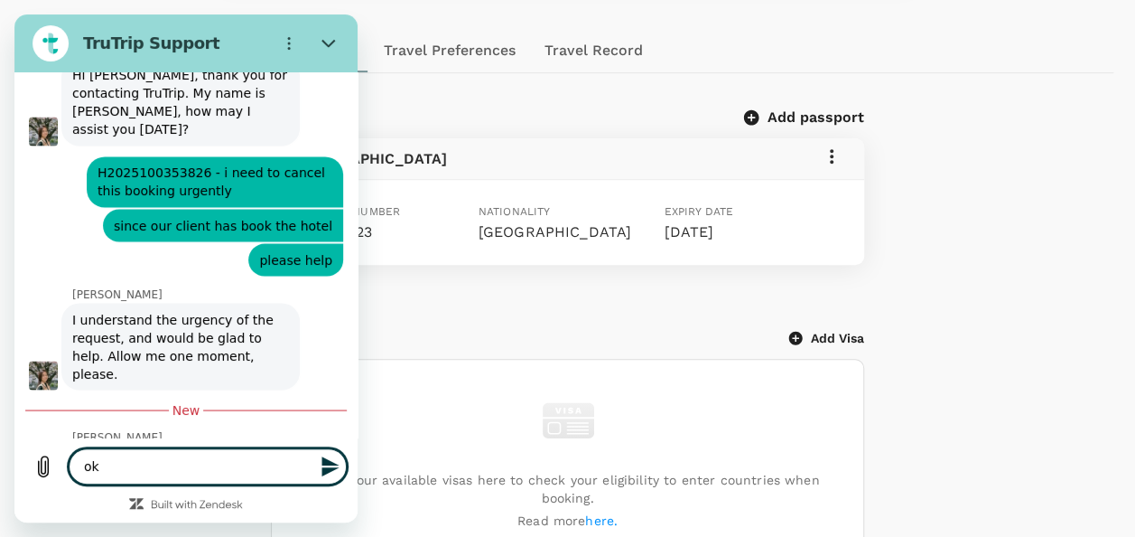
type textarea "ok"
type textarea "x"
type textarea "ok t"
type textarea "x"
type textarea "ok th"
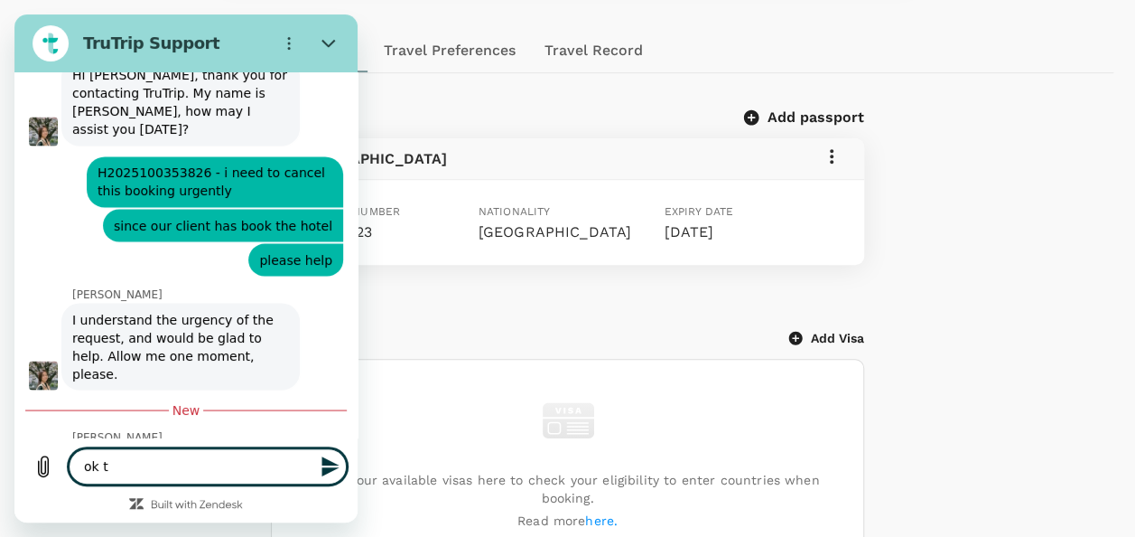
type textarea "x"
type textarea "ok tha"
type textarea "x"
type textarea "ok than"
type textarea "x"
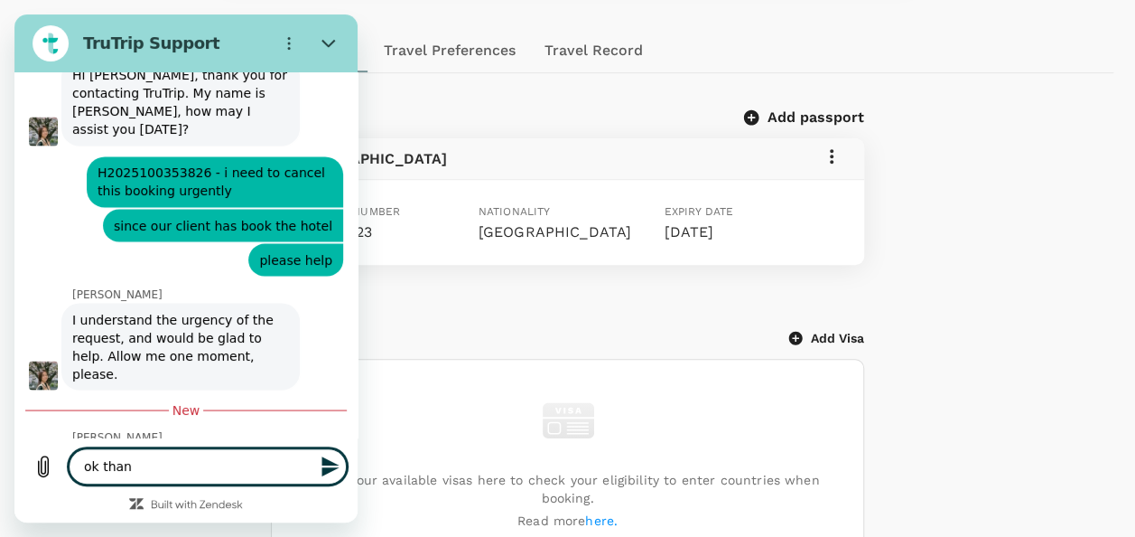
type textarea "ok thank"
type textarea "x"
type textarea "ok thanks"
type textarea "x"
type textarea "ok thanks"
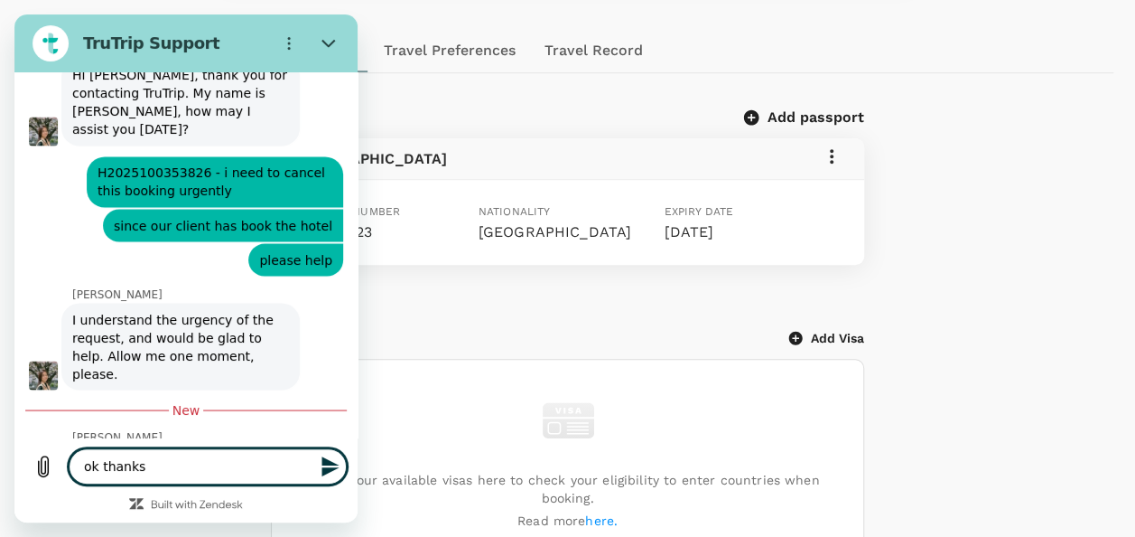
type textarea "x"
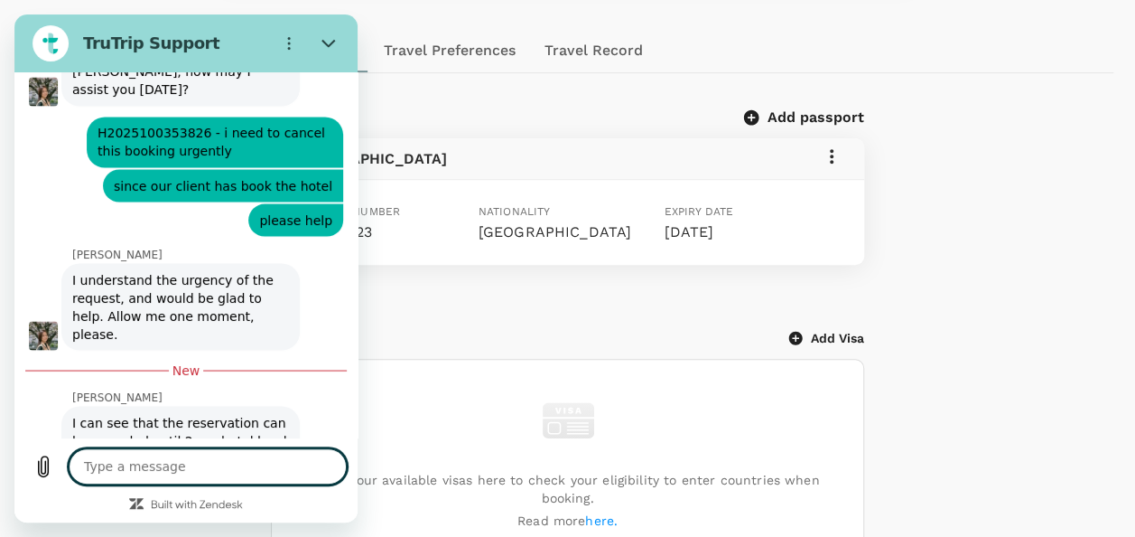
scroll to position [8430, 0]
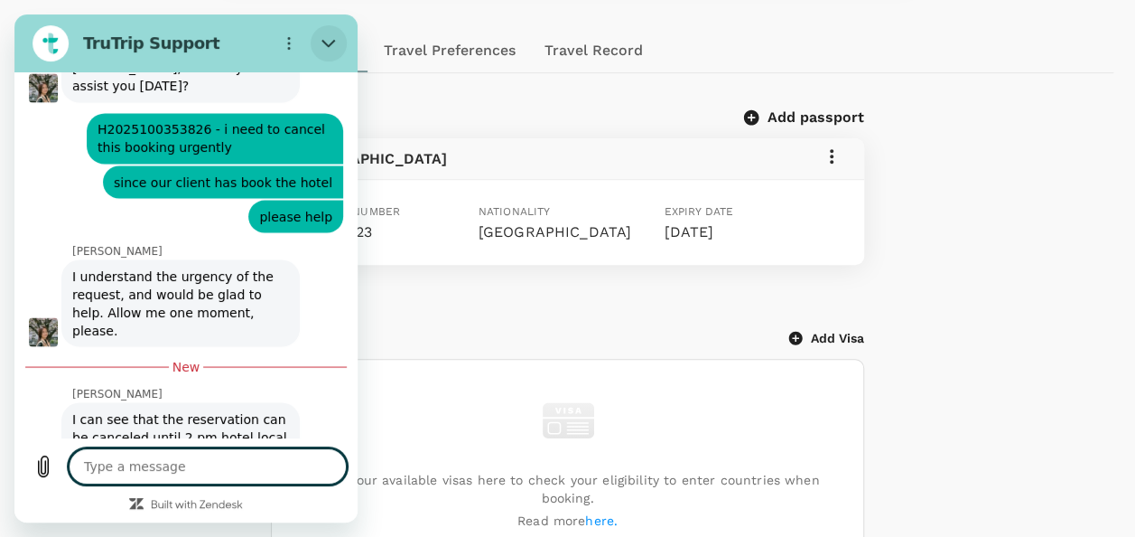
click at [326, 44] on icon "Close" at bounding box center [329, 44] width 14 height 8
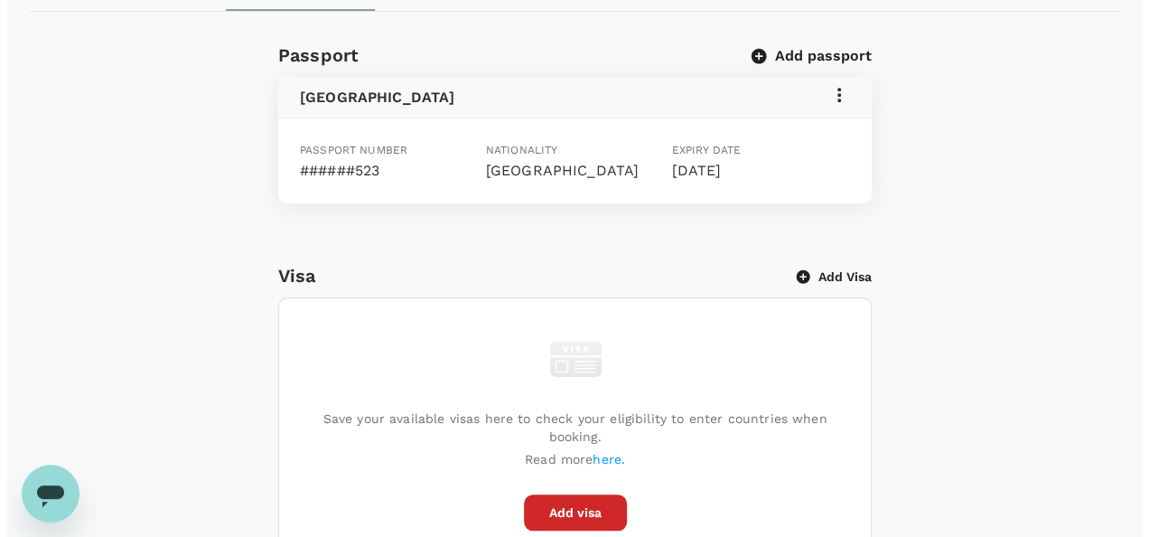
scroll to position [632, 0]
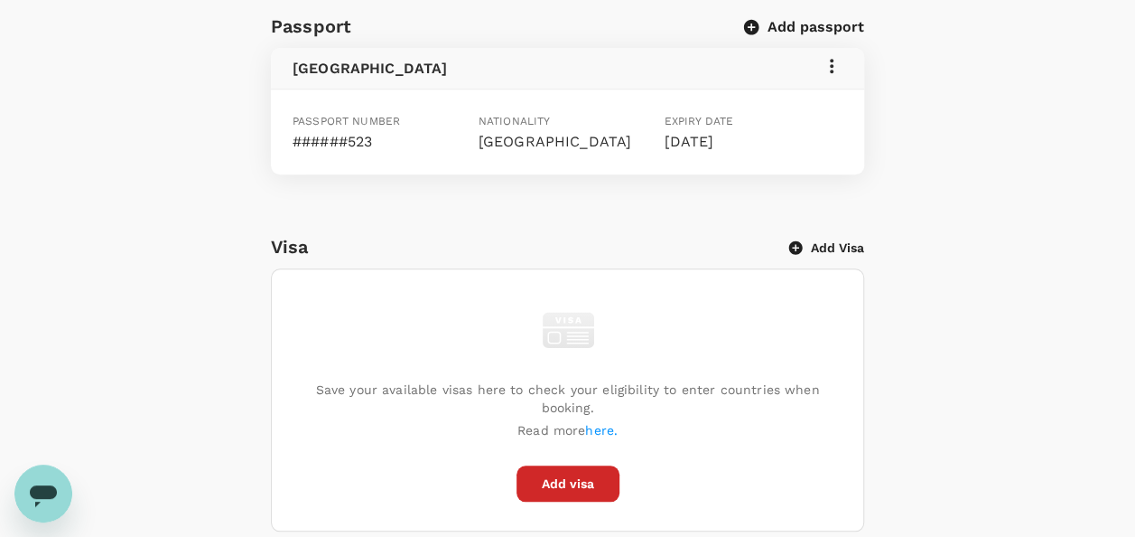
click at [567, 465] on button "Add visa" at bounding box center [568, 483] width 103 height 36
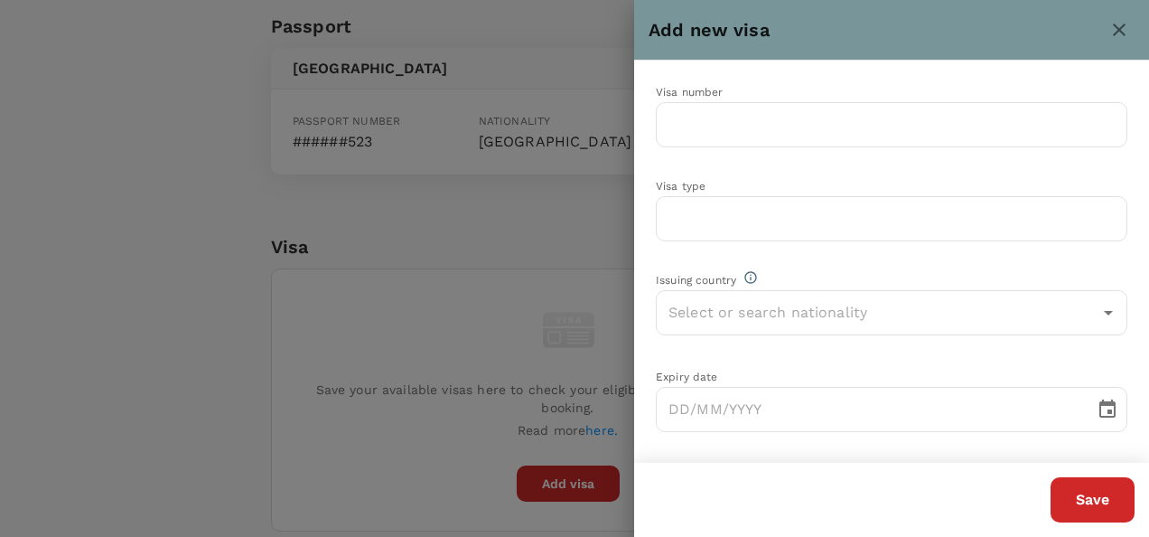
type textarea "x"
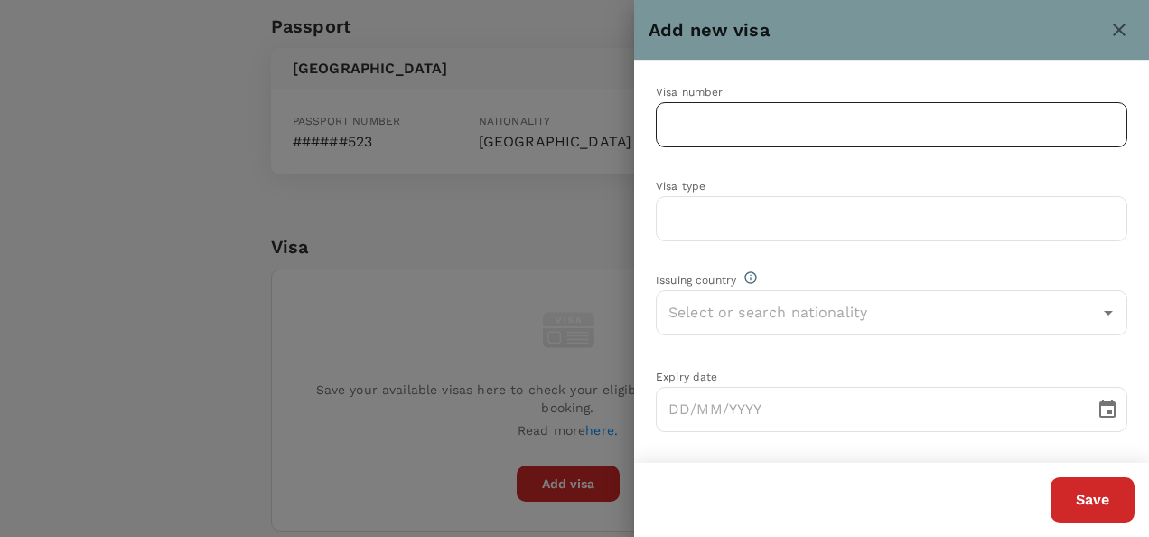
click at [692, 121] on input "text" at bounding box center [891, 124] width 471 height 45
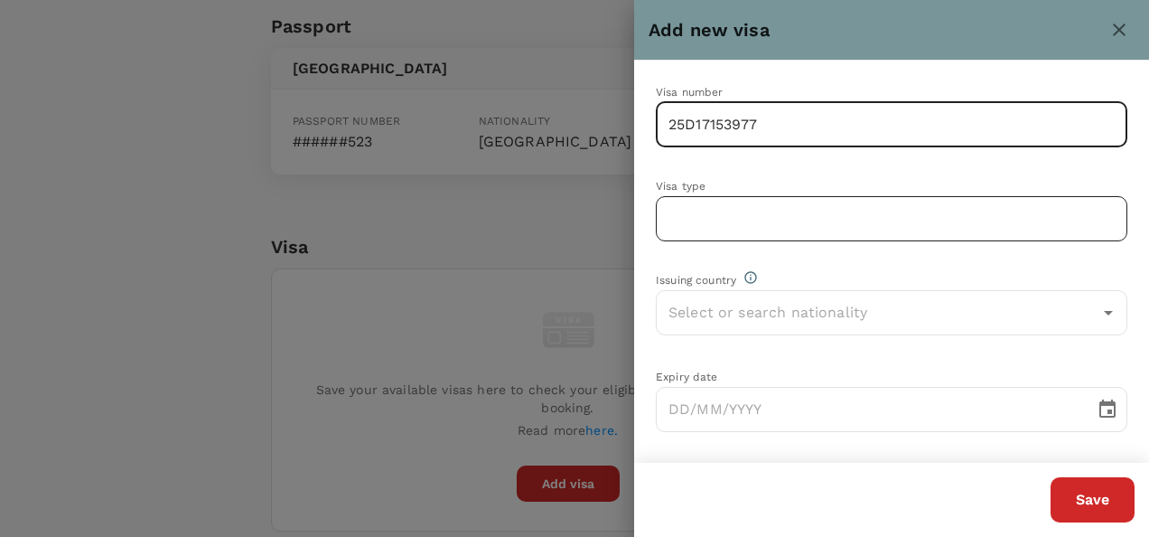
type input "25D17153977"
click at [701, 214] on input "text" at bounding box center [891, 218] width 471 height 45
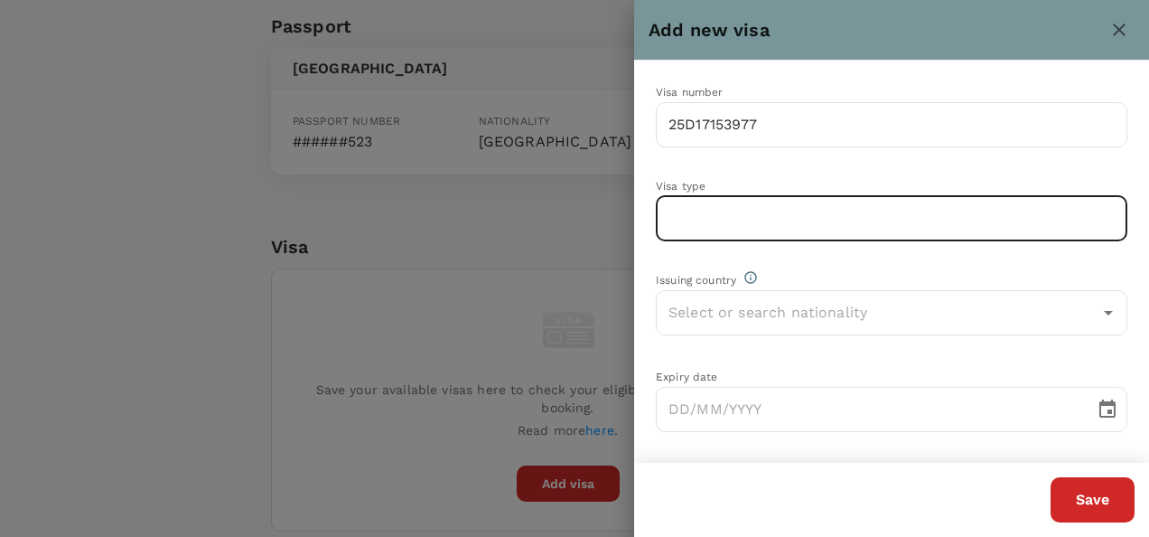
type input "Multiple Entries"
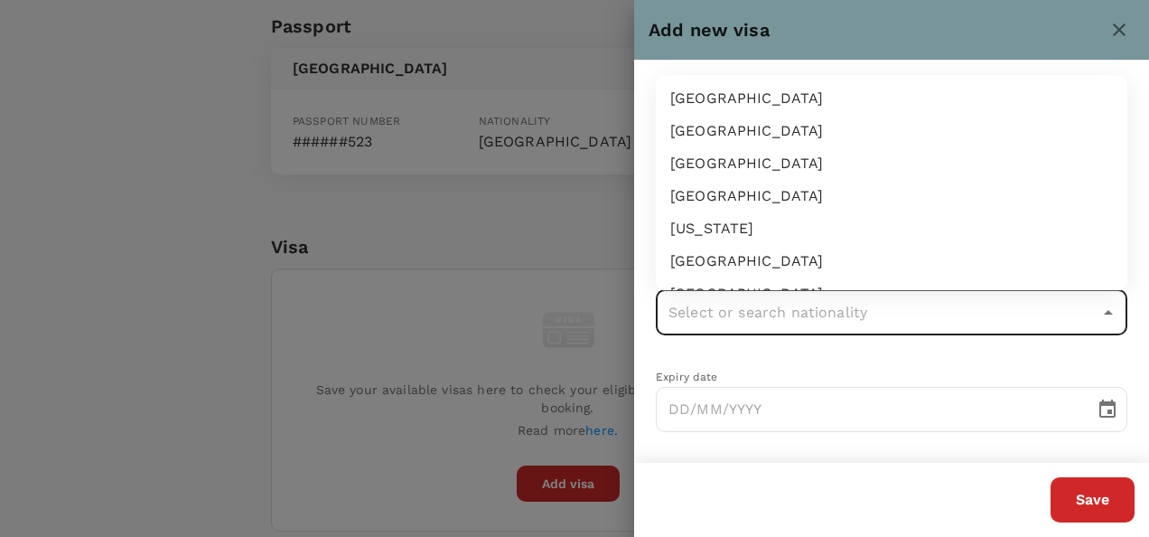
click at [717, 309] on input "text" at bounding box center [878, 312] width 428 height 34
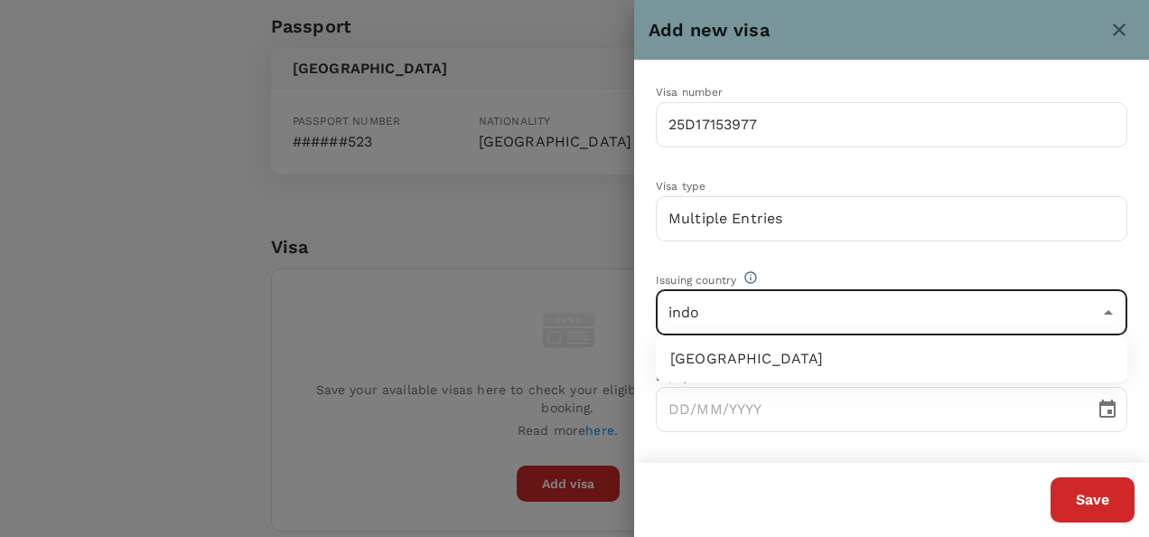
click at [714, 353] on li "Indonesia" at bounding box center [891, 358] width 471 height 33
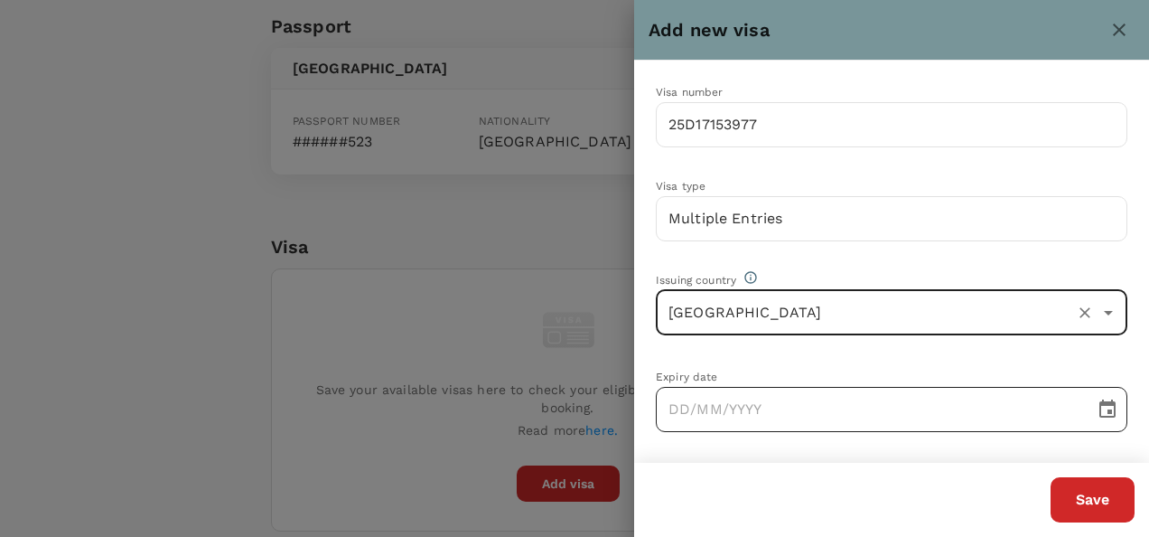
type input "Indonesia"
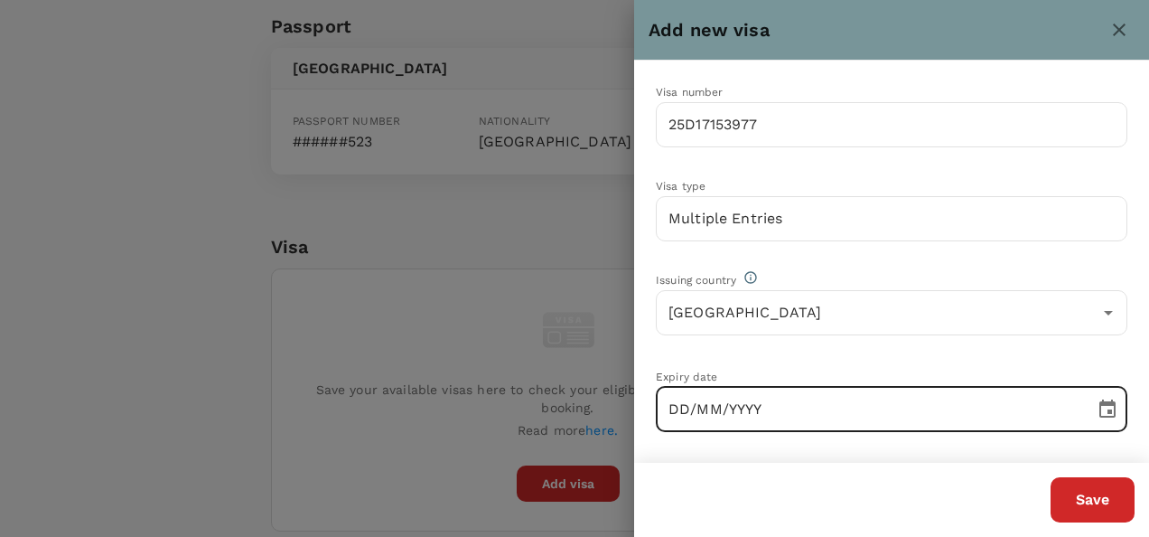
click at [668, 405] on input "DD/MM/YYYY" at bounding box center [869, 409] width 426 height 45
type input "02/10/2026"
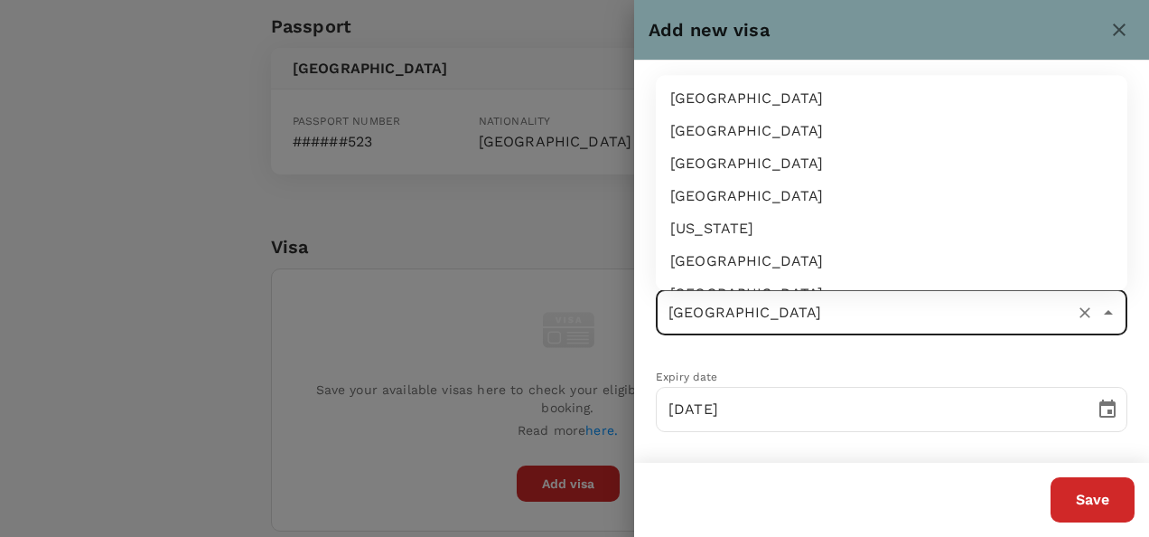
click at [953, 313] on input "Indonesia" at bounding box center [866, 312] width 405 height 34
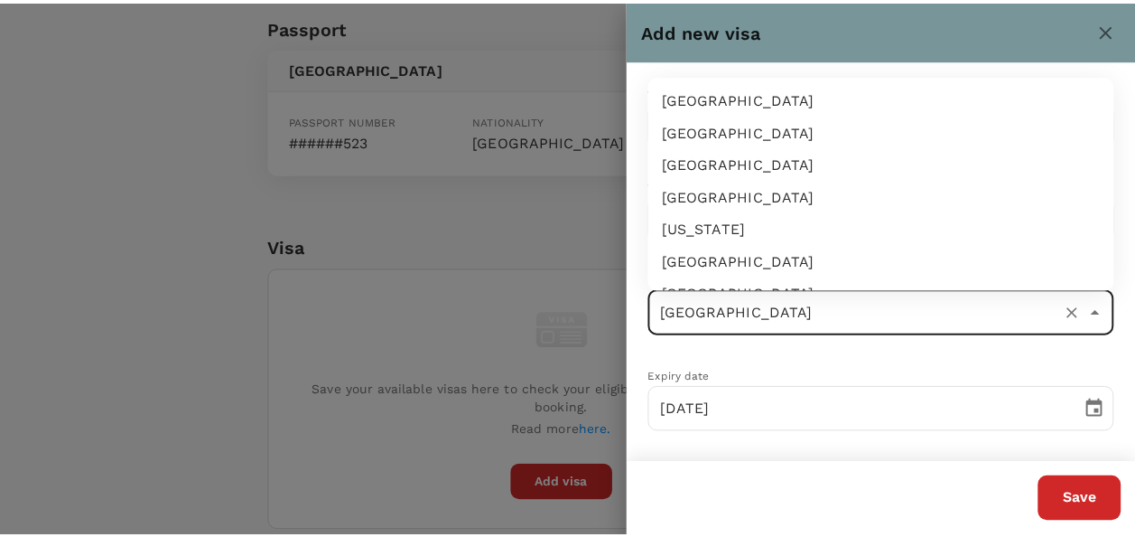
scroll to position [3141, 0]
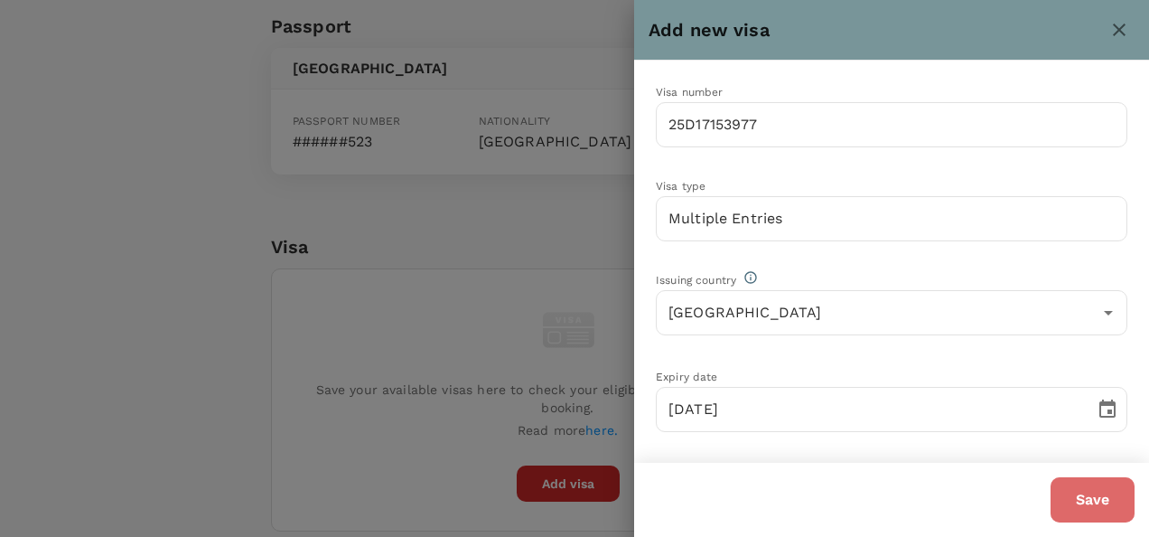
click at [1079, 499] on button "Save" at bounding box center [1092, 499] width 84 height 45
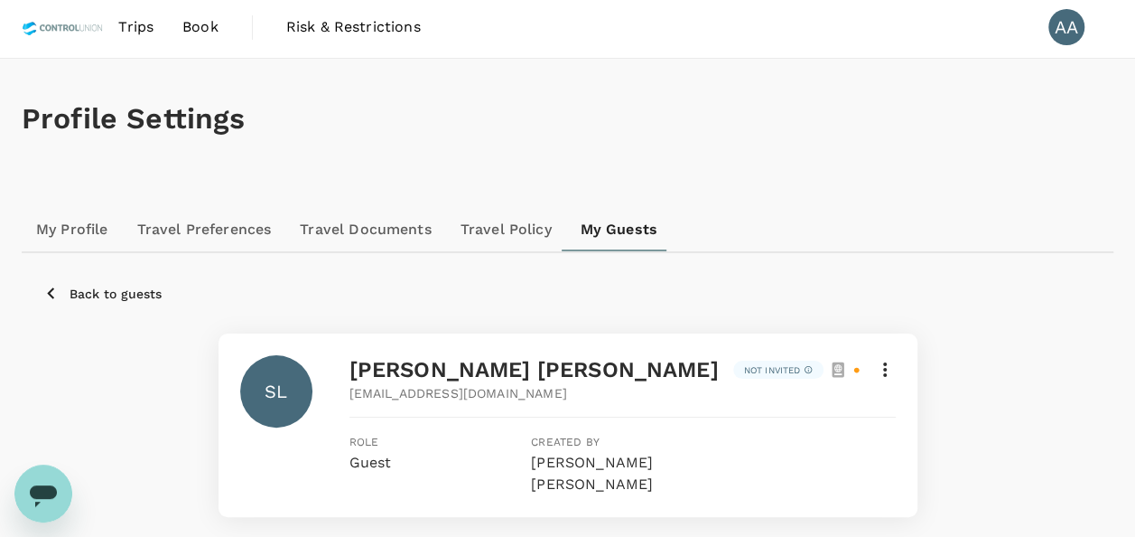
scroll to position [0, 0]
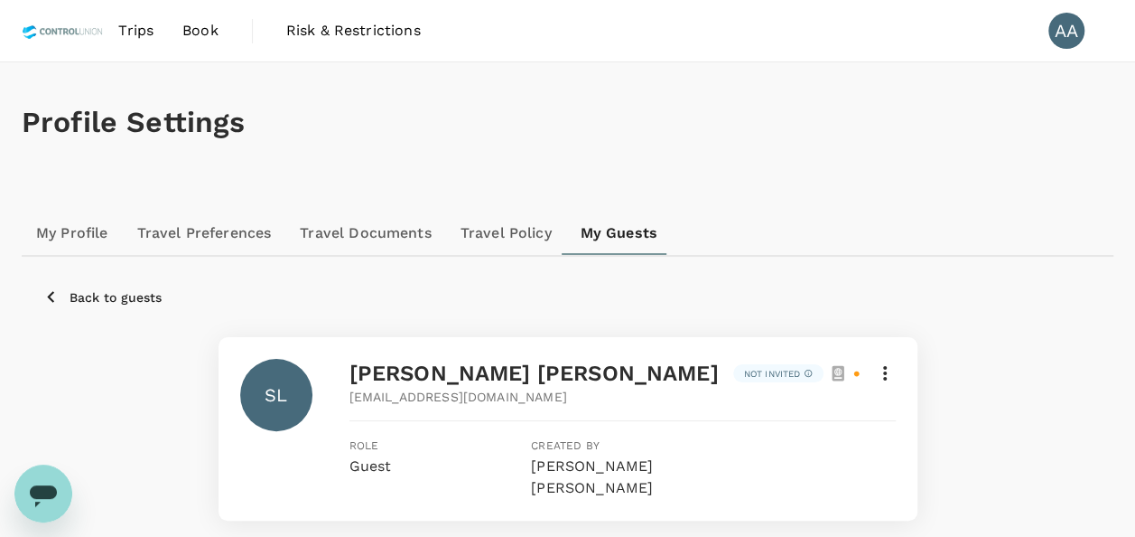
click at [218, 25] on link "Book" at bounding box center [200, 30] width 65 height 61
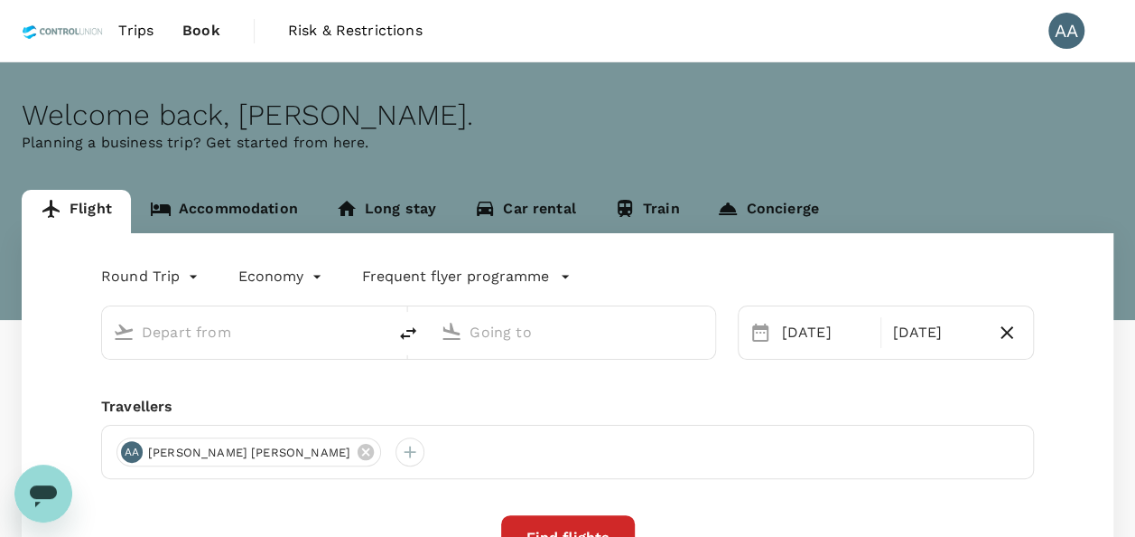
type input "[GEOGRAPHIC_DATA], [GEOGRAPHIC_DATA] (any)"
type input "[PERSON_NAME] (SUB)"
type input "[GEOGRAPHIC_DATA], [GEOGRAPHIC_DATA] (any)"
type input "[PERSON_NAME] (SUB)"
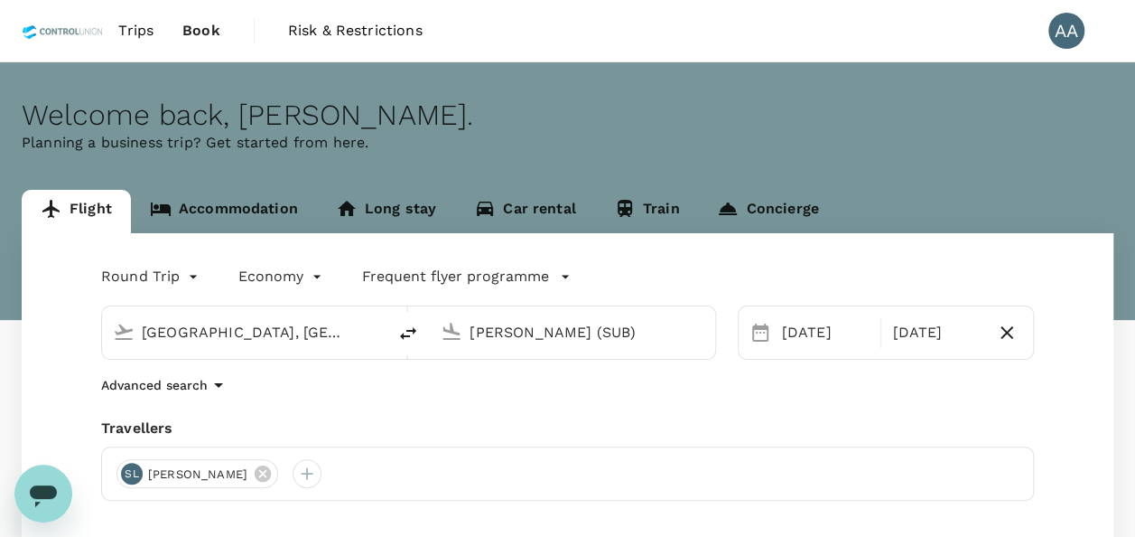
type textarea "x"
click at [273, 471] on icon at bounding box center [263, 473] width 20 height 20
click at [126, 479] on div at bounding box center [131, 473] width 29 height 29
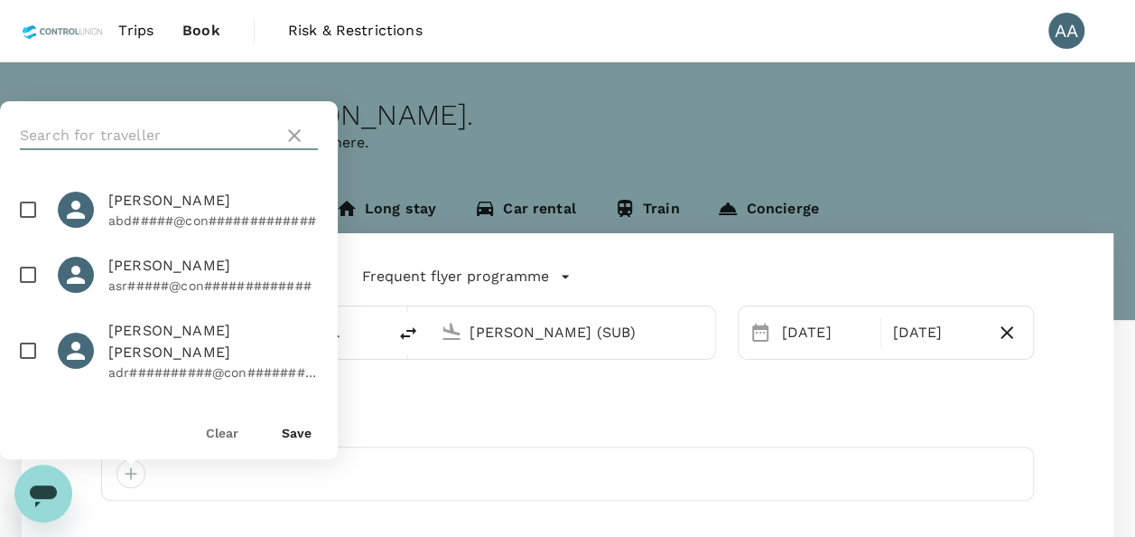
click at [158, 141] on input "text" at bounding box center [148, 135] width 257 height 29
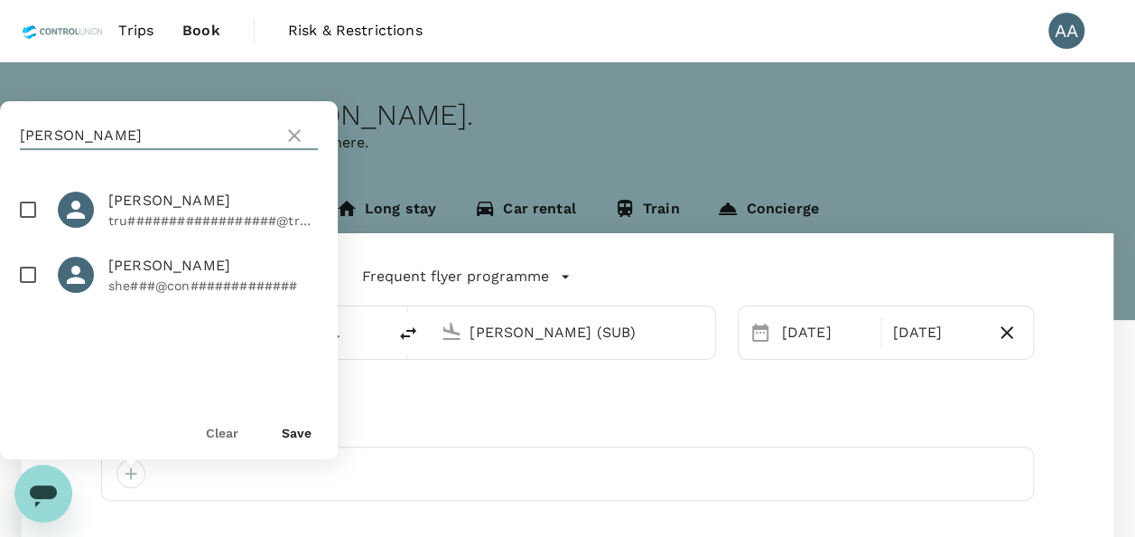
type input "[PERSON_NAME]"
click at [28, 190] on li "SHERON PUI LING WUI tru##################@tru#######" at bounding box center [169, 209] width 338 height 65
checkbox input "true"
click at [282, 421] on div "Save" at bounding box center [289, 424] width 44 height 36
click at [287, 428] on button "Save" at bounding box center [297, 432] width 30 height 14
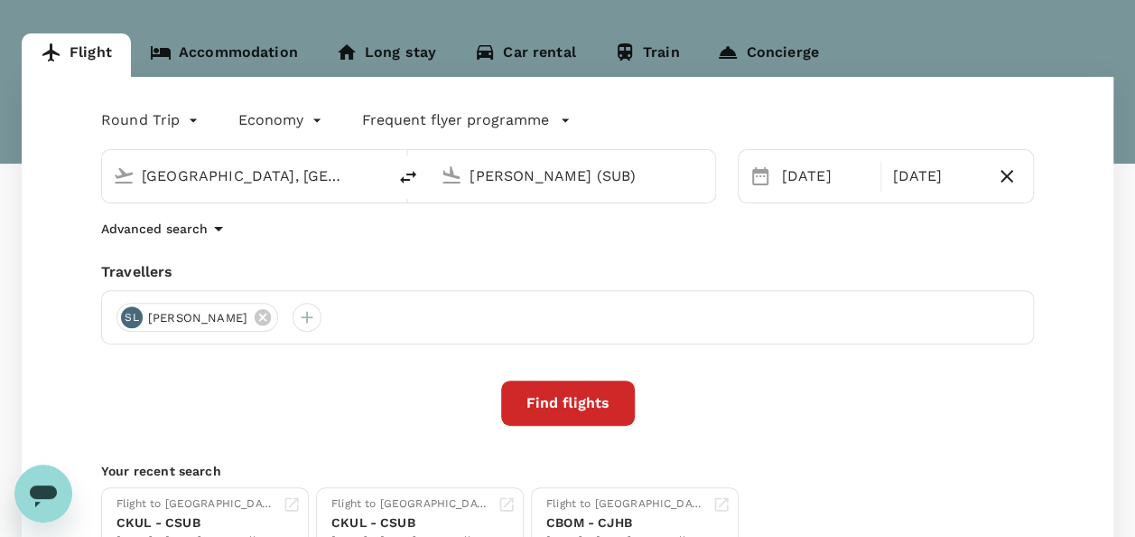
scroll to position [181, 0]
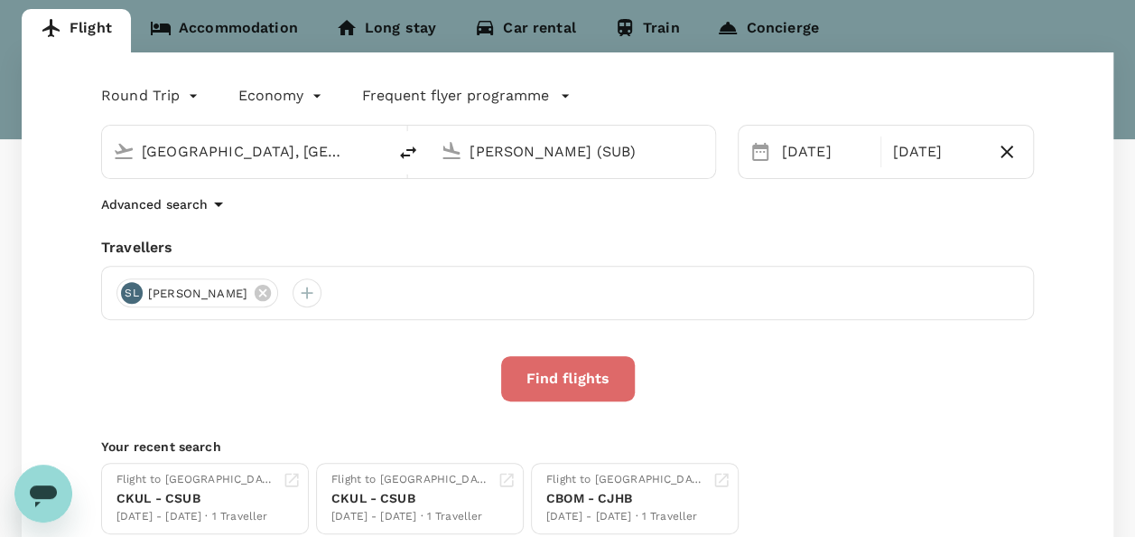
click at [588, 378] on button "Find flights" at bounding box center [568, 378] width 134 height 45
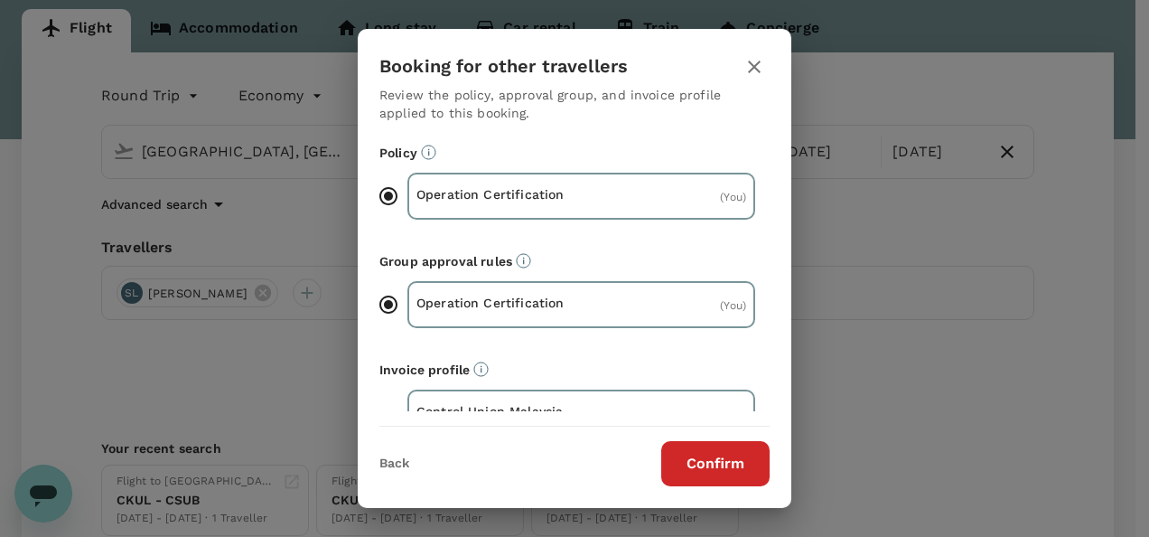
click at [712, 444] on button "Confirm" at bounding box center [715, 463] width 108 height 45
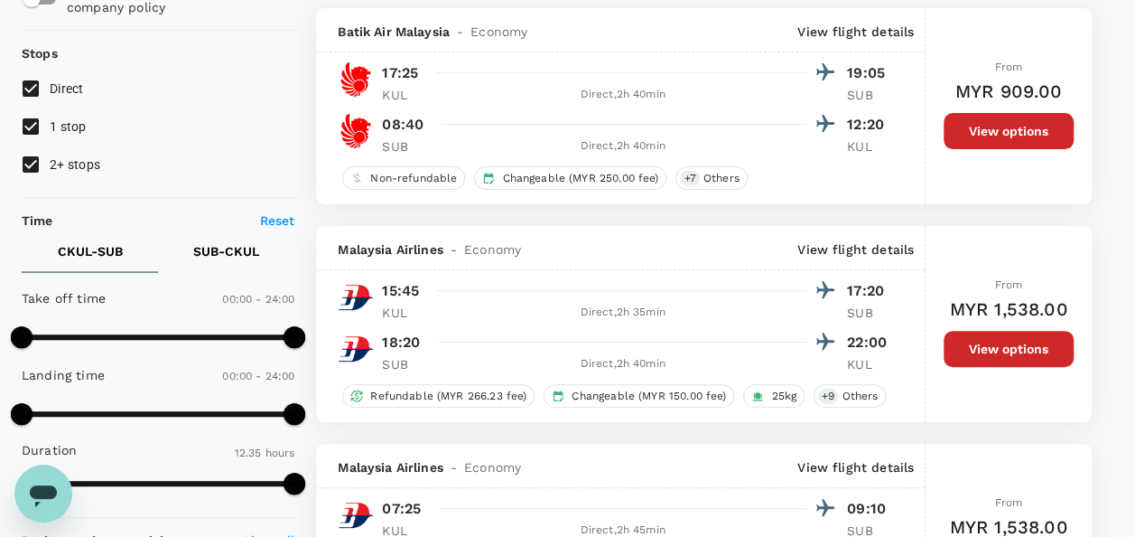
scroll to position [181, 0]
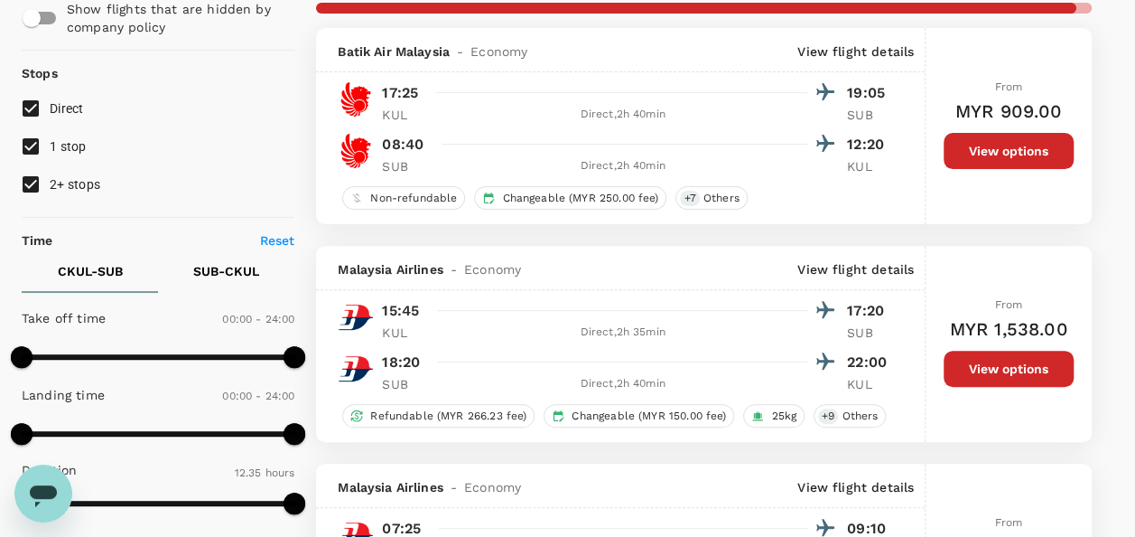
type input "1360"
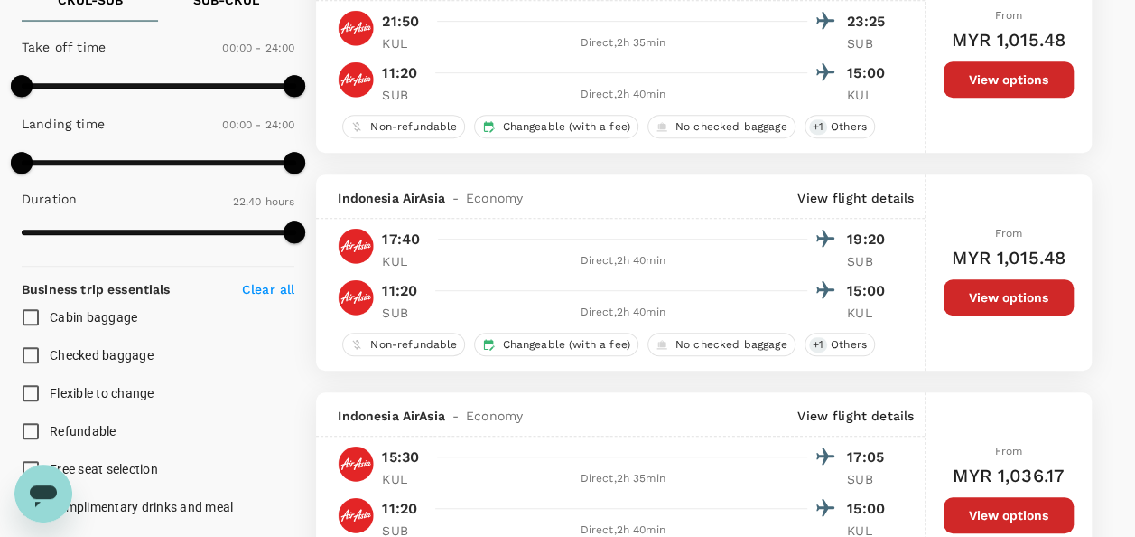
scroll to position [542, 0]
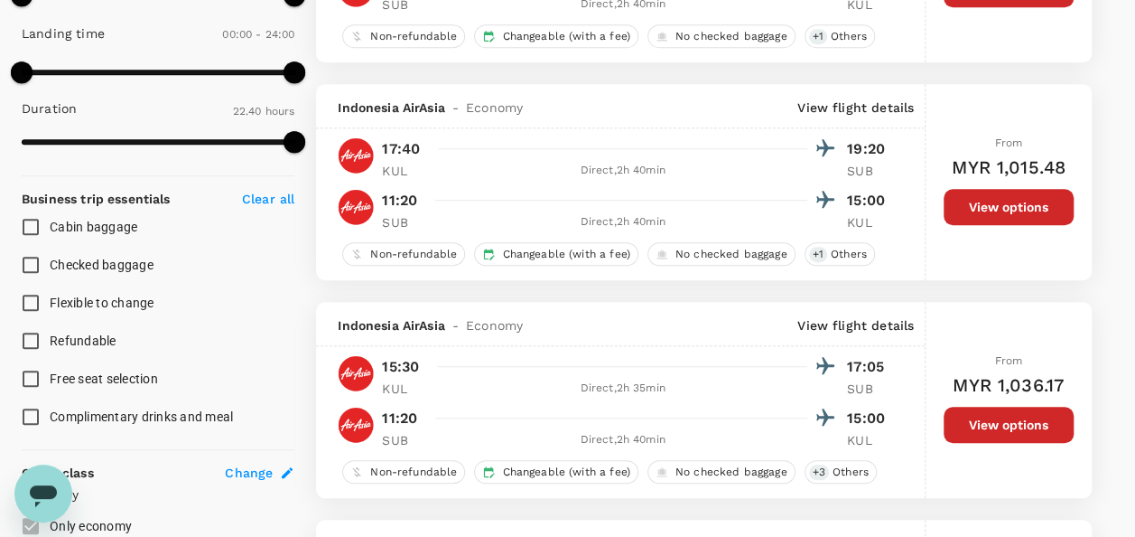
click at [988, 425] on button "View options" at bounding box center [1009, 424] width 130 height 36
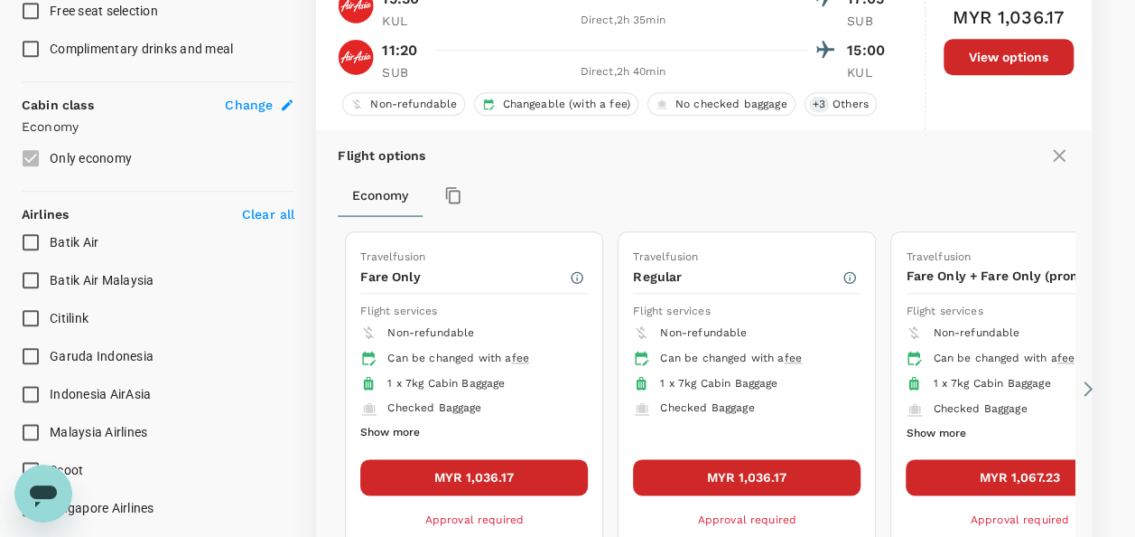
scroll to position [932, 0]
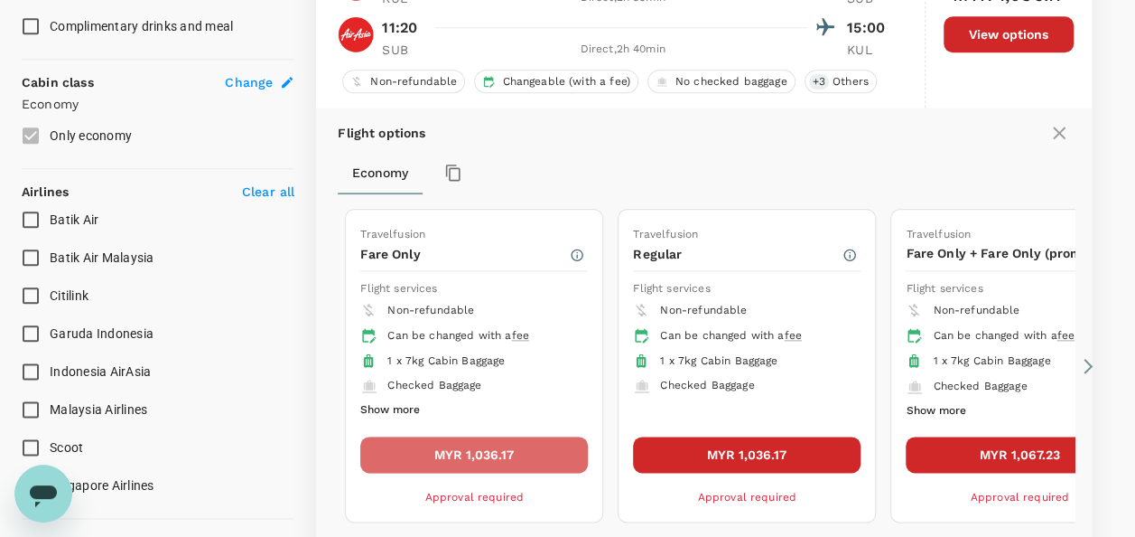
click at [560, 445] on button "MYR 1,036.17" at bounding box center [474, 454] width 228 height 36
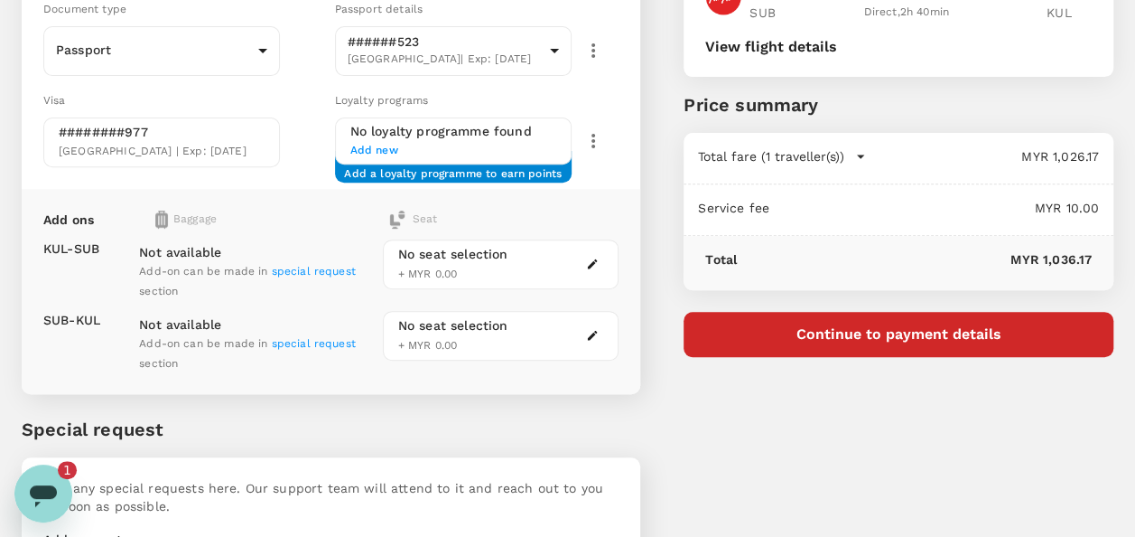
click at [36, 492] on icon "Open messaging window, 1 unread message" at bounding box center [43, 496] width 27 height 22
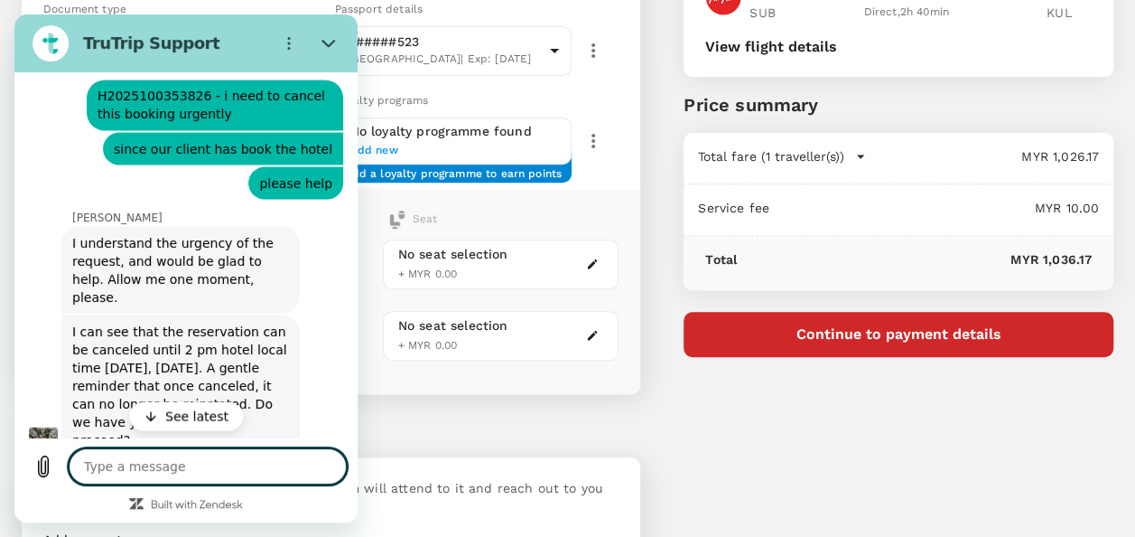
scroll to position [8482, 0]
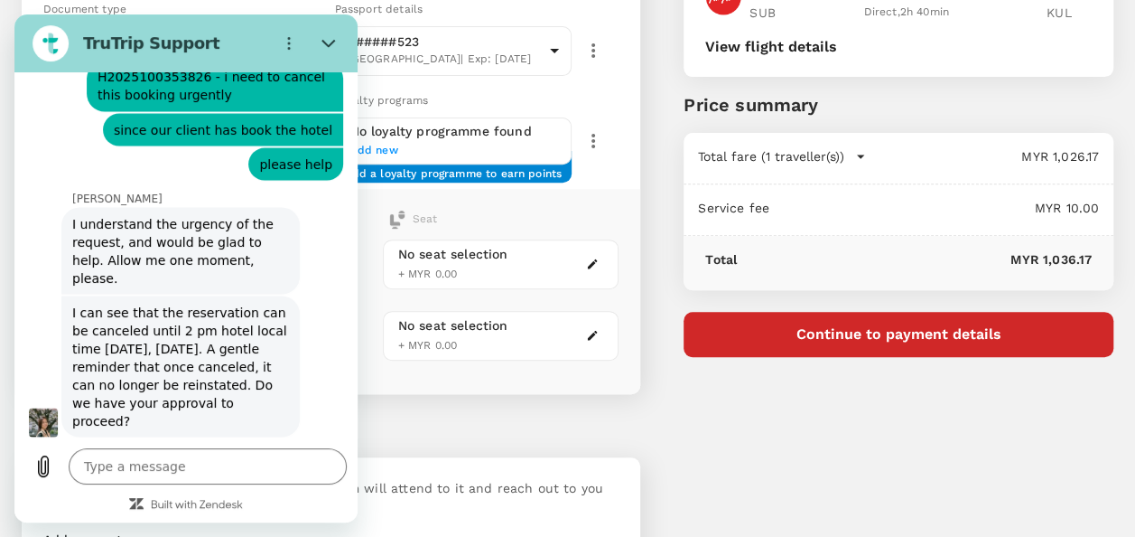
click at [506, 415] on p "Special request" at bounding box center [331, 428] width 619 height 27
click at [323, 42] on icon "Close" at bounding box center [329, 43] width 14 height 14
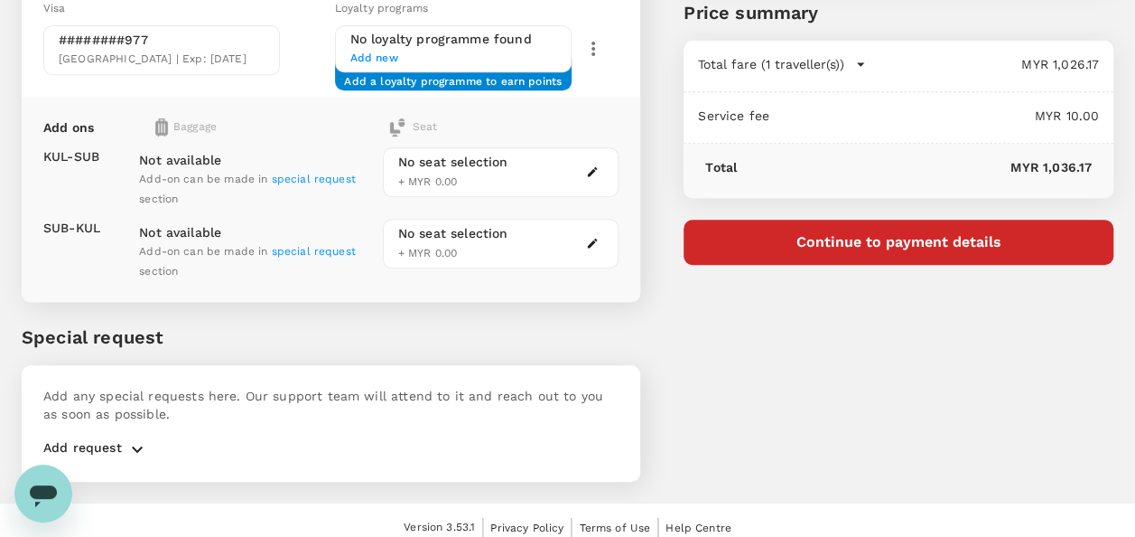
scroll to position [372, 0]
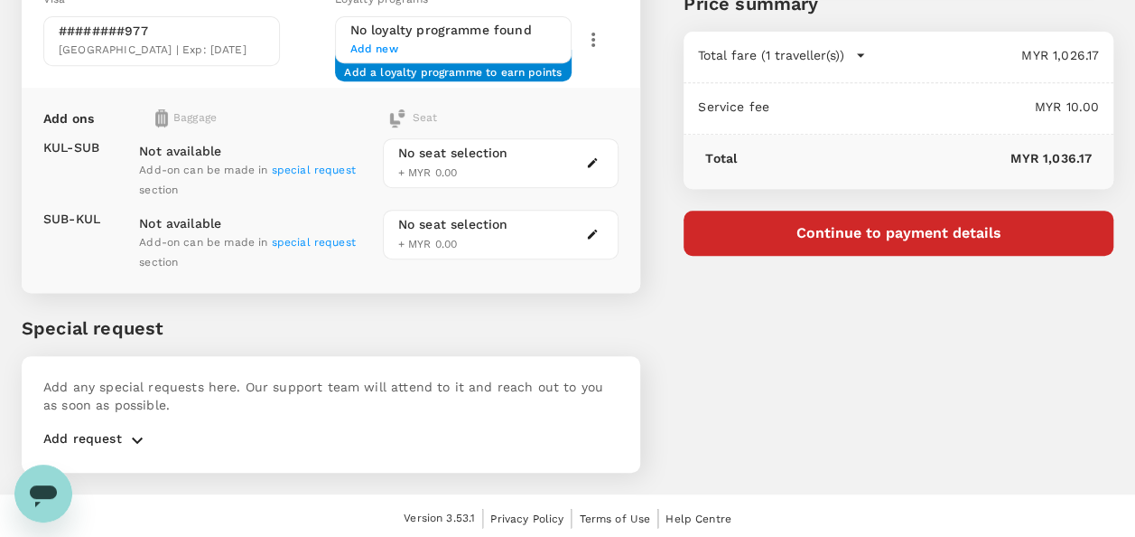
click at [219, 163] on span "Add-on can be made in special request section" at bounding box center [247, 179] width 217 height 33
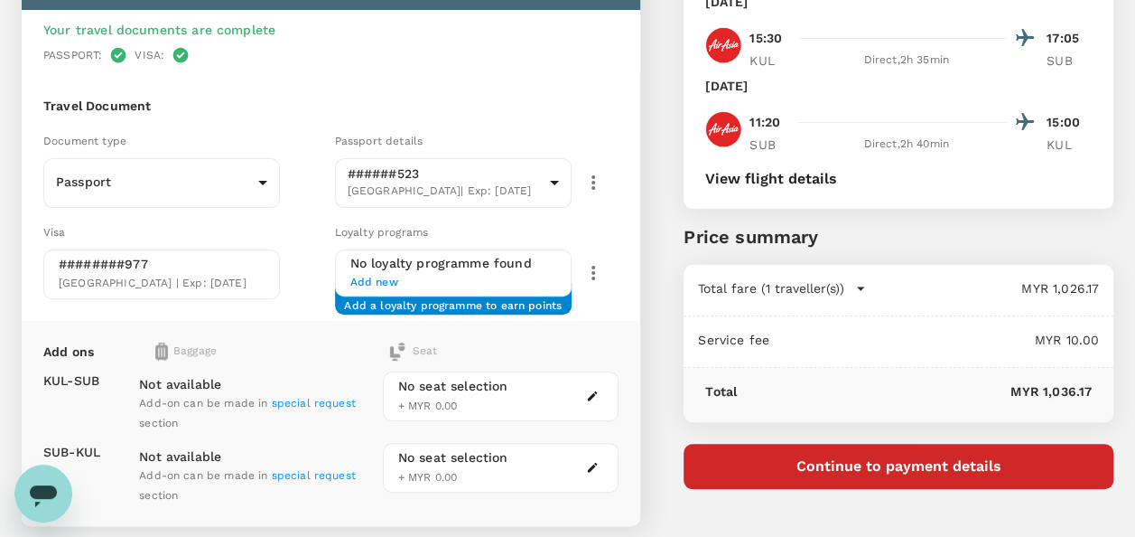
scroll to position [101, 0]
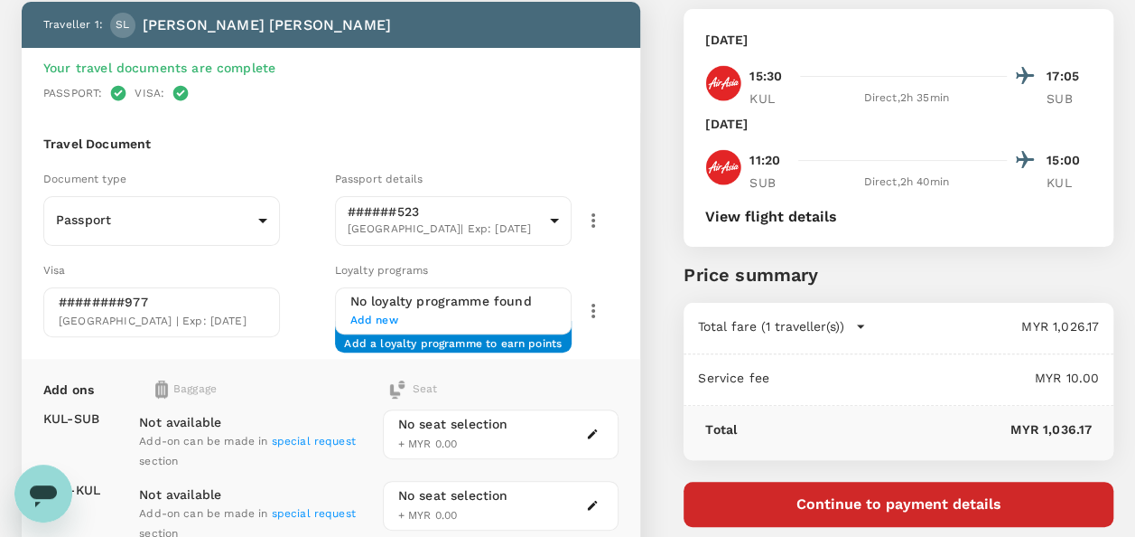
click at [269, 445] on div "Not available Add-on can be made in special request section" at bounding box center [257, 434] width 237 height 72
click at [294, 434] on span "special request" at bounding box center [314, 440] width 84 height 13
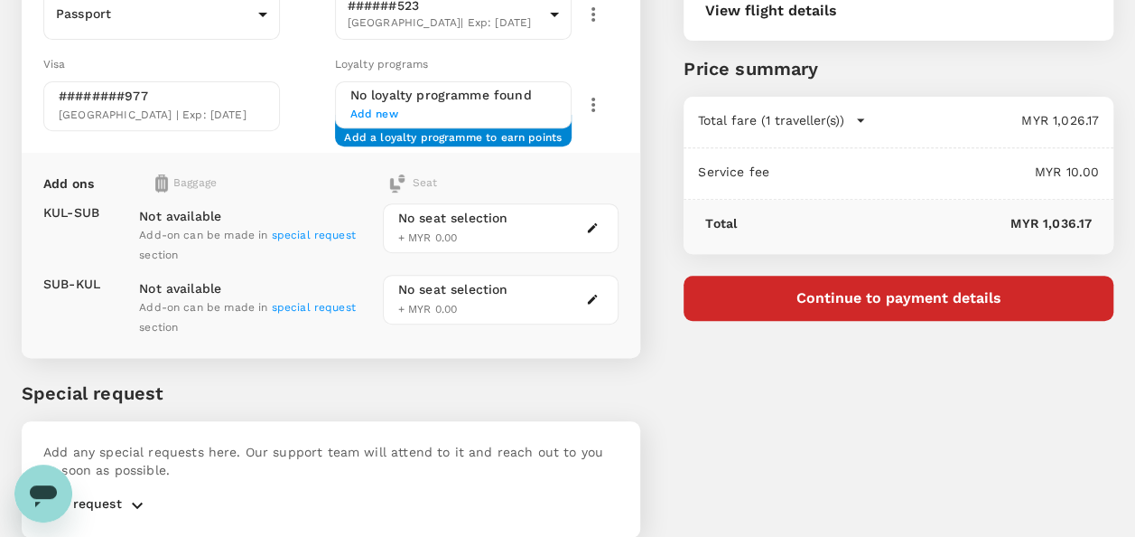
scroll to position [372, 0]
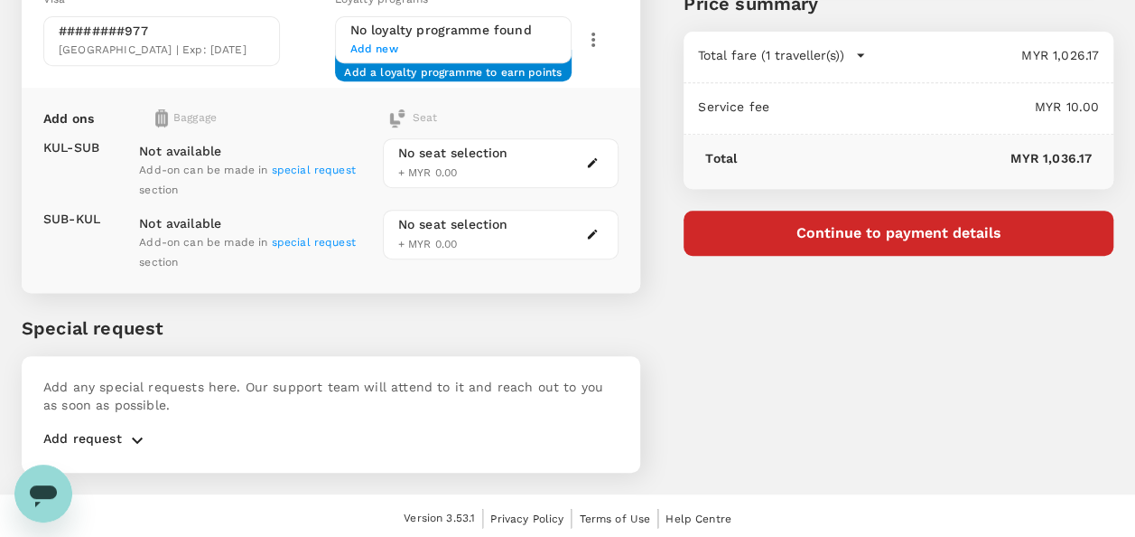
click at [305, 236] on span "special request" at bounding box center [314, 242] width 84 height 13
click at [136, 439] on icon "button" at bounding box center [137, 440] width 22 height 22
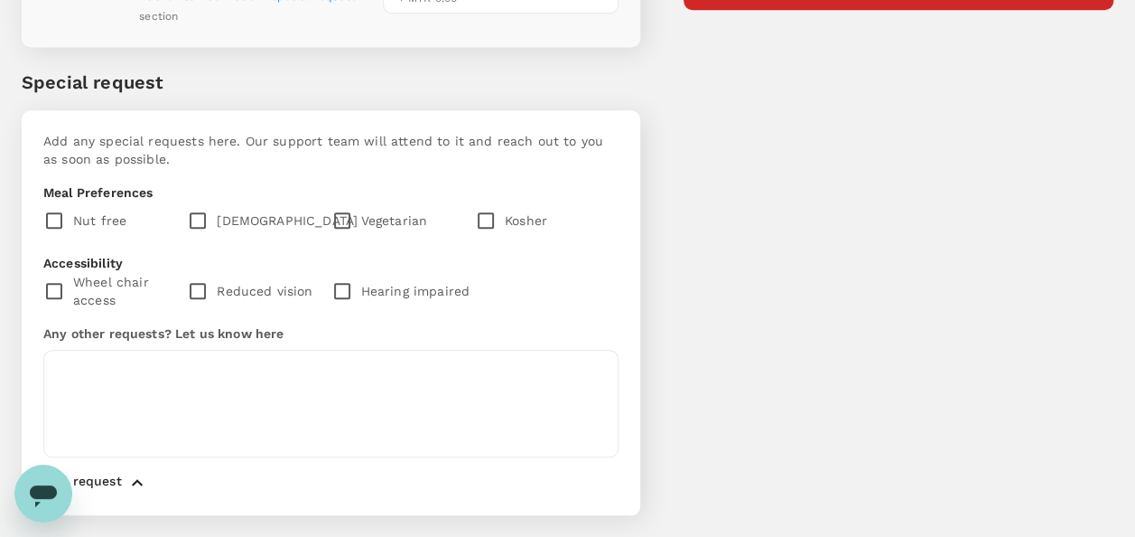
scroll to position [643, 0]
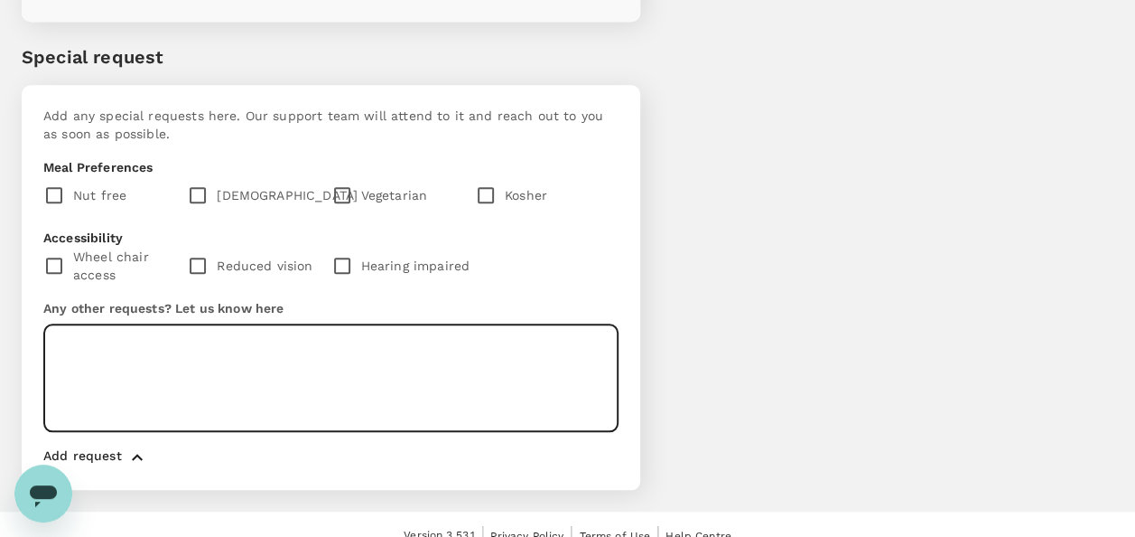
click at [238, 341] on textarea at bounding box center [330, 377] width 575 height 107
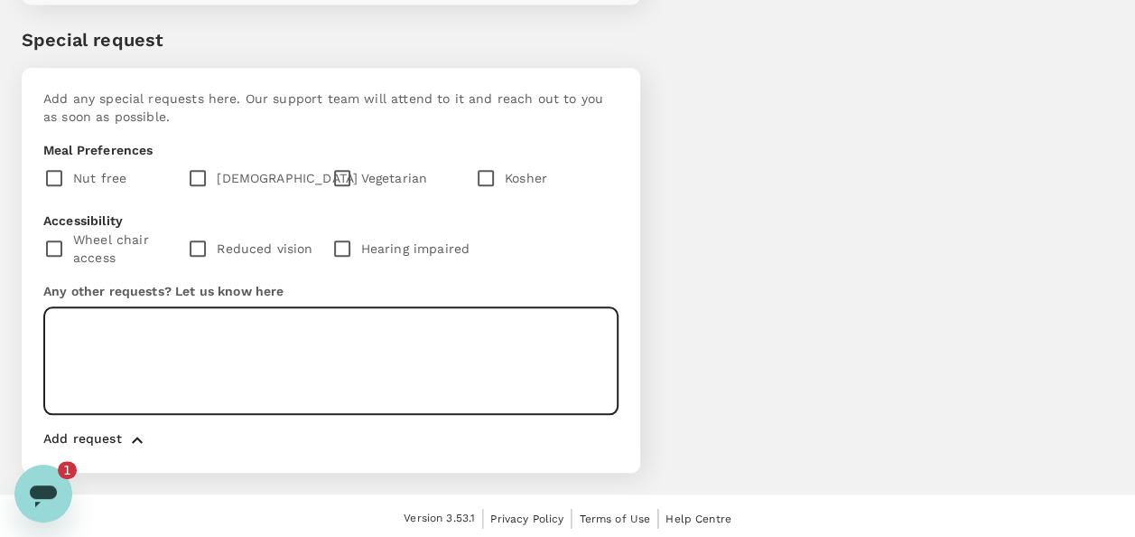
scroll to position [0, 0]
click at [54, 513] on div "Open messaging window, 3 unread messages" at bounding box center [43, 493] width 54 height 54
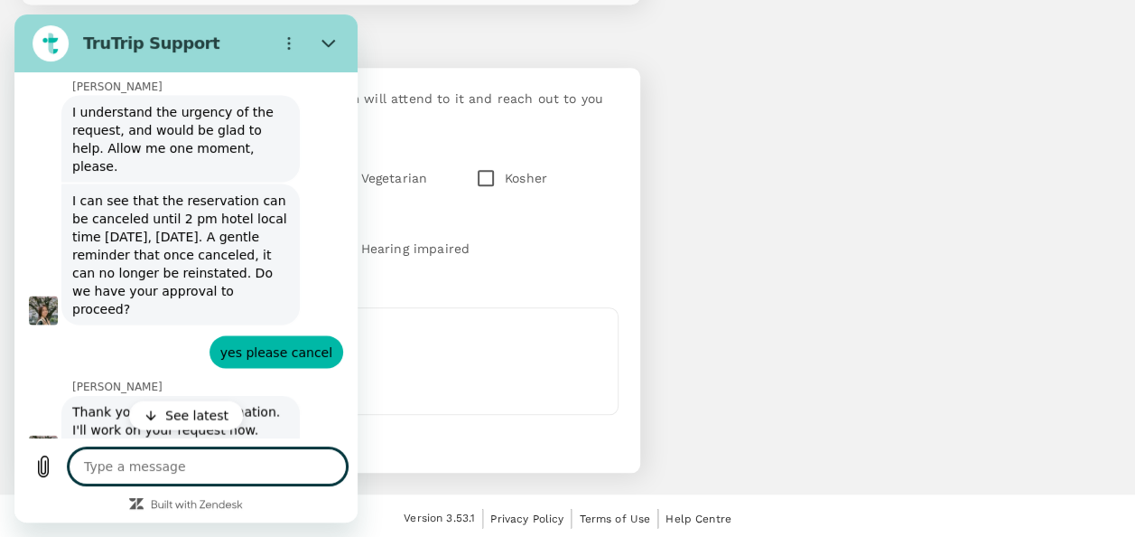
type textarea "x"
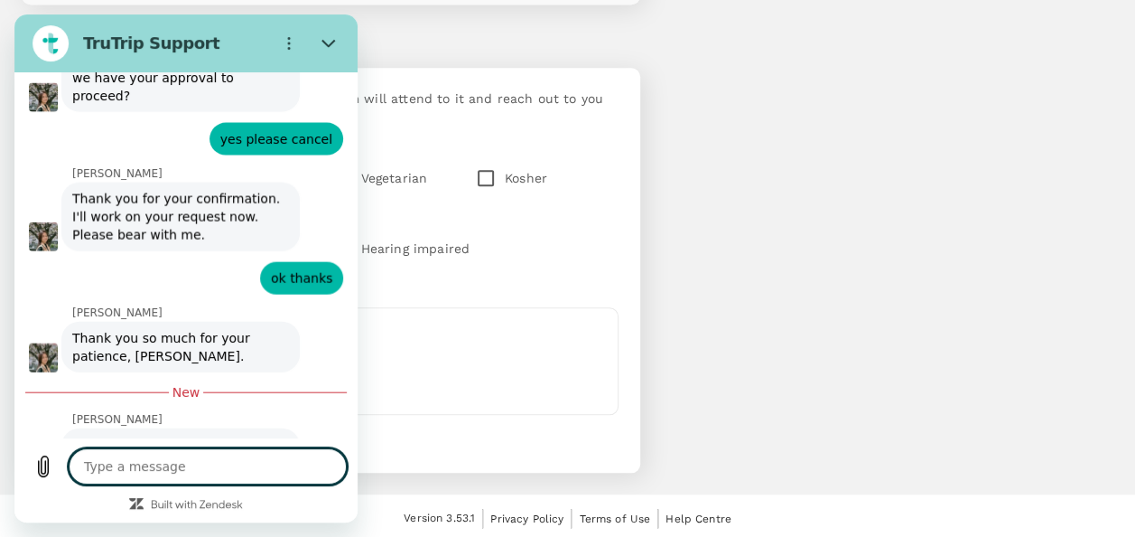
scroll to position [8845, 0]
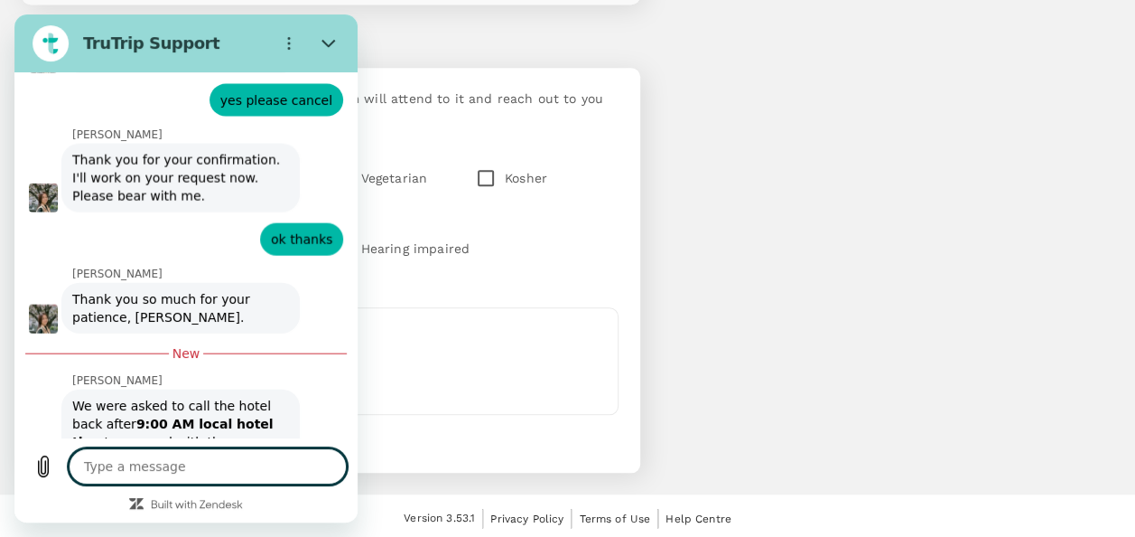
click at [163, 464] on textarea at bounding box center [208, 466] width 278 height 36
type textarea "p"
type textarea "x"
type textarea "pl"
type textarea "x"
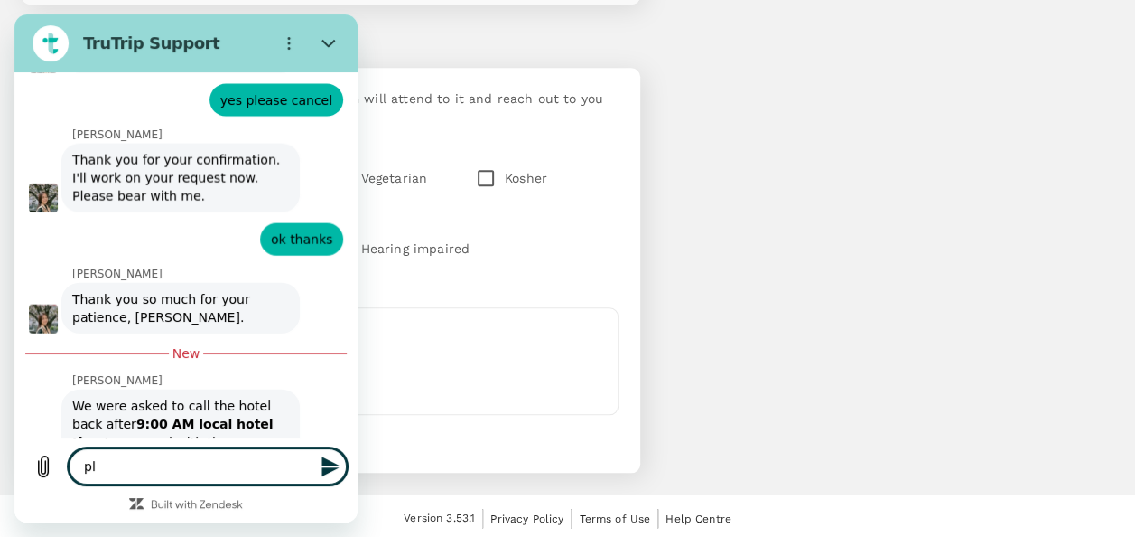
type textarea "ple"
type textarea "x"
type textarea "plea"
type textarea "x"
type textarea "pleas"
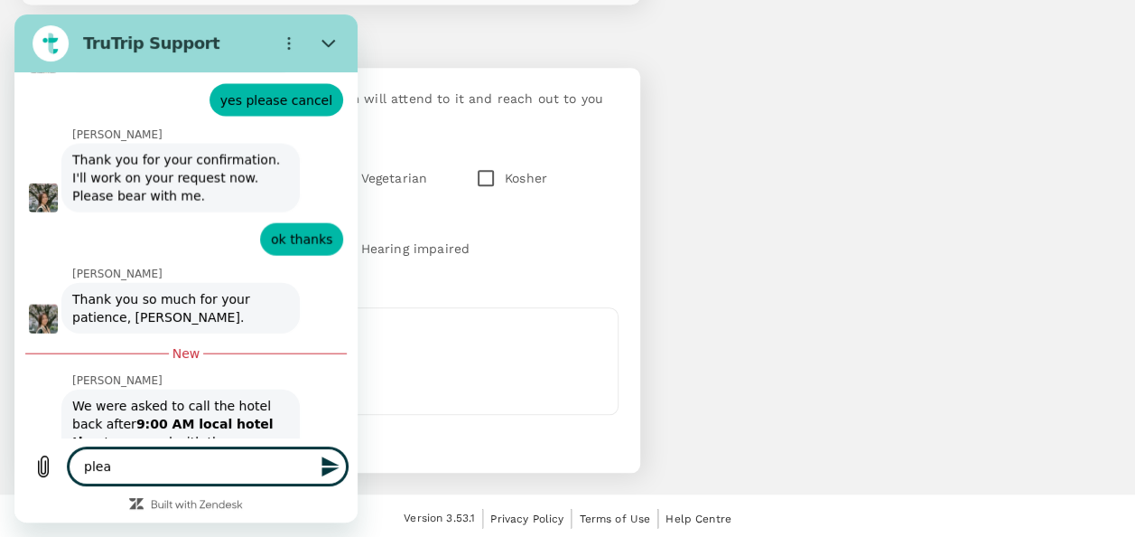
type textarea "x"
type textarea "please"
type textarea "x"
type textarea "please"
type textarea "x"
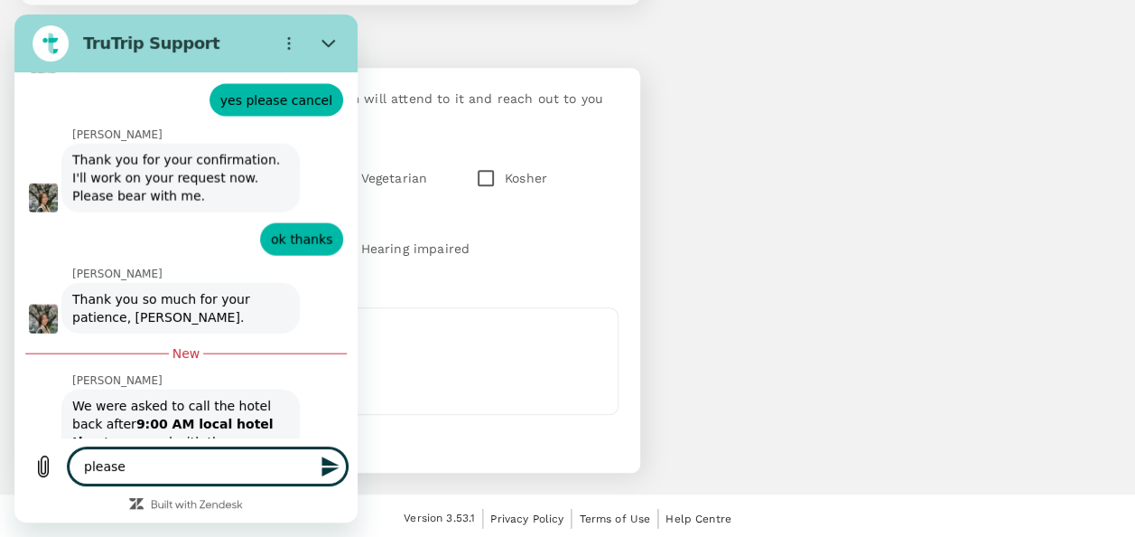
type textarea "please p"
type textarea "x"
type textarea "please pr"
type textarea "x"
type textarea "please pro"
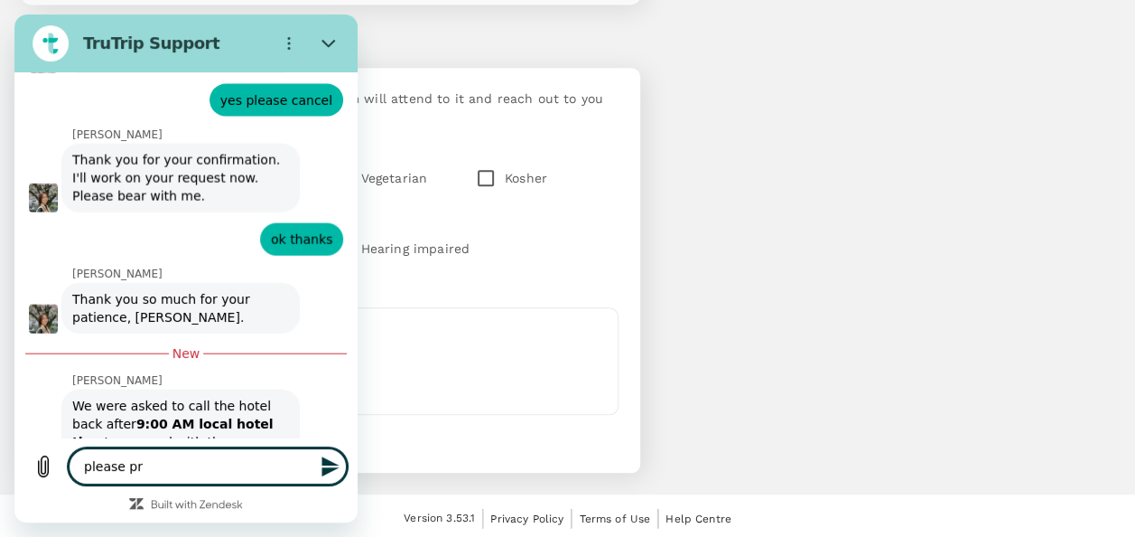
type textarea "x"
type textarea "please proc"
type textarea "x"
type textarea "please proce"
type textarea "x"
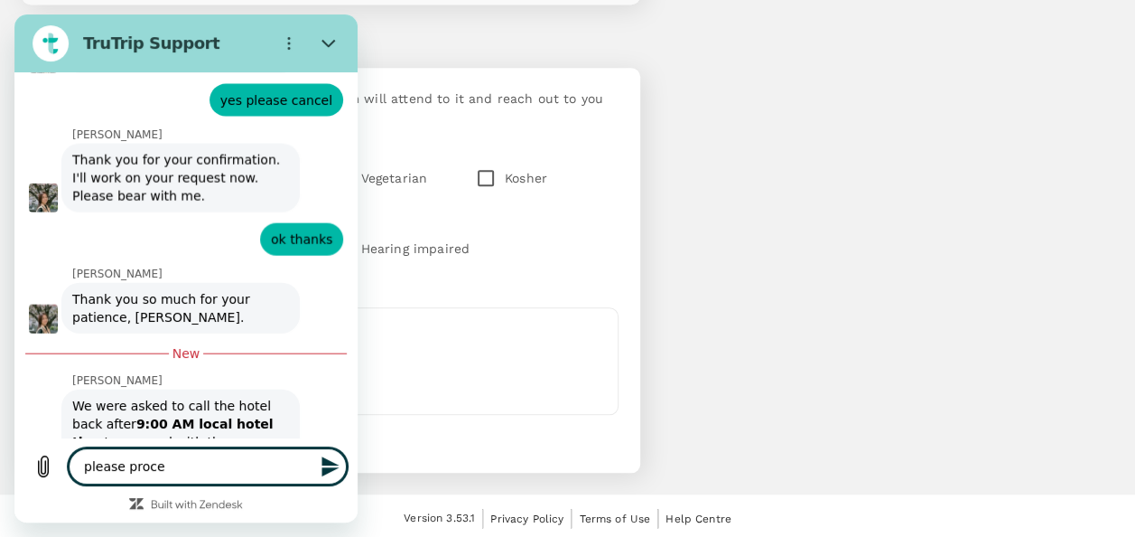
type textarea "please procee"
type textarea "x"
type textarea "please proceed"
type textarea "x"
type textarea "please proceed"
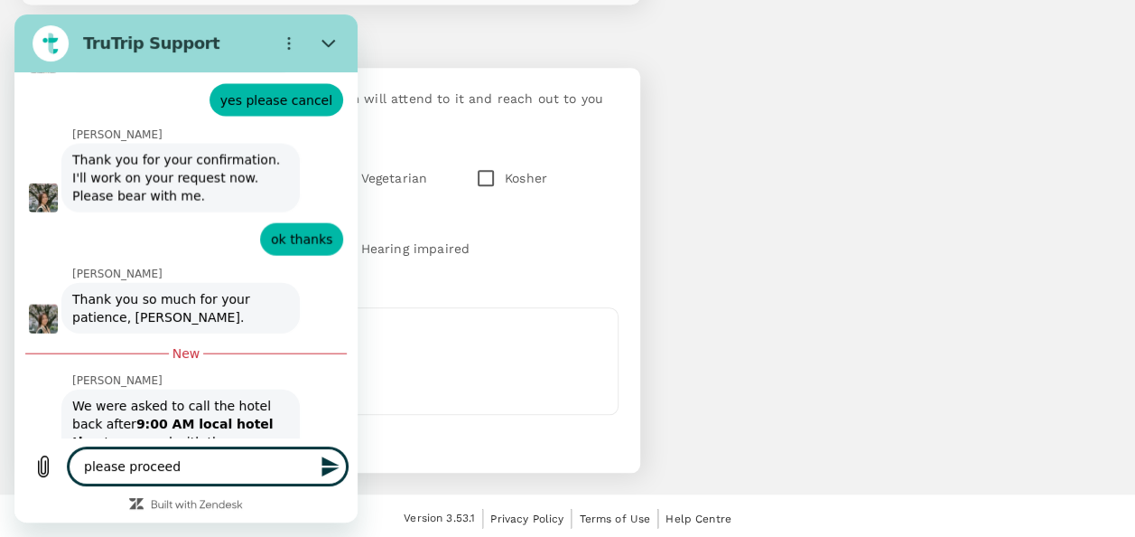
type textarea "x"
type textarea "please proceed a"
type textarea "x"
type textarea "please proceed an"
type textarea "x"
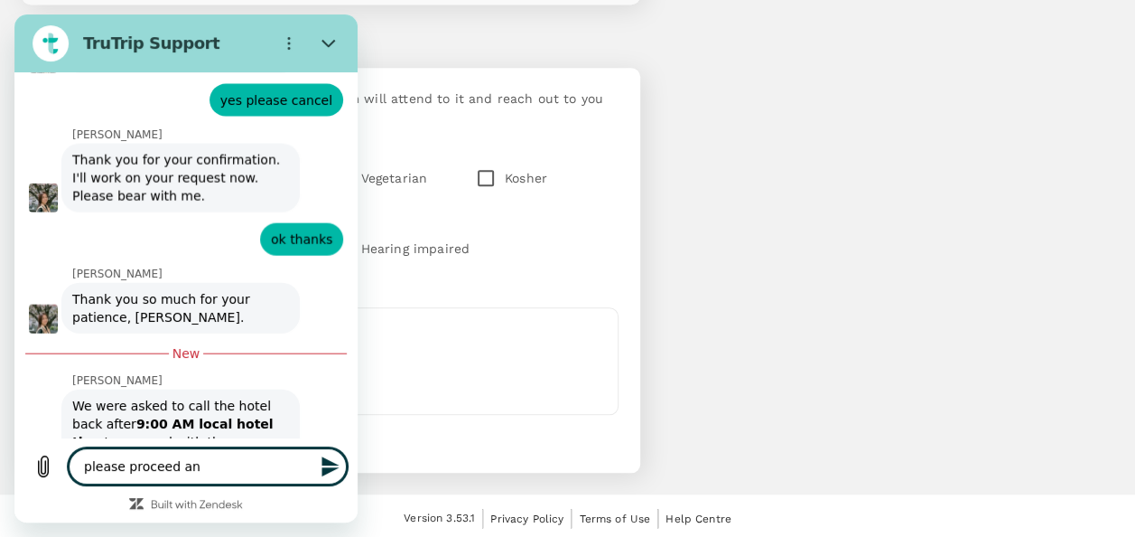
type textarea "please proceed and"
type textarea "x"
type textarea "please proceed and"
type textarea "x"
type textarea "please proceed and d"
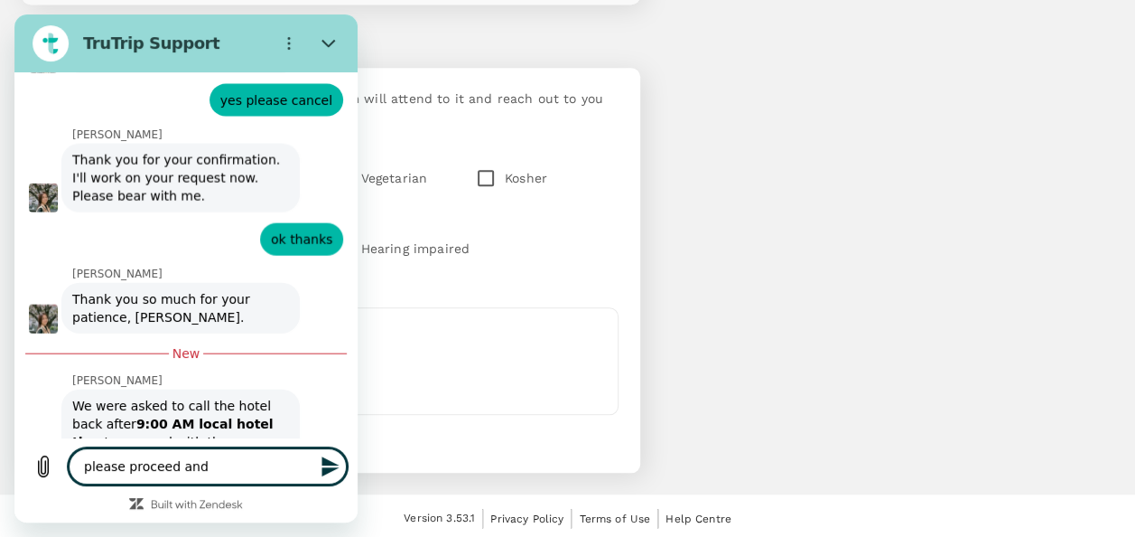
type textarea "x"
type textarea "please proceed and do"
type textarea "x"
type textarea "please proceed and dos"
type textarea "x"
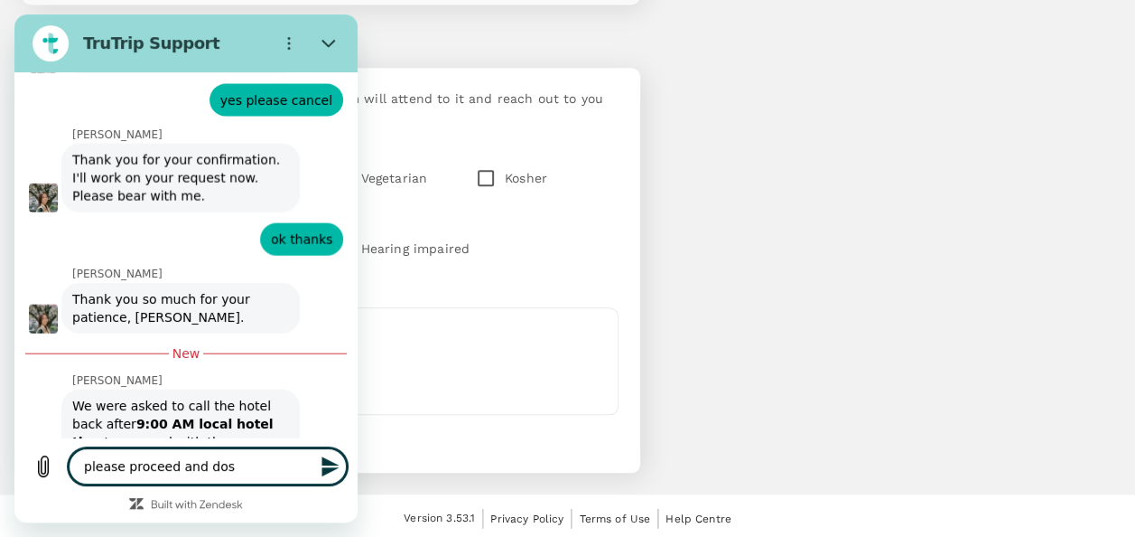
type textarea "please proceed and do"
type textarea "x"
type textarea "please proceed and do"
type textarea "x"
type textarea "please proceed and do s"
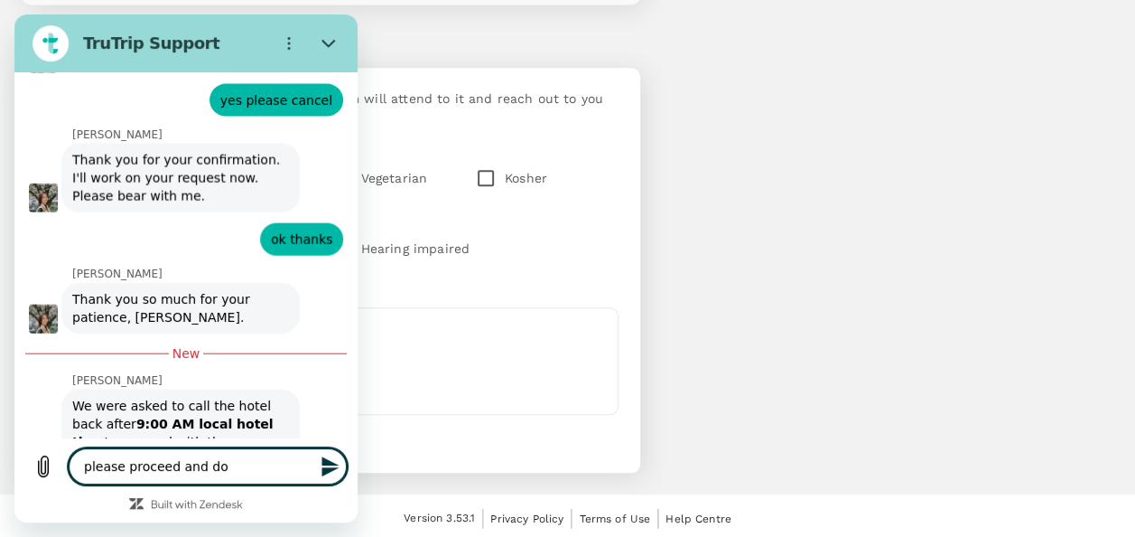
type textarea "x"
type textarea "please proceed and do se"
type textarea "x"
type textarea "please proceed and do senm"
type textarea "x"
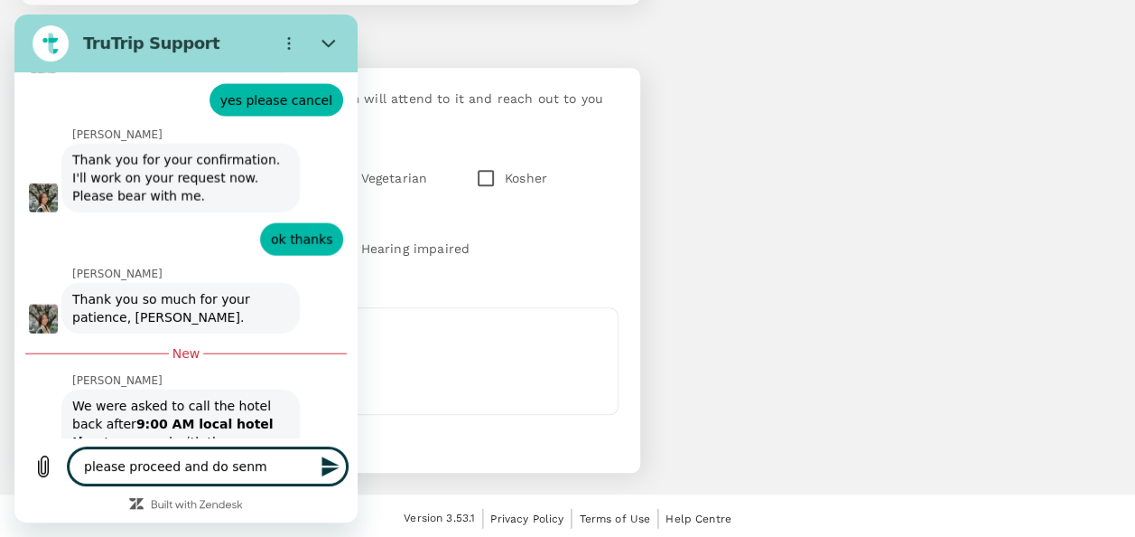
type textarea "please proceed and do senmd"
type textarea "x"
type textarea "please proceed and do senm"
type textarea "x"
type textarea "please proceed and do sen"
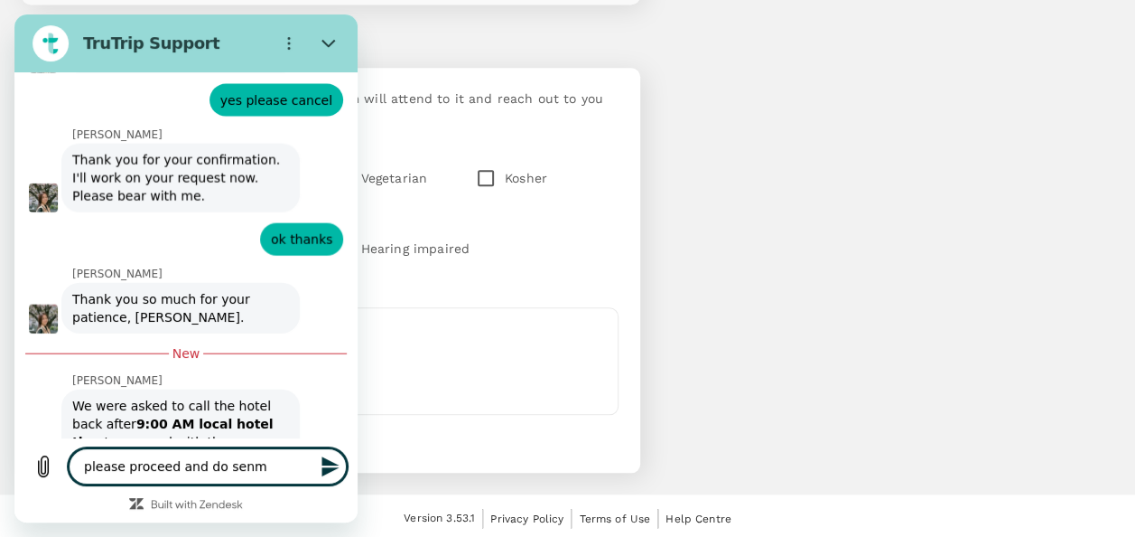
type textarea "x"
type textarea "please proceed and do send"
type textarea "x"
type textarea "please proceed and do send"
type textarea "x"
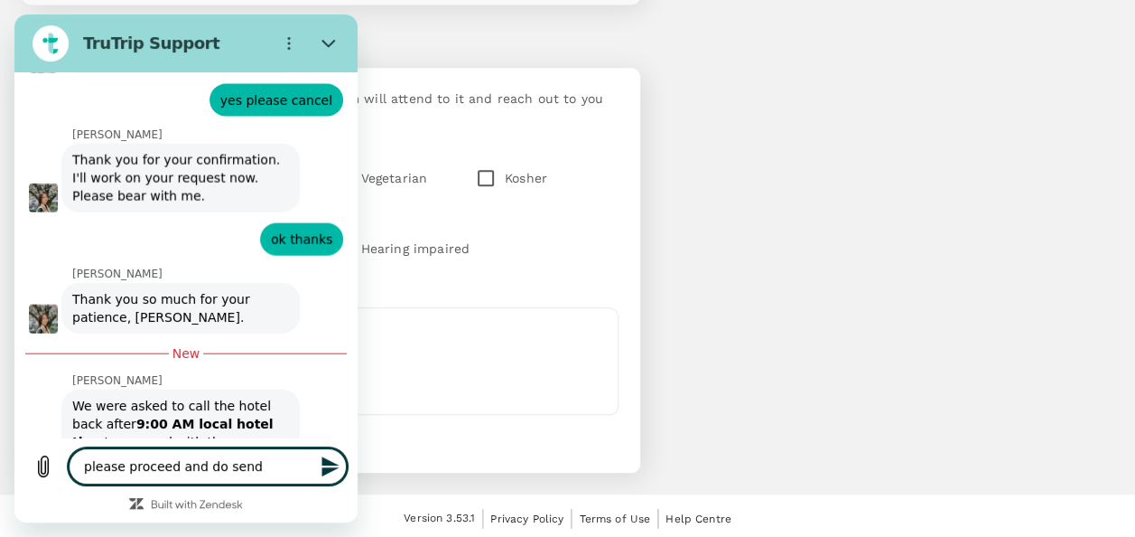
type textarea "please proceed and do send a"
type textarea "x"
type textarea "please proceed and do send an"
type textarea "x"
type textarea "please proceed and do send an"
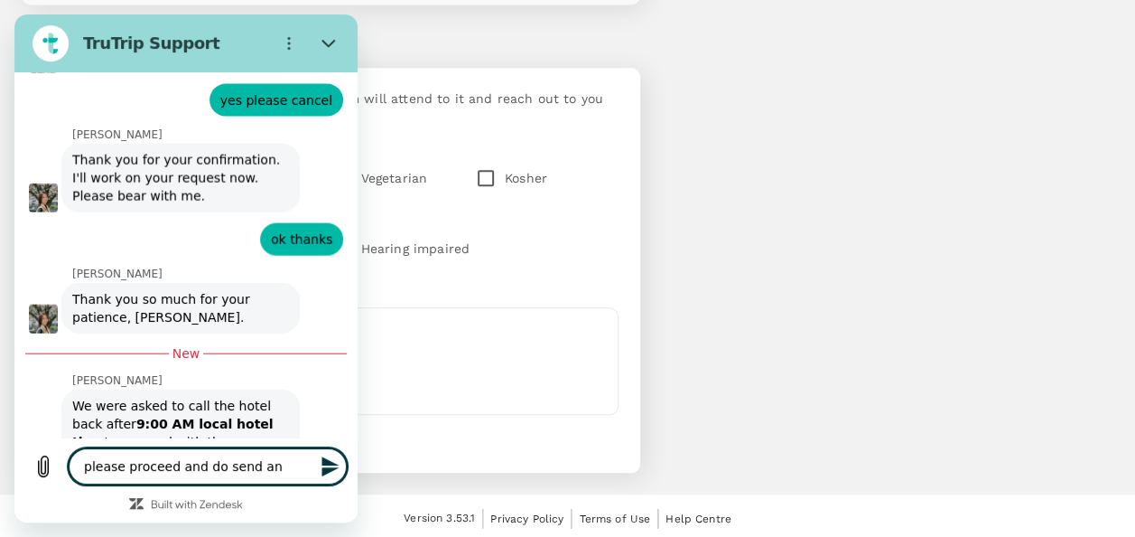
type textarea "x"
type textarea "please proceed and do send an e"
type textarea "x"
type textarea "please proceed and do send an em"
type textarea "x"
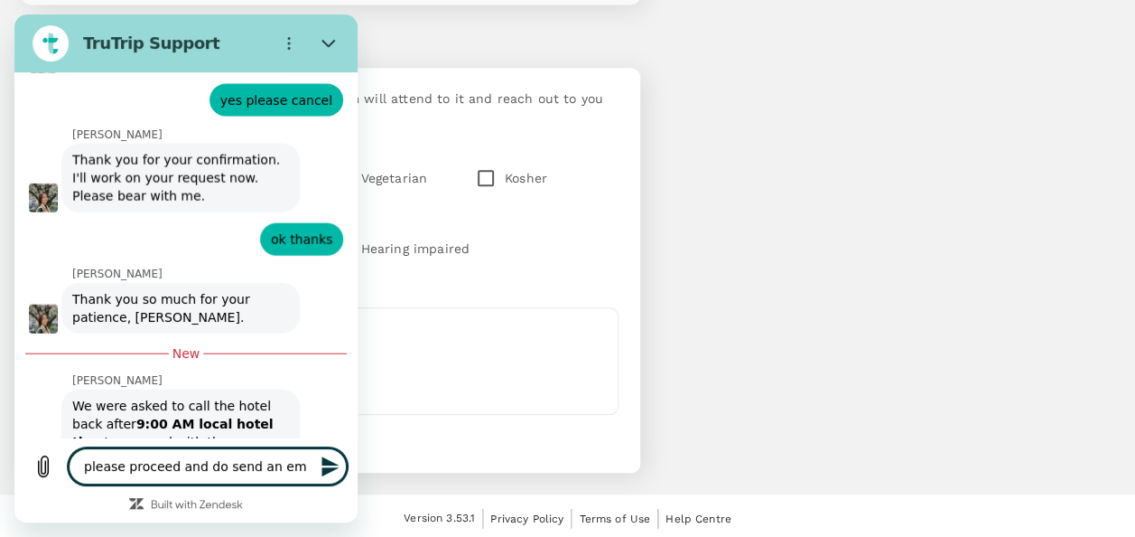
type textarea "please proceed and do send an ema"
type textarea "x"
type textarea "please proceed and do send an emai"
type textarea "x"
type textarea "please proceed and do send an email"
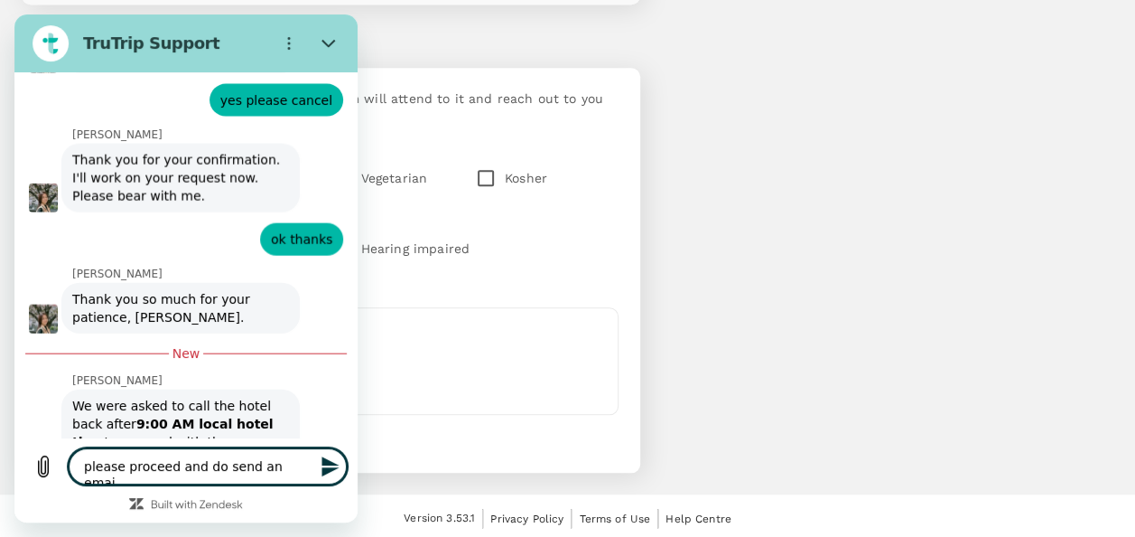
type textarea "x"
type textarea "please proceed and do send an email"
type textarea "x"
type textarea "please proceed and do send an email a"
type textarea "x"
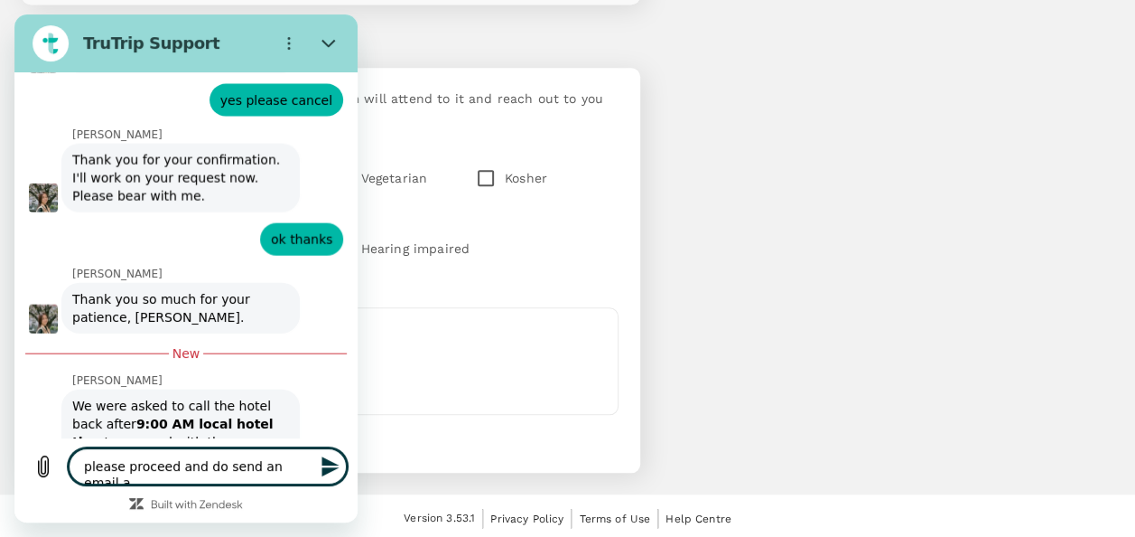
type textarea "please proceed and do send an email as"
type textarea "x"
type textarea "please proceed and do send an email as"
type textarea "x"
type textarea "please proceed and do send an email as i"
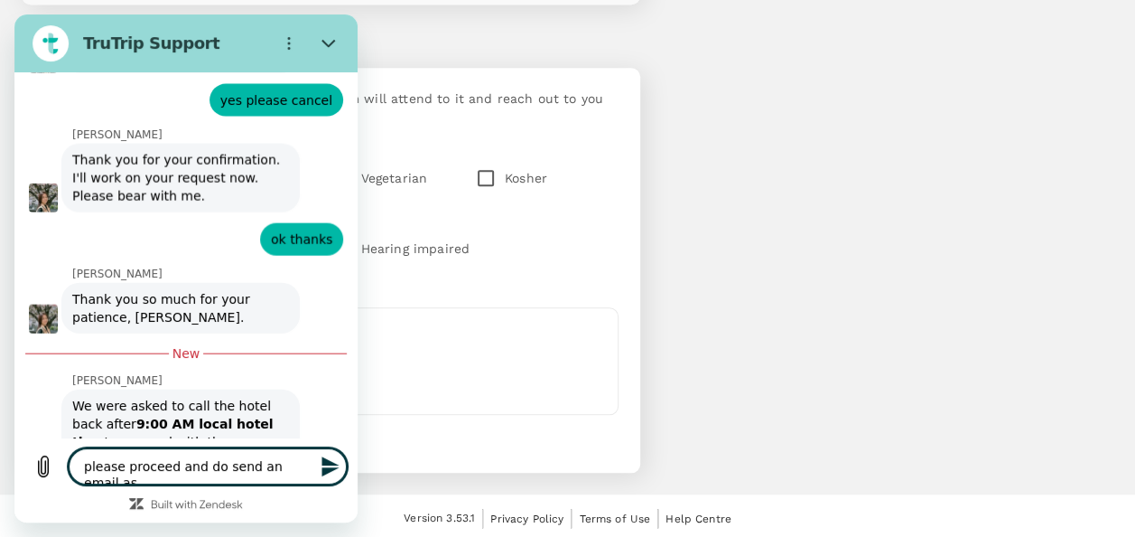
type textarea "x"
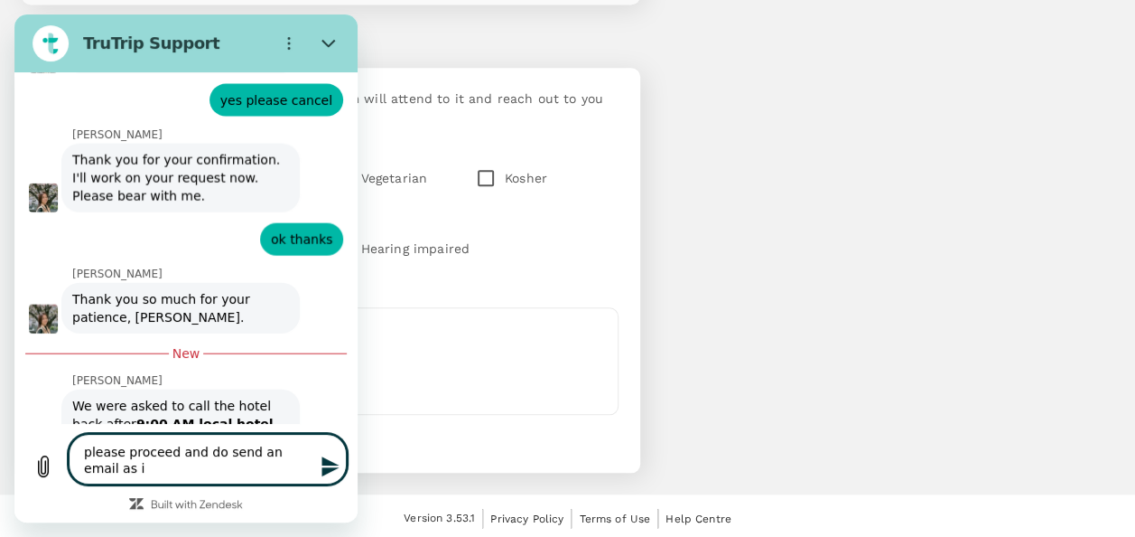
type textarea "please proceed and do send an email as i"
type textarea "x"
type textarea "please proceed and do send an email as i n"
type textarea "x"
type textarea "please proceed and do send an email as i ne"
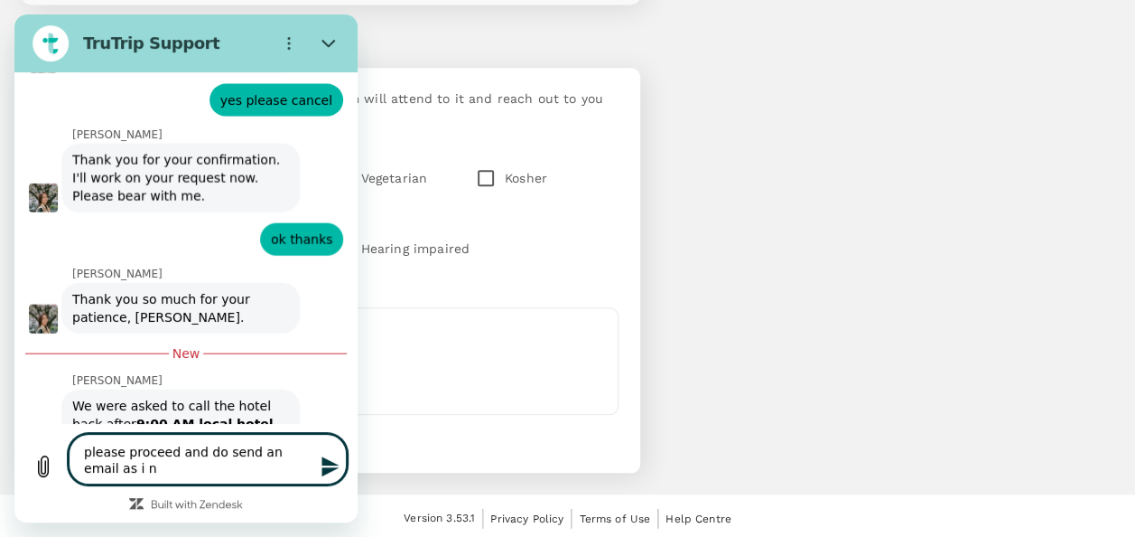
type textarea "x"
type textarea "please proceed and do send an email as i nee"
type textarea "x"
type textarea "please proceed and do send an email as i need"
type textarea "x"
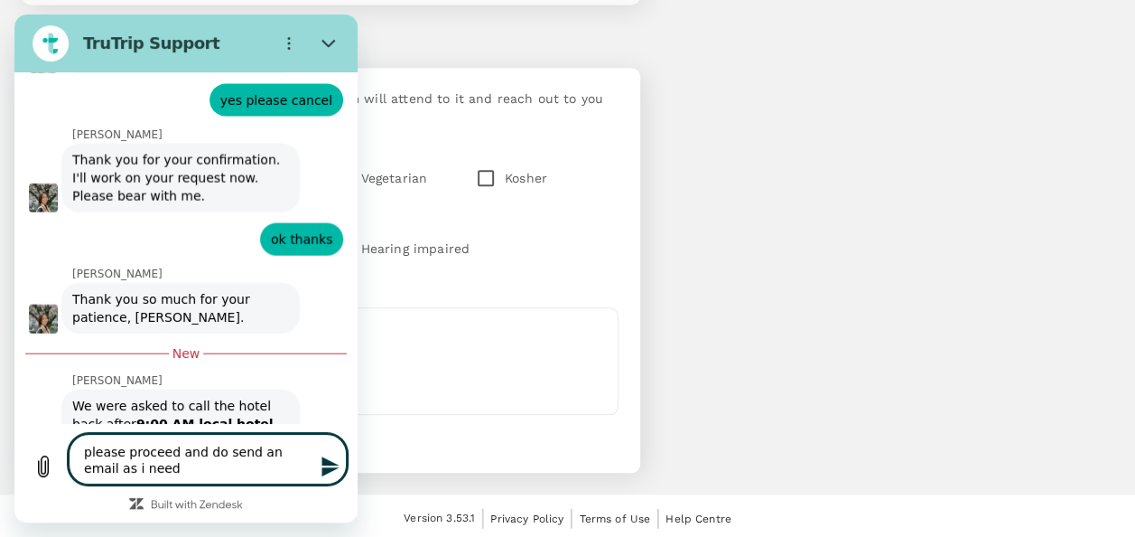
type textarea "please proceed and do send an email as i need"
type textarea "x"
type textarea "please proceed and do send an email as i need t"
type textarea "x"
type textarea "please proceed and do send an email as i need to"
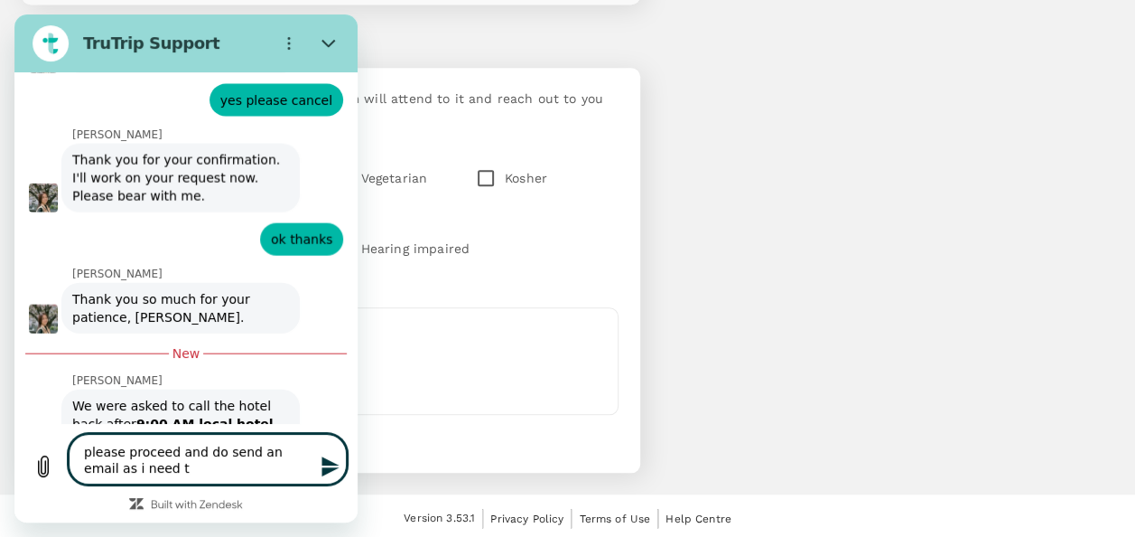
type textarea "x"
type textarea "please proceed and do send an email as i need to"
type textarea "x"
type textarea "please proceed and do send an email as i need to i"
type textarea "x"
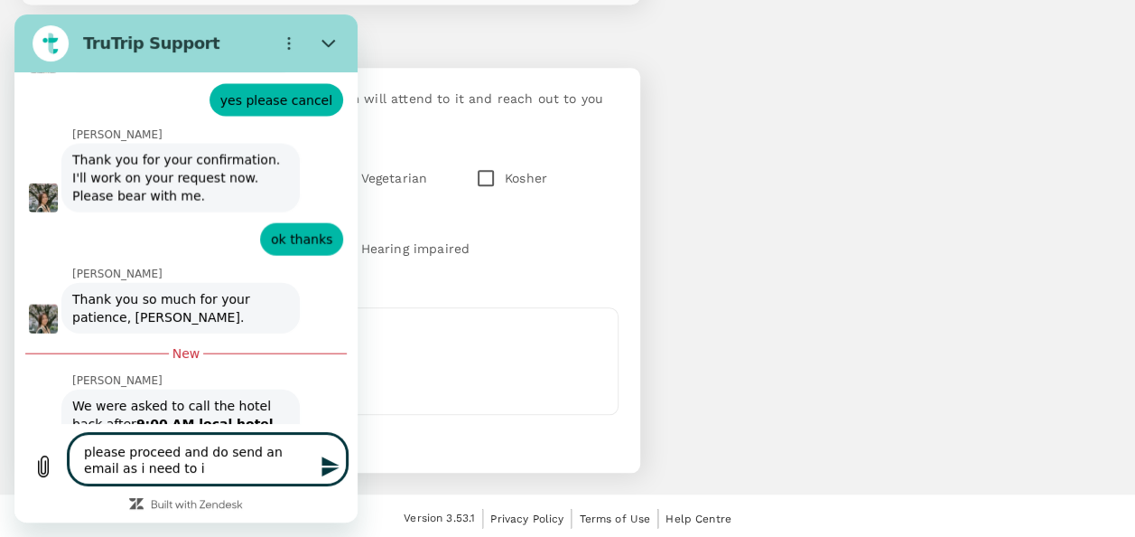
type textarea "please proceed and do send an email as i need to in"
type textarea "x"
type textarea "please proceed and do send an email as i need to inf"
type textarea "x"
type textarea "please proceed and do send an email as i need to info"
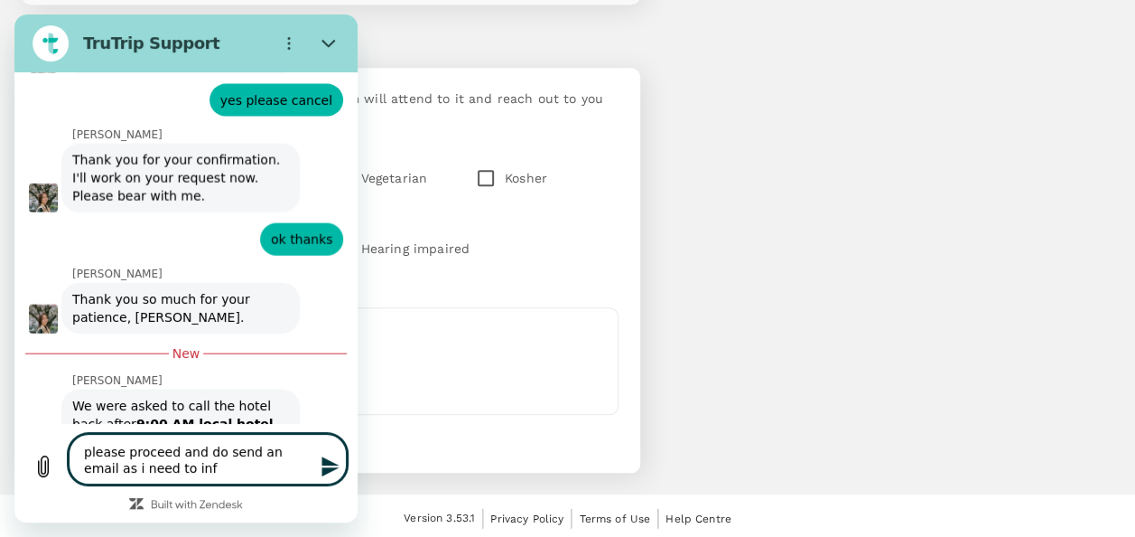
type textarea "x"
type textarea "please proceed and do send an email as i need to infor"
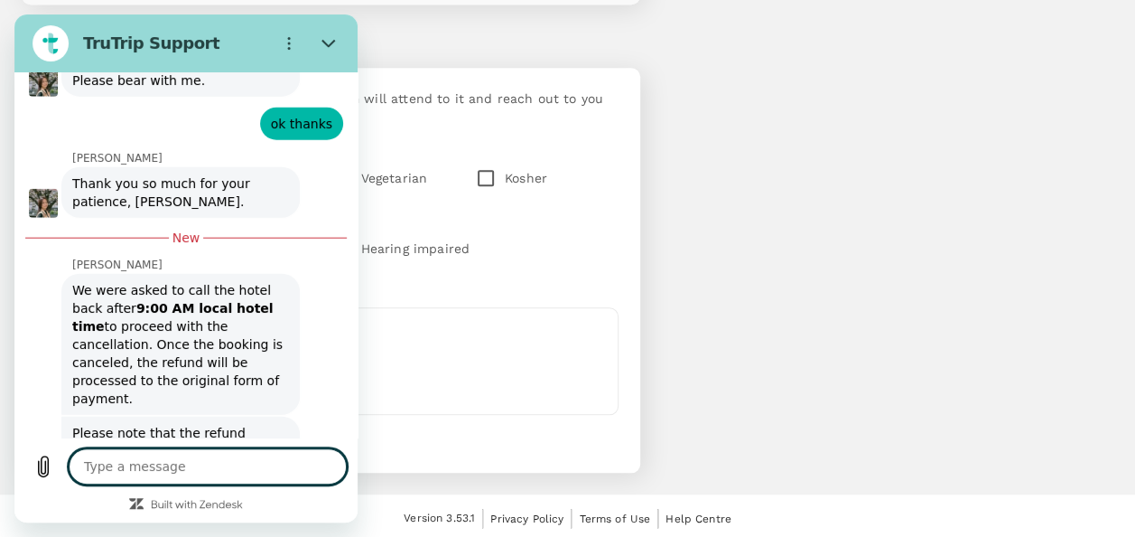
scroll to position [8959, 0]
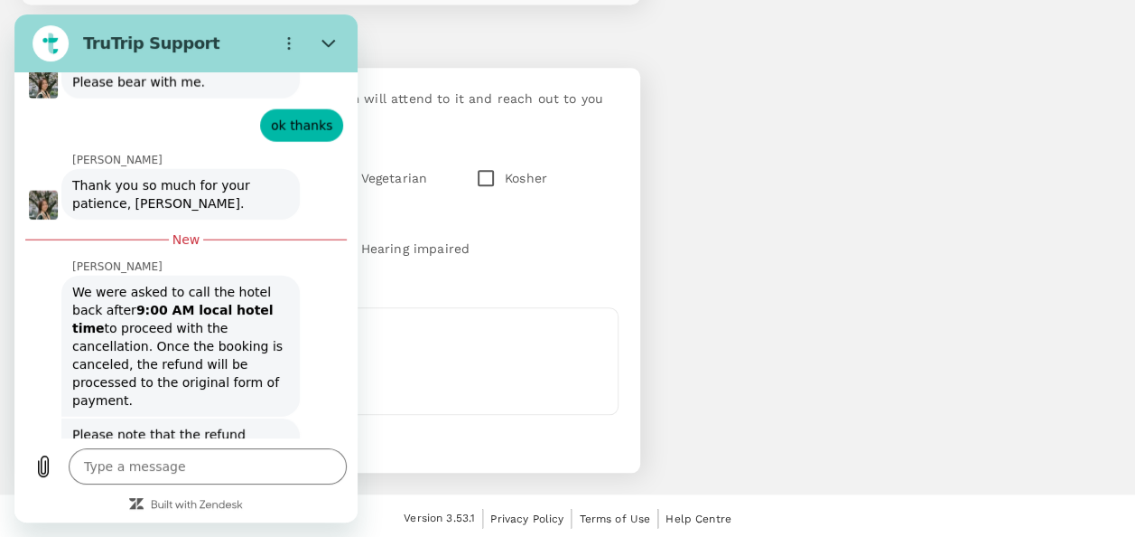
drag, startPoint x: 329, startPoint y: 40, endPoint x: 341, endPoint y: 49, distance: 14.8
click at [329, 40] on icon "Close" at bounding box center [329, 43] width 14 height 14
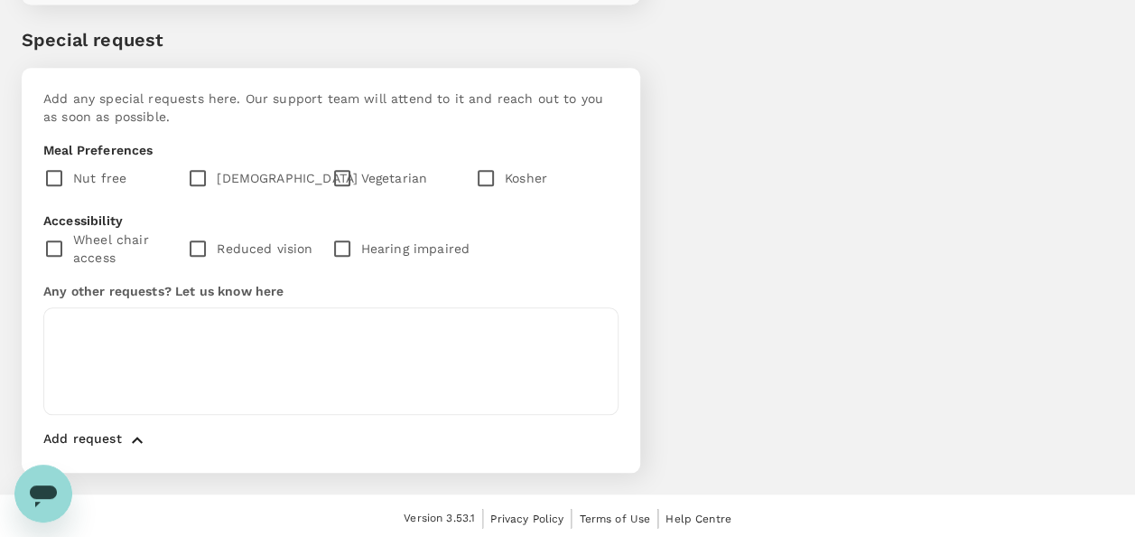
scroll to position [8961, 0]
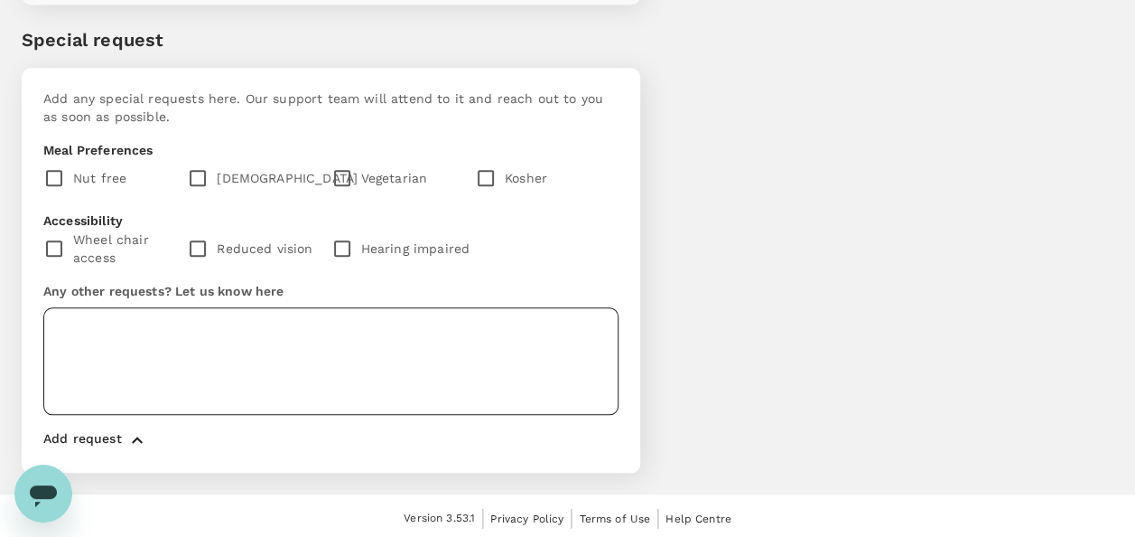
click at [246, 341] on textarea at bounding box center [330, 360] width 575 height 107
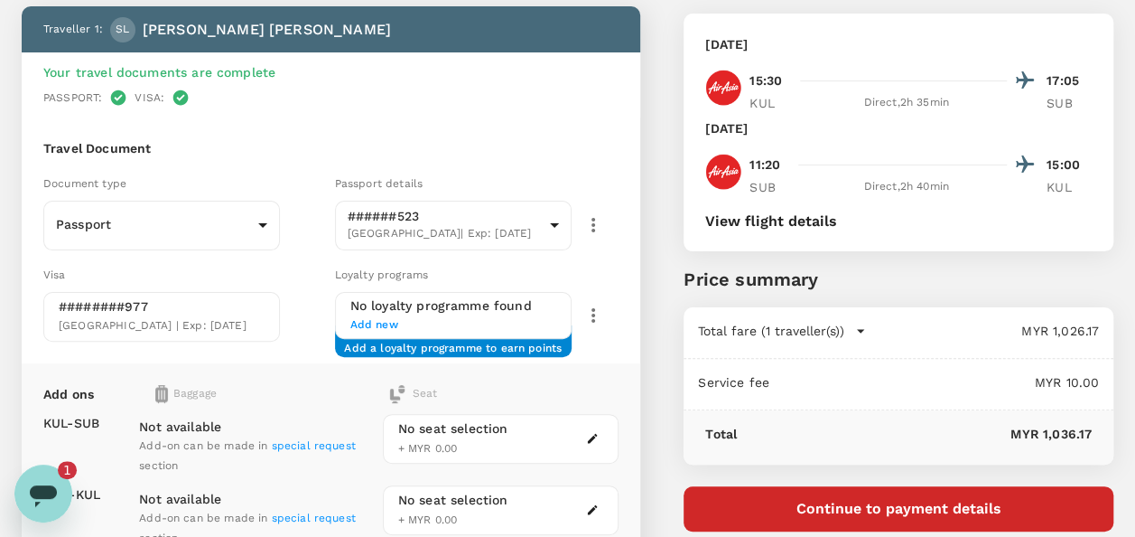
scroll to position [0, 0]
click at [23, 488] on div "Open messaging window, 1 unread message" at bounding box center [43, 493] width 54 height 54
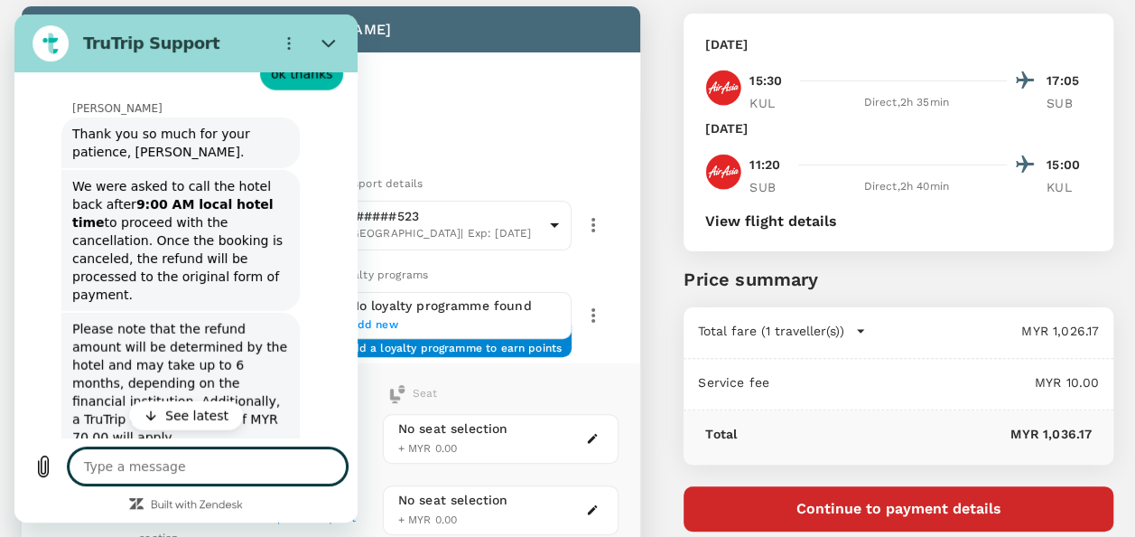
scroll to position [9084, 0]
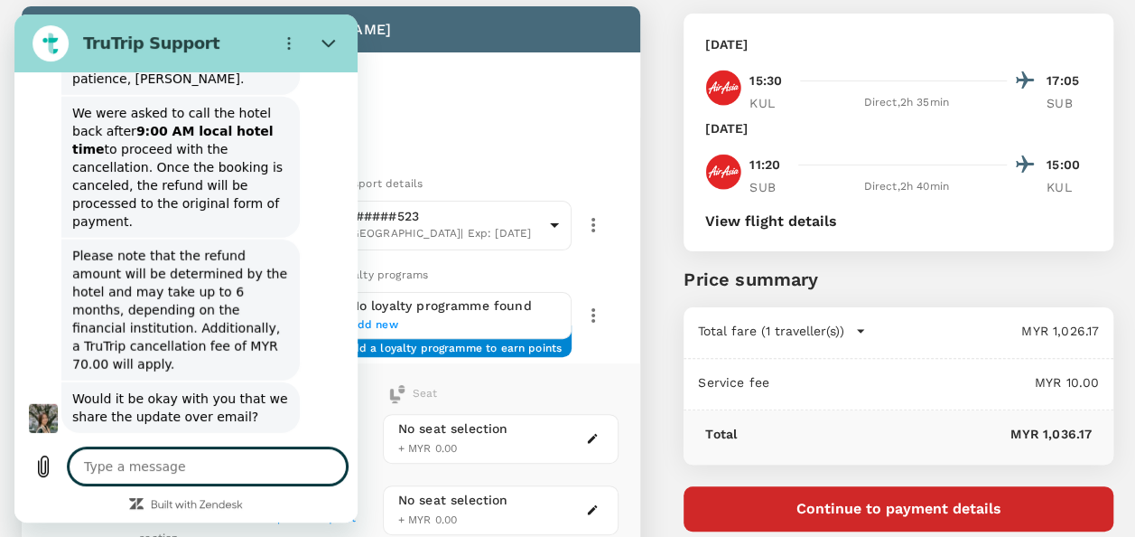
click at [181, 468] on textarea at bounding box center [208, 466] width 278 height 36
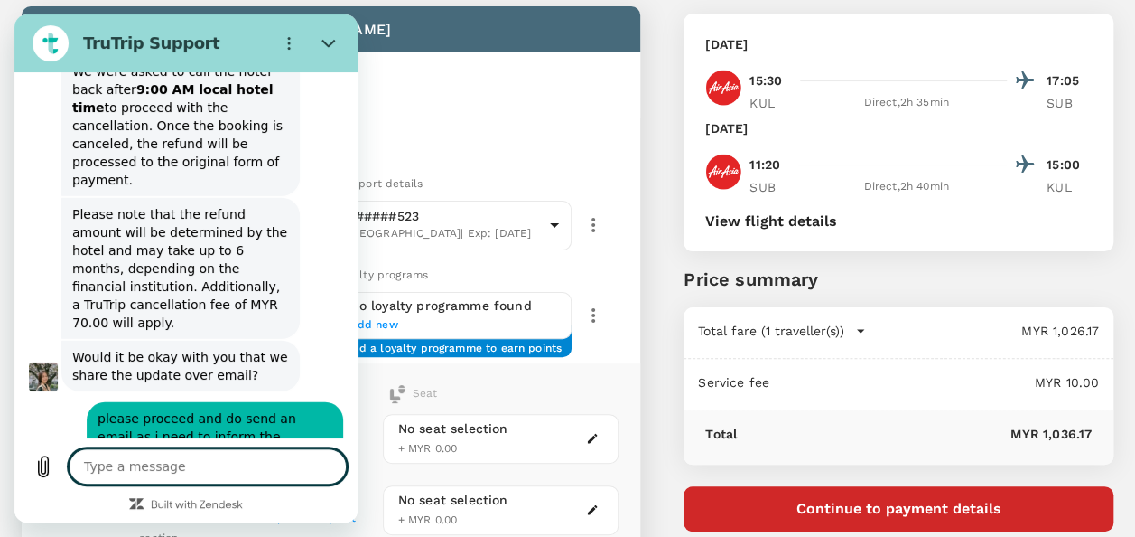
scroll to position [9127, 0]
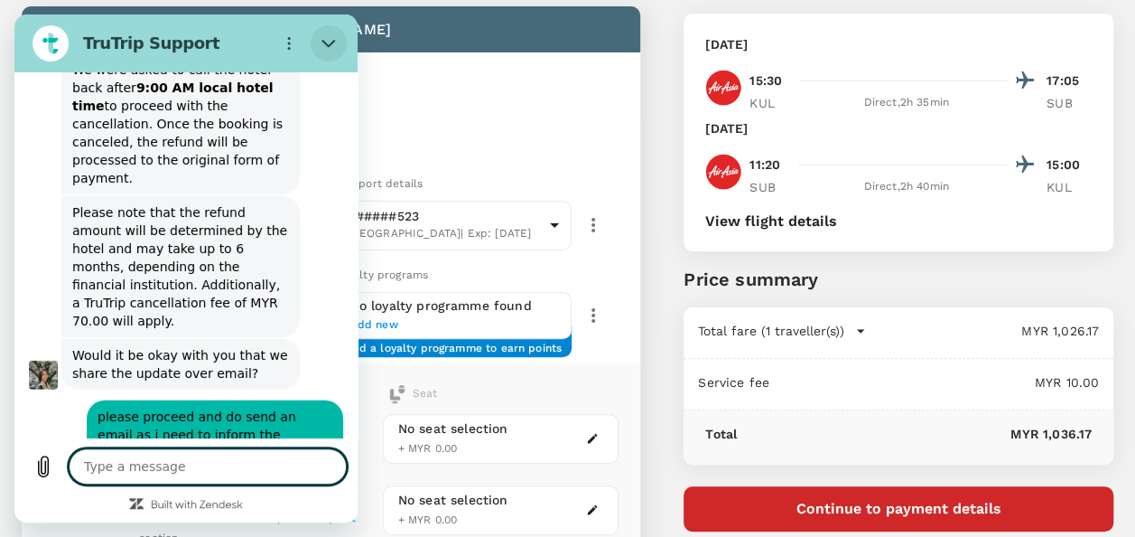
click at [330, 41] on icon "Close" at bounding box center [329, 43] width 14 height 14
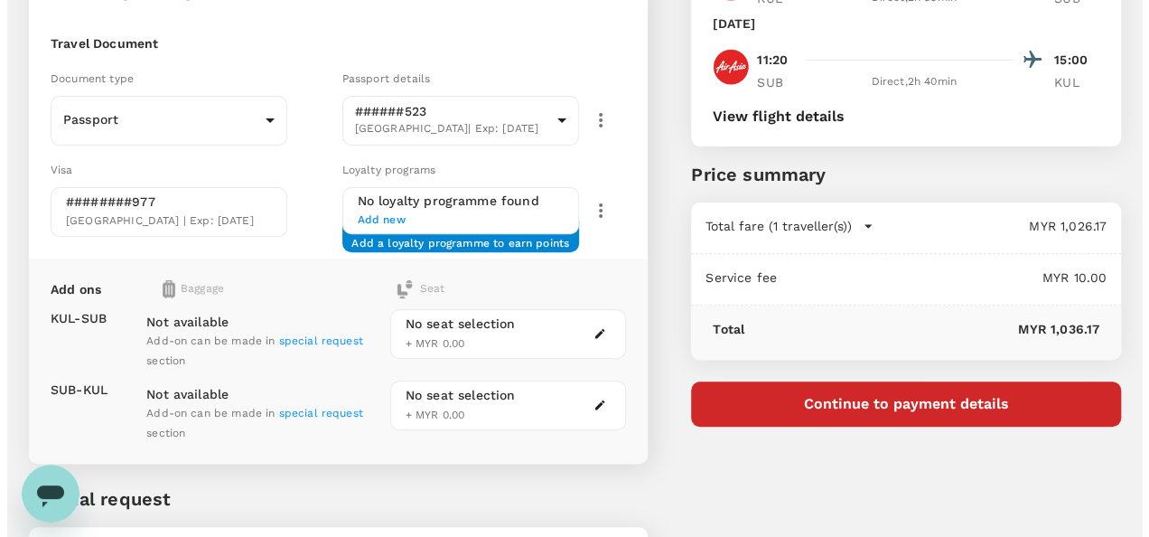
scroll to position [368, 0]
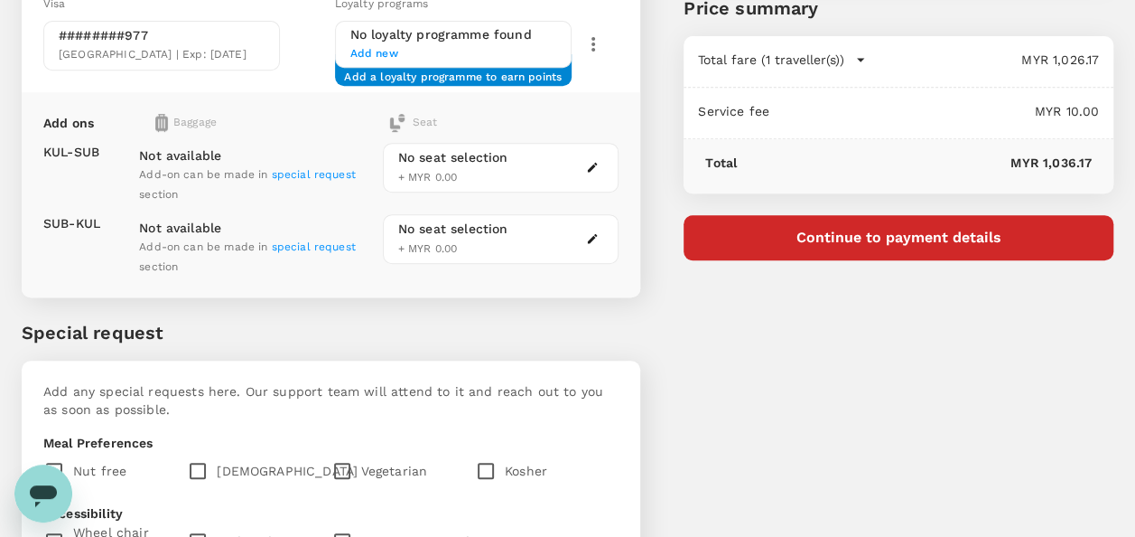
click at [785, 233] on button "Continue to payment details" at bounding box center [899, 237] width 430 height 45
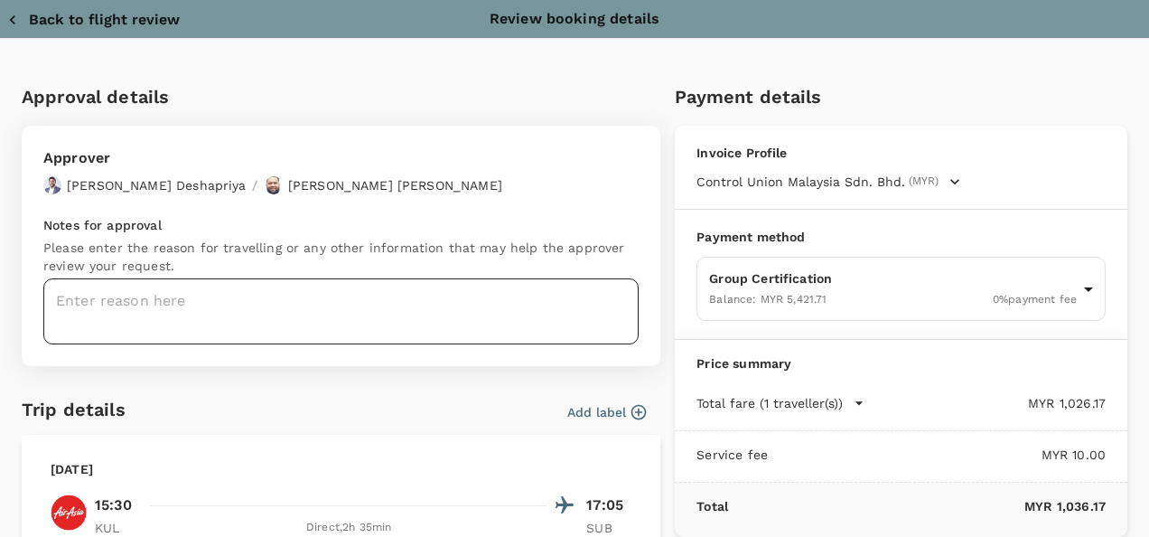
scroll to position [90, 0]
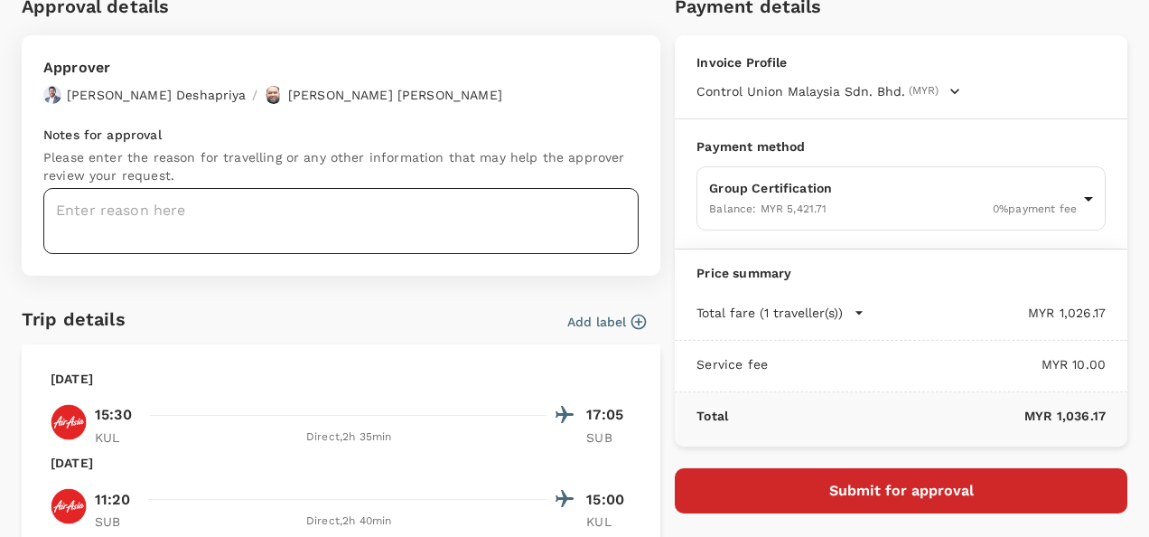
click at [185, 228] on textarea at bounding box center [340, 221] width 595 height 66
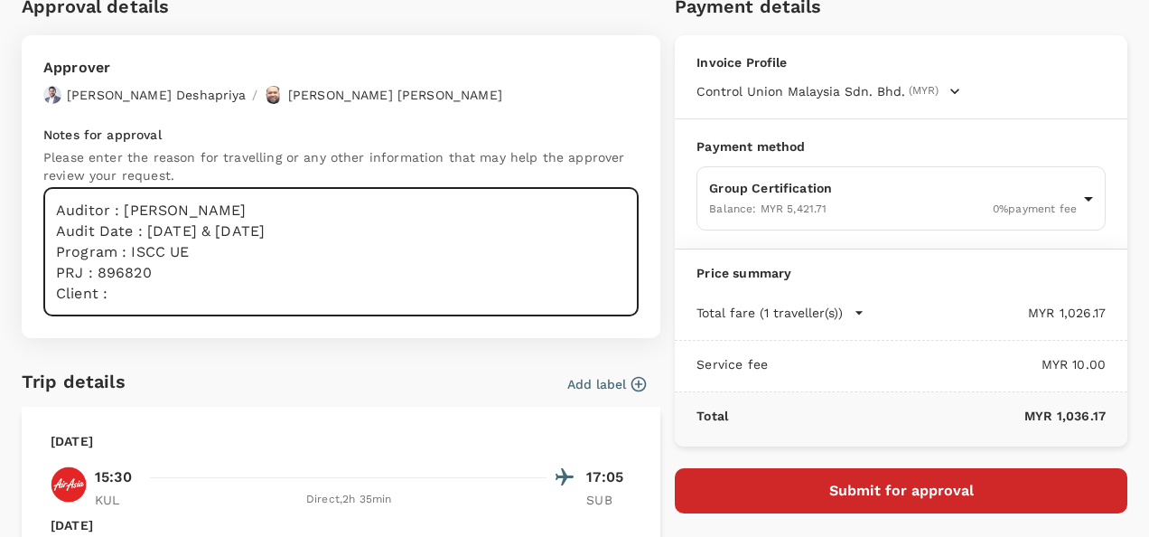
click at [173, 293] on textarea "Auditor : Sheron Audit Date : 08th & 09th Oct 2025 Program : ISCC UE PRJ : 8968…" at bounding box center [340, 252] width 595 height 128
paste textarea "PT. EcoOils Jaya Indonesia, Gresik"
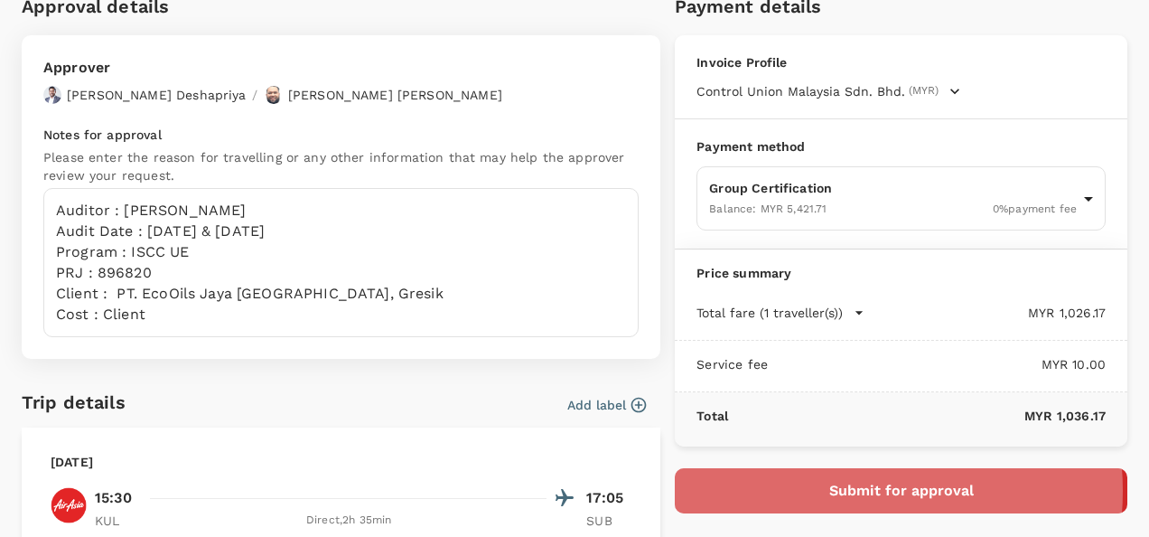
click at [827, 488] on button "Submit for approval" at bounding box center [901, 490] width 453 height 45
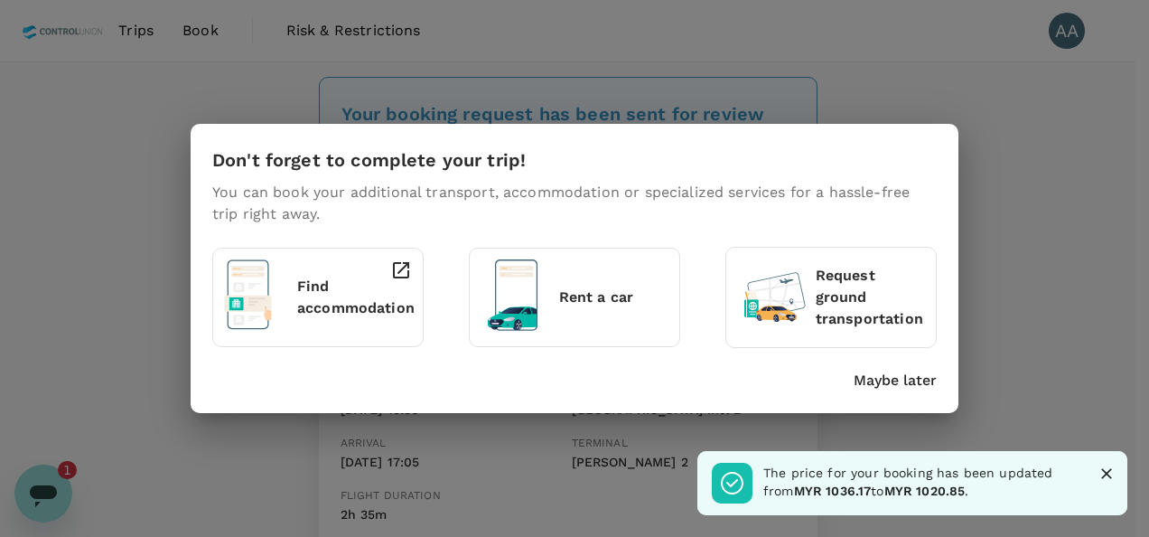
click at [915, 376] on p "Maybe later" at bounding box center [895, 380] width 83 height 22
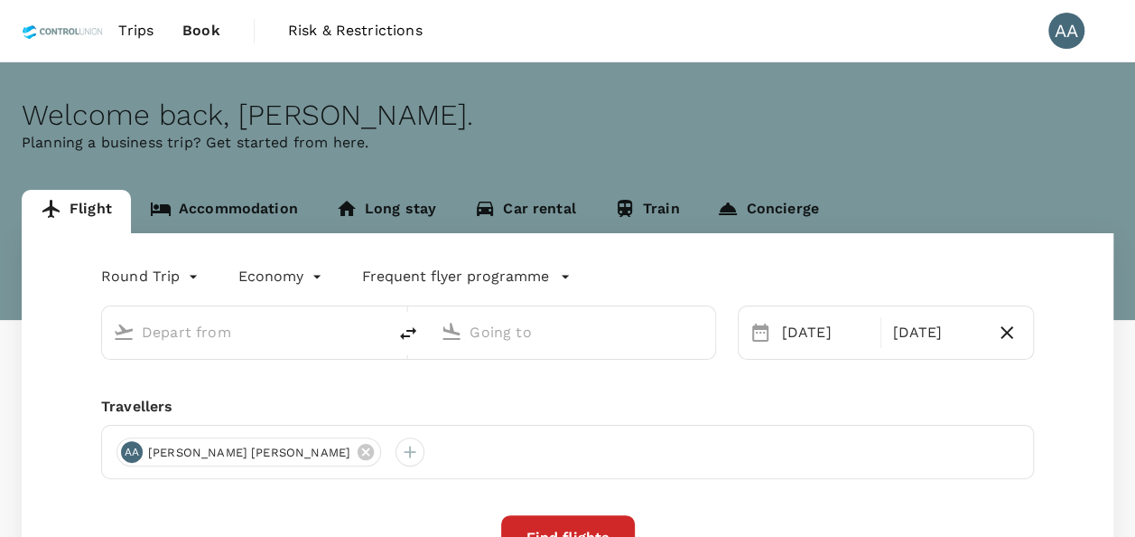
type input "[GEOGRAPHIC_DATA], [GEOGRAPHIC_DATA] (any)"
type input "[PERSON_NAME] (SUB)"
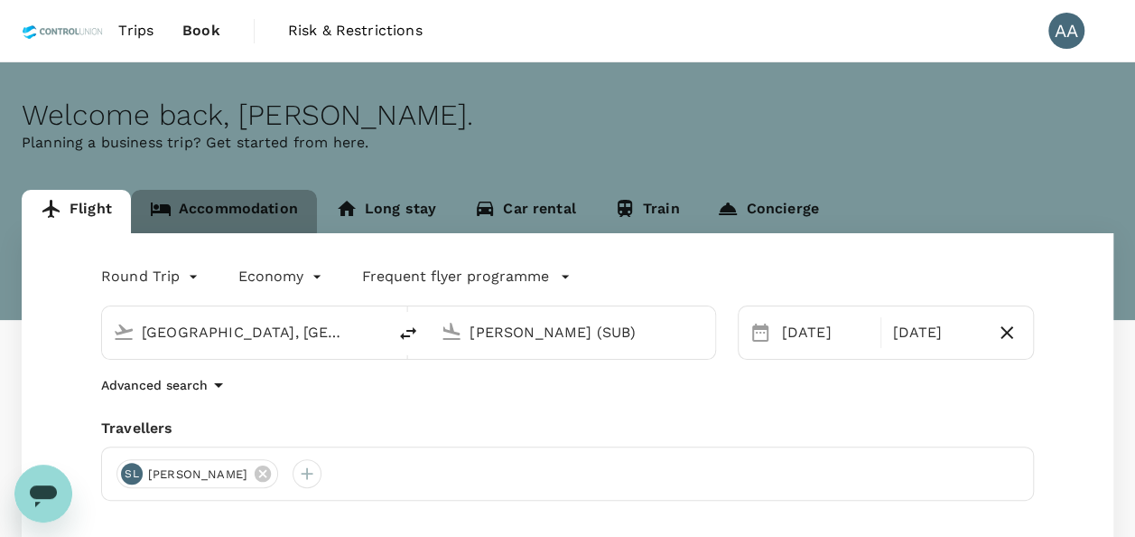
click at [173, 203] on link "Accommodation" at bounding box center [224, 211] width 186 height 43
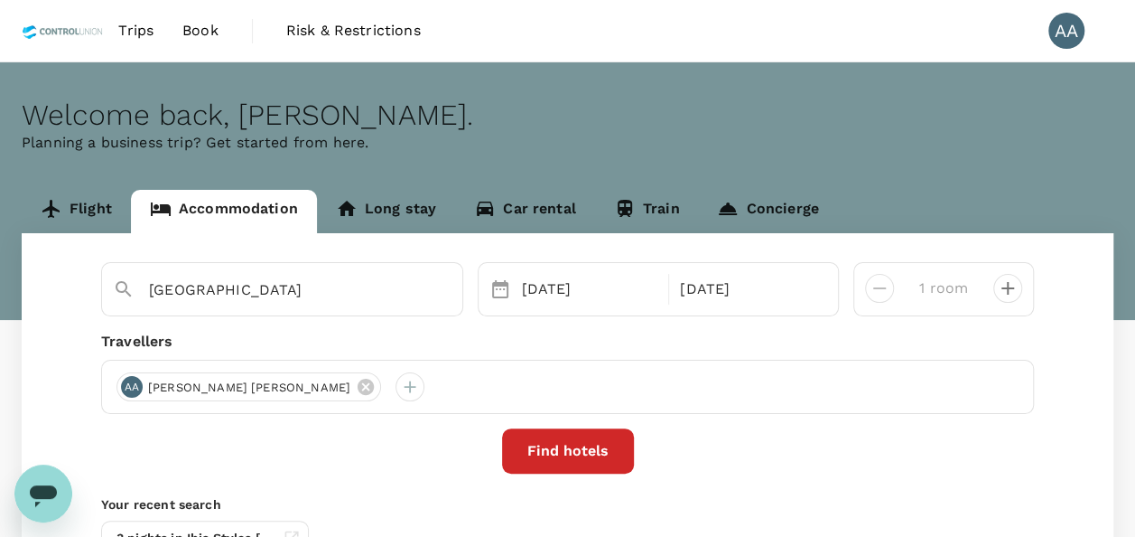
click at [149, 29] on span "Trips" at bounding box center [135, 31] width 35 height 22
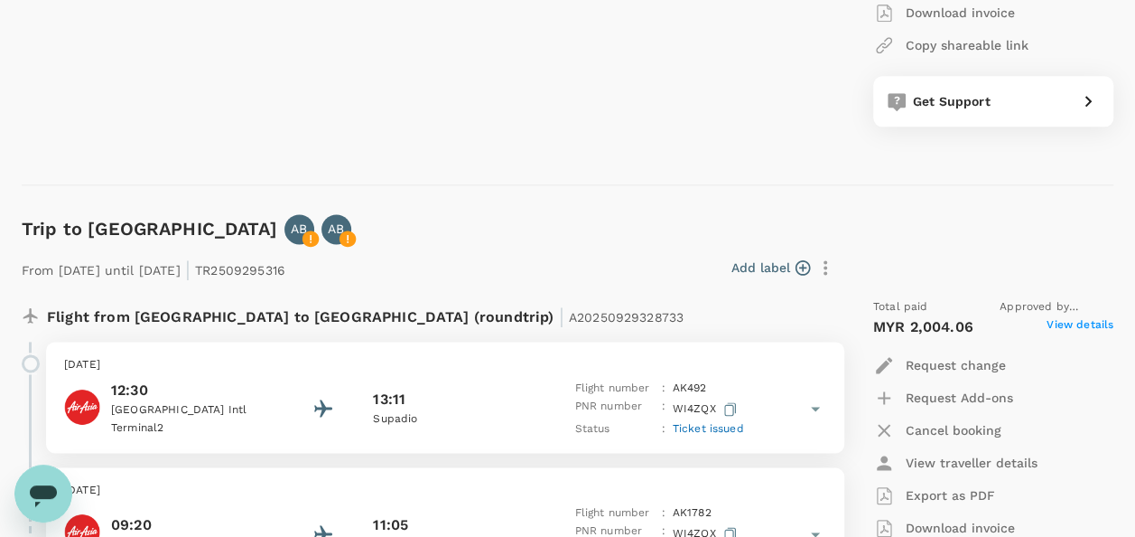
scroll to position [1174, 0]
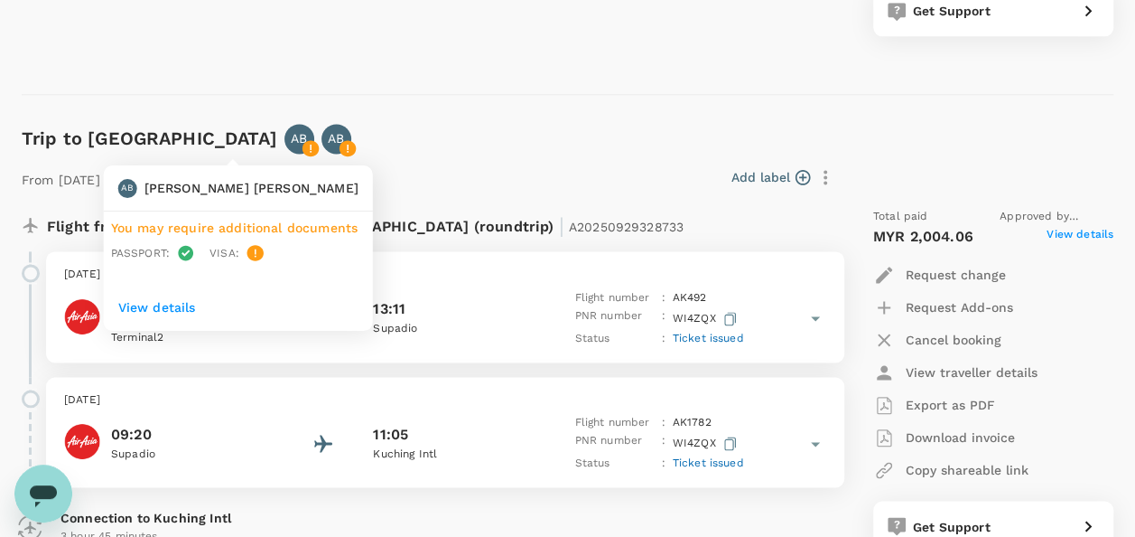
click at [340, 150] on icon at bounding box center [348, 148] width 16 height 16
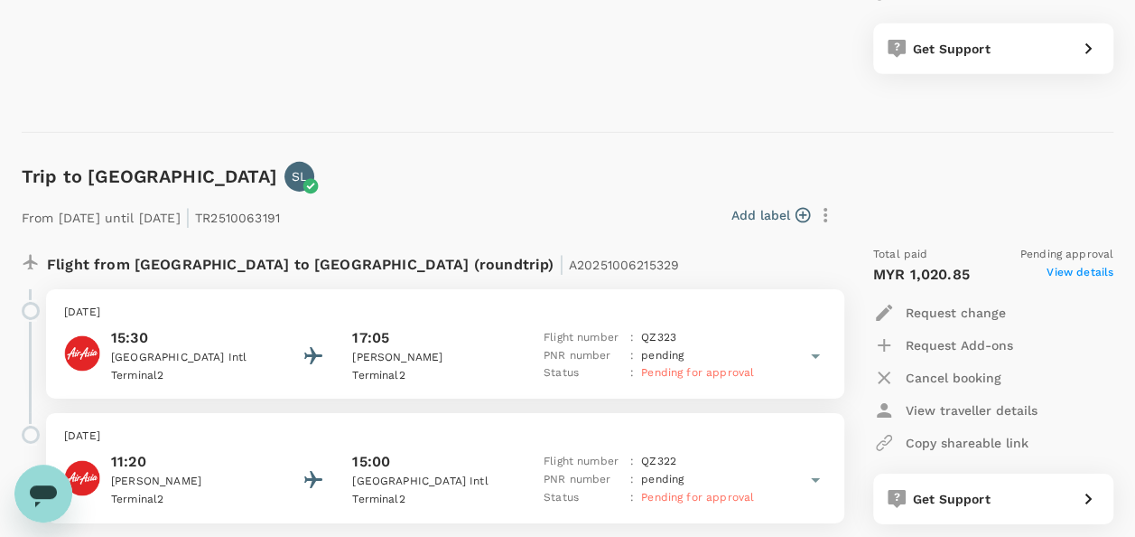
scroll to position [2890, 0]
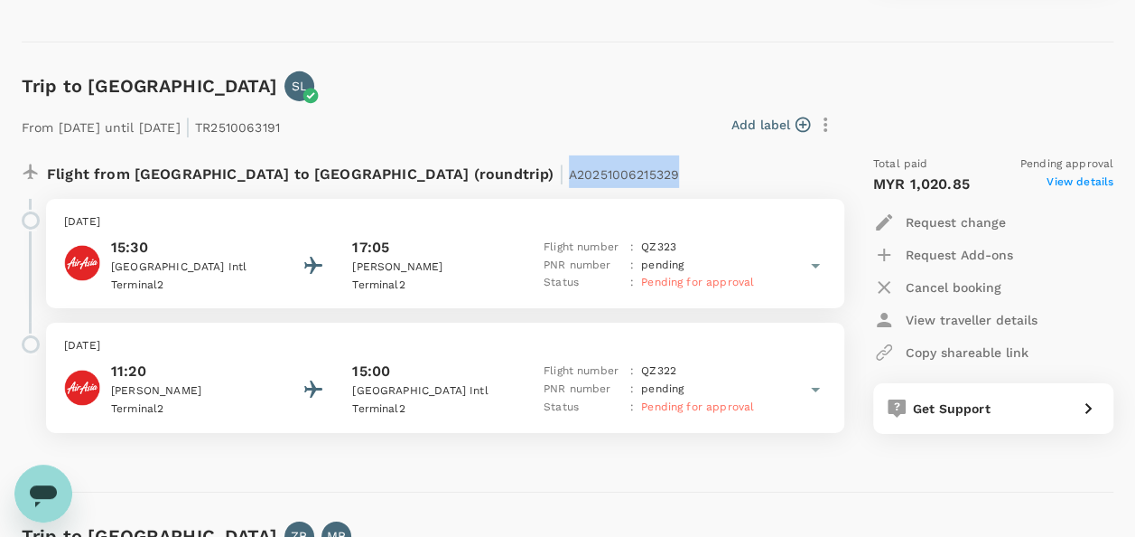
drag, startPoint x: 386, startPoint y: 173, endPoint x: 520, endPoint y: 164, distance: 134.8
click at [520, 164] on div "Flight from Malaysia to Indonesia (roundtrip) | A20251006215329" at bounding box center [386, 171] width 679 height 33
copy span "A20251006215329"
